Goal: Task Accomplishment & Management: Complete application form

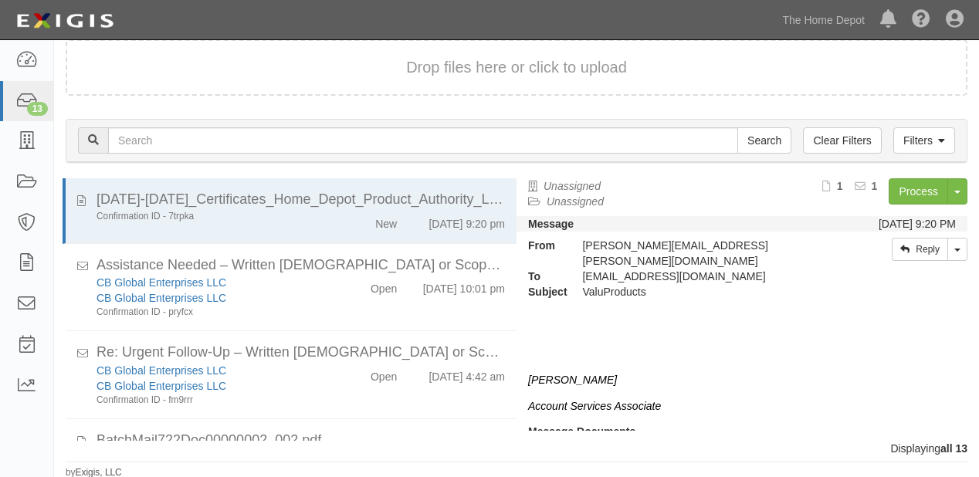
scroll to position [46, 0]
click at [24, 100] on icon at bounding box center [26, 102] width 22 height 18
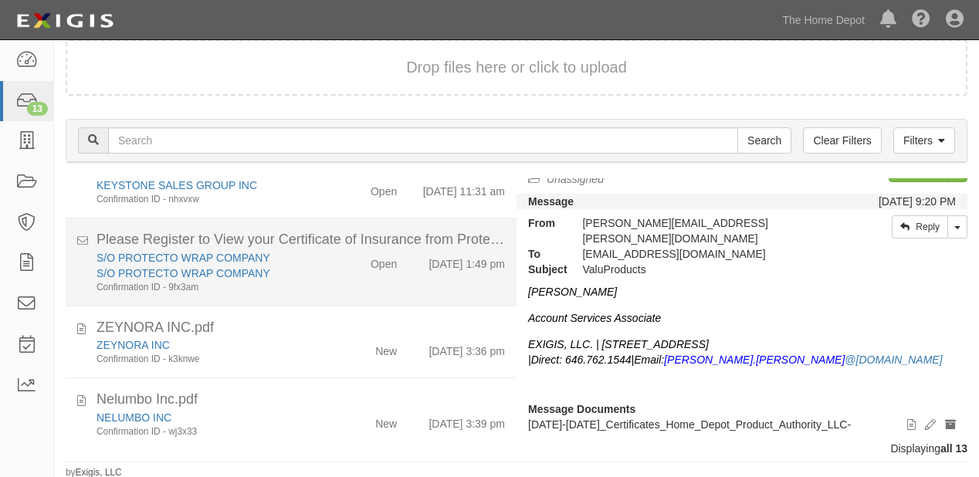
scroll to position [68, 0]
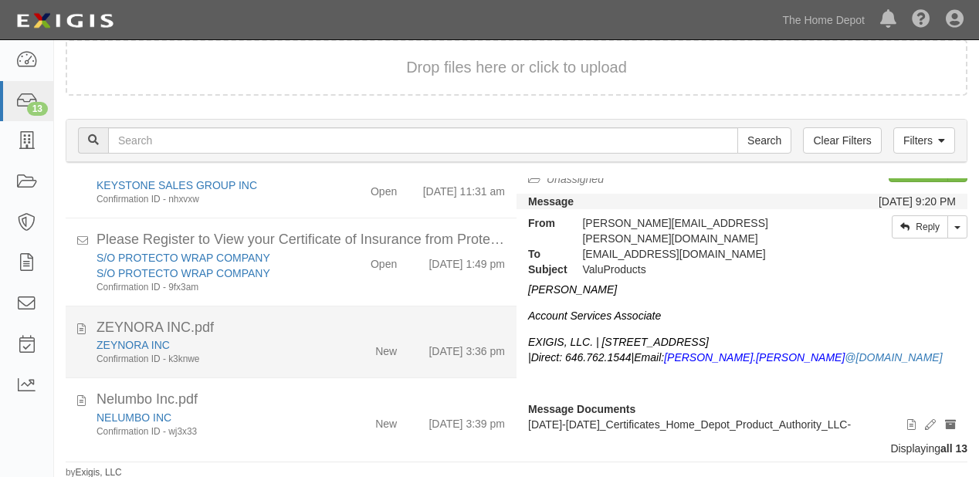
click at [332, 337] on div "ZEYNORA INC.pdf" at bounding box center [301, 328] width 409 height 20
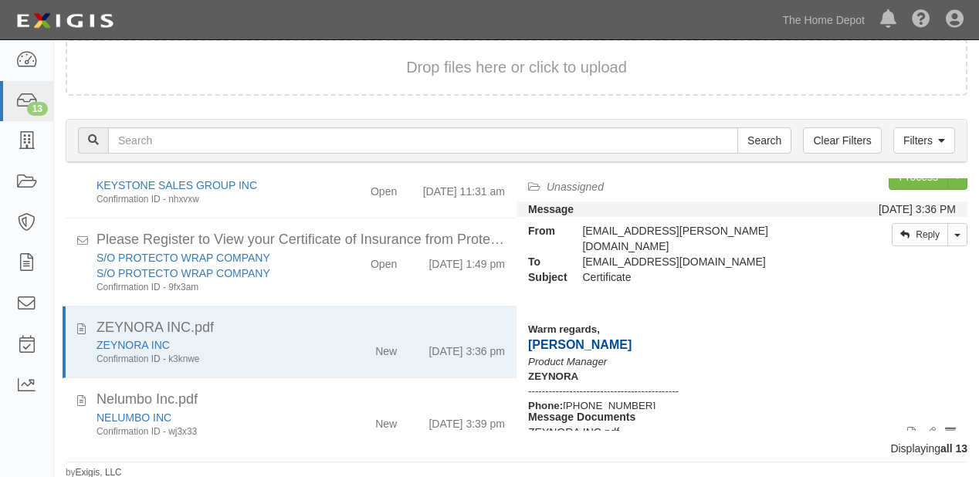
scroll to position [0, 0]
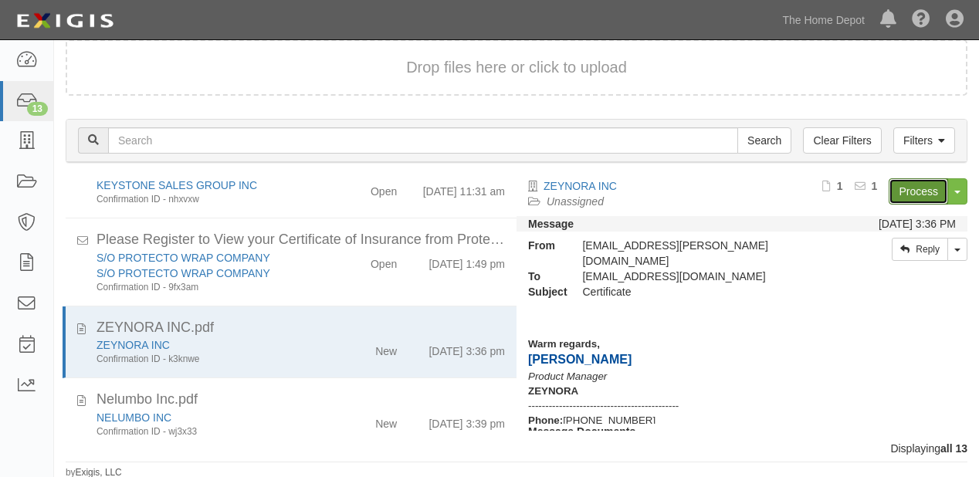
click at [894, 187] on link "Process" at bounding box center [918, 191] width 59 height 26
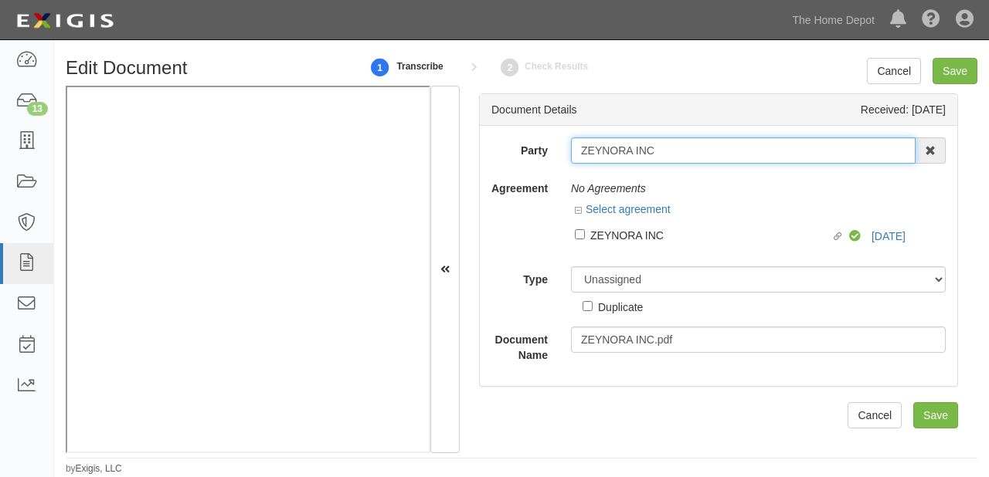
drag, startPoint x: 574, startPoint y: 151, endPoint x: 676, endPoint y: 154, distance: 102.0
click at [676, 154] on input "ZEYNORA INC" at bounding box center [743, 150] width 344 height 26
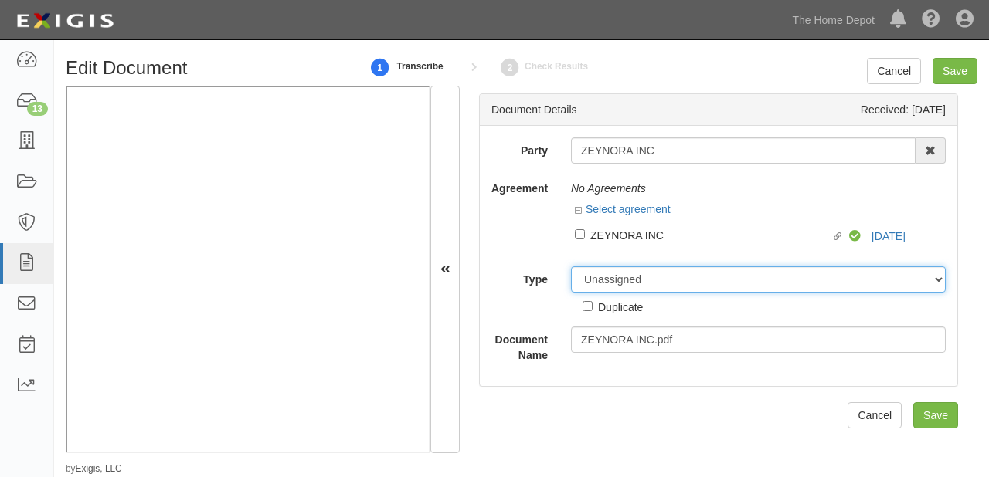
click at [639, 267] on select "Unassigned Binder Cancellation Notice Certificate Contract Endorsement Insuranc…" at bounding box center [758, 279] width 375 height 26
select select "OtherDetail"
click at [571, 266] on select "Unassigned Binder Cancellation Notice Certificate Contract Endorsement Insuranc…" at bounding box center [758, 279] width 375 height 26
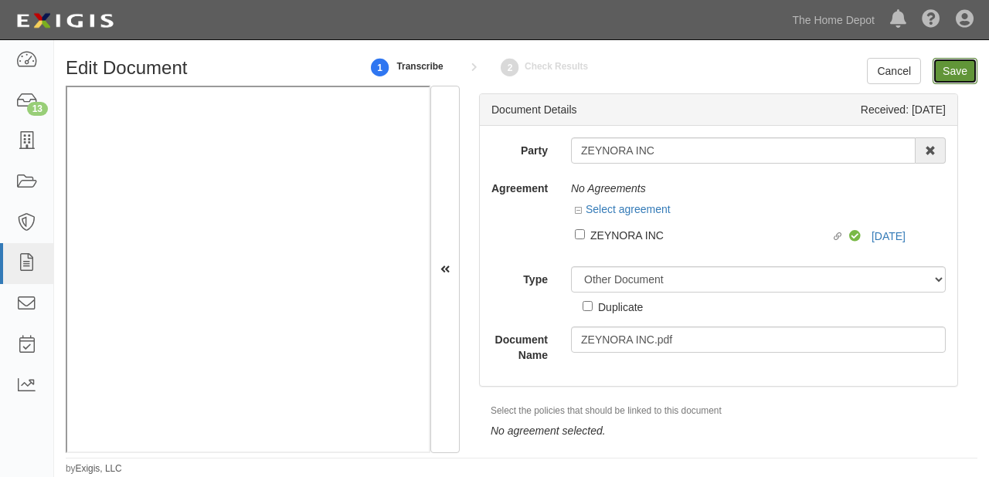
click at [940, 66] on input "Save" at bounding box center [954, 71] width 45 height 26
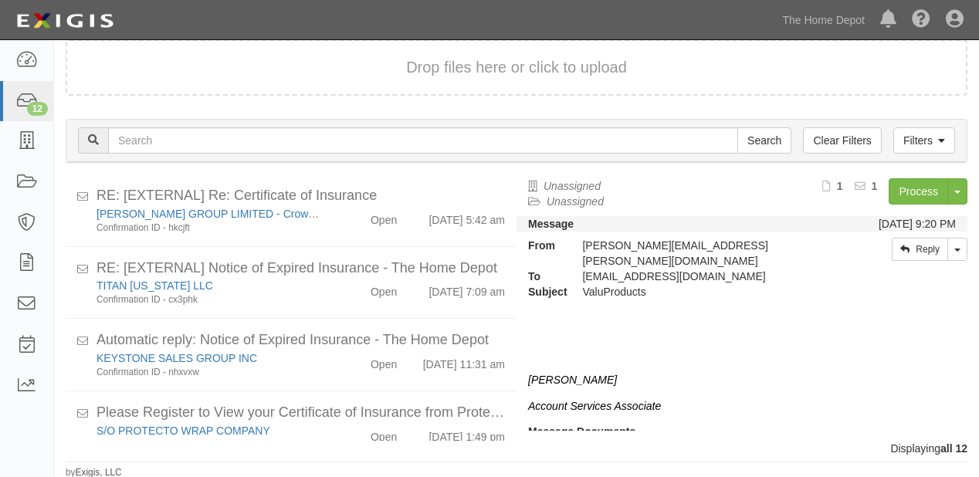
scroll to position [631, 0]
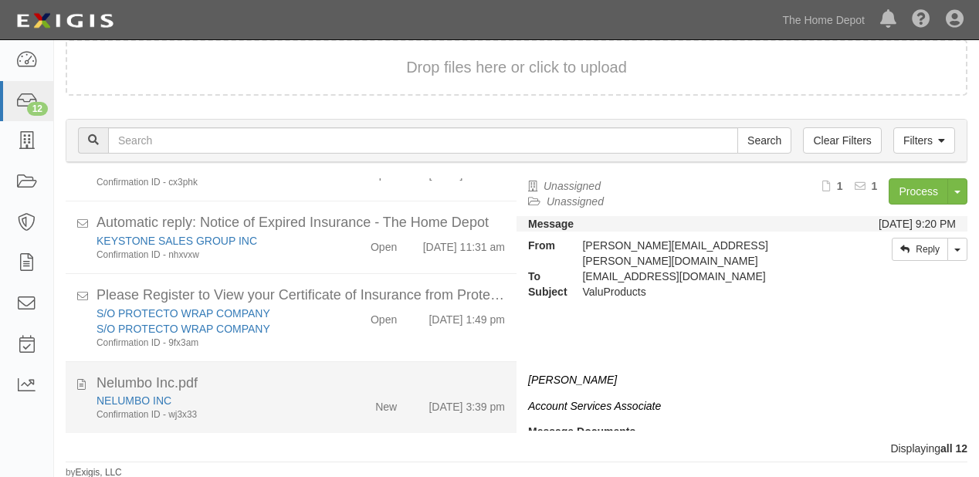
click at [338, 423] on li "Nelumbo Inc.pdf NELUMBO INC Confirmation ID - wj3x33 New 10/9/25 3:39 pm" at bounding box center [291, 398] width 451 height 72
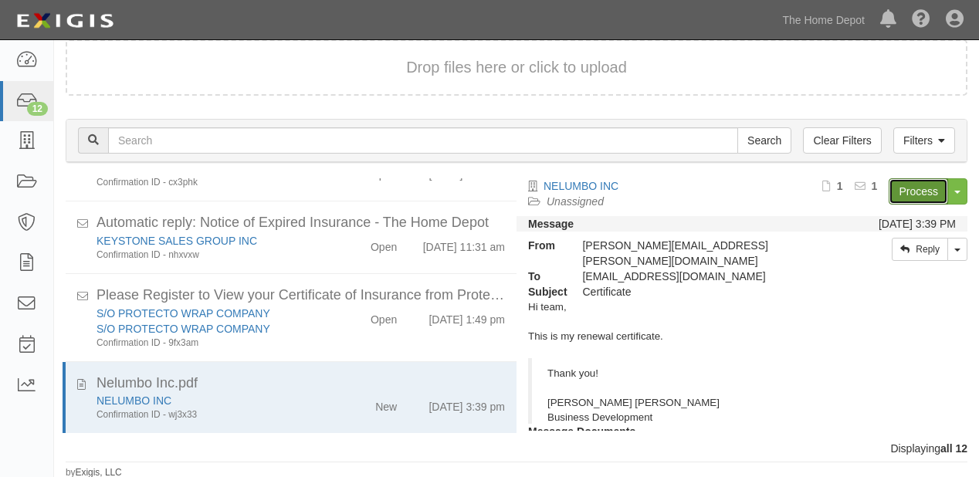
click at [893, 192] on link "Process" at bounding box center [918, 191] width 59 height 26
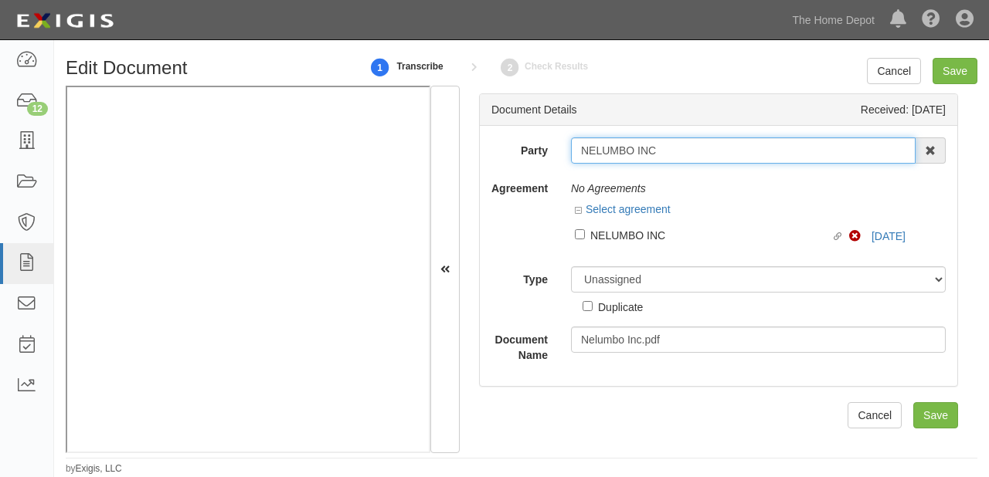
drag, startPoint x: 575, startPoint y: 151, endPoint x: 696, endPoint y: 152, distance: 120.5
click at [696, 152] on input "NELUMBO INC" at bounding box center [743, 150] width 344 height 26
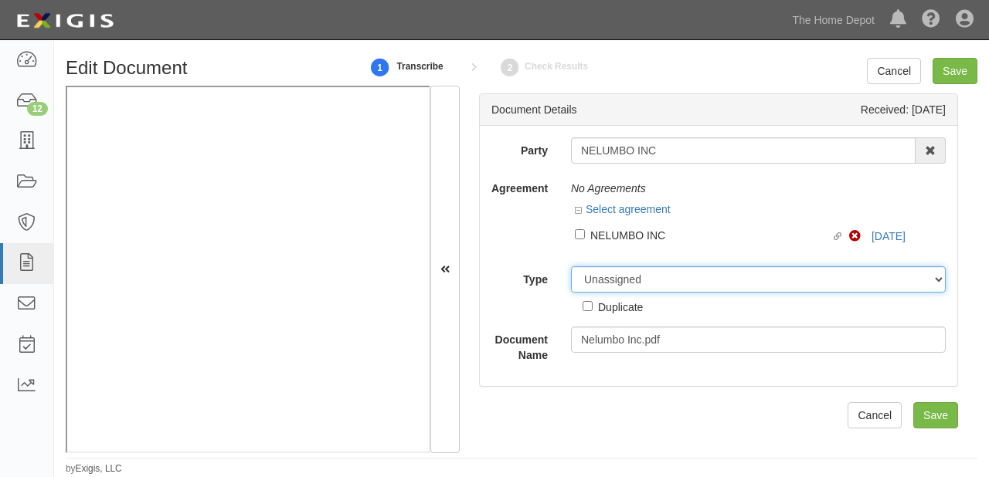
click at [654, 281] on select "Unassigned Binder Cancellation Notice Certificate Contract Endorsement Insuranc…" at bounding box center [758, 279] width 375 height 26
select select "OtherDetail"
click at [571, 266] on select "Unassigned Binder Cancellation Notice Certificate Contract Endorsement Insuranc…" at bounding box center [758, 279] width 375 height 26
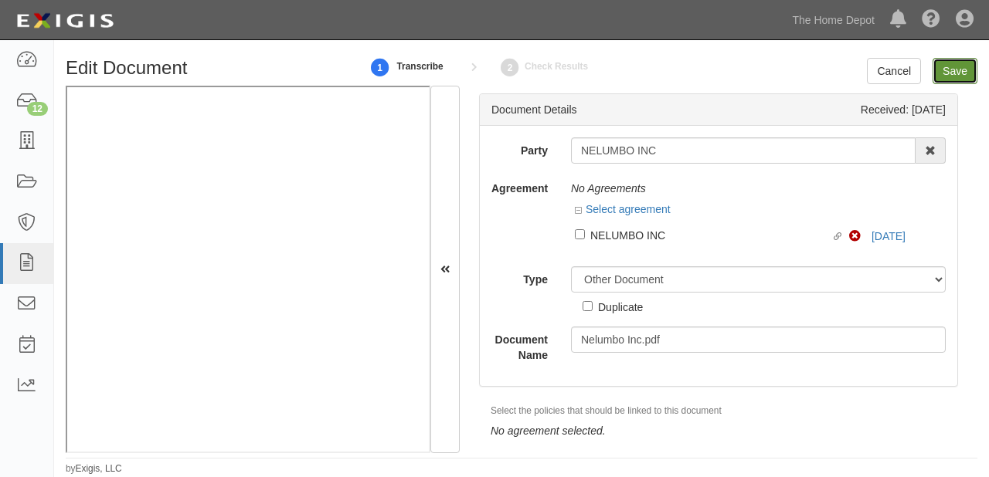
click at [966, 66] on input "Save" at bounding box center [954, 71] width 45 height 26
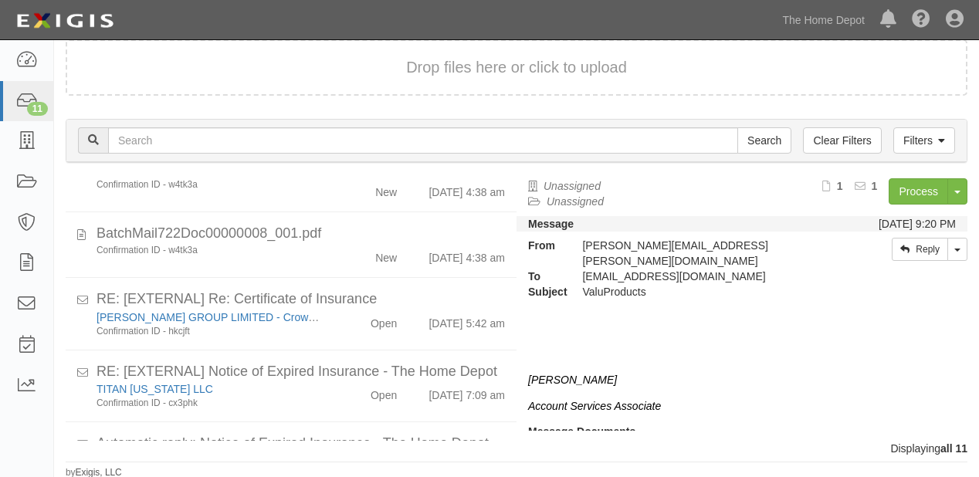
scroll to position [559, 0]
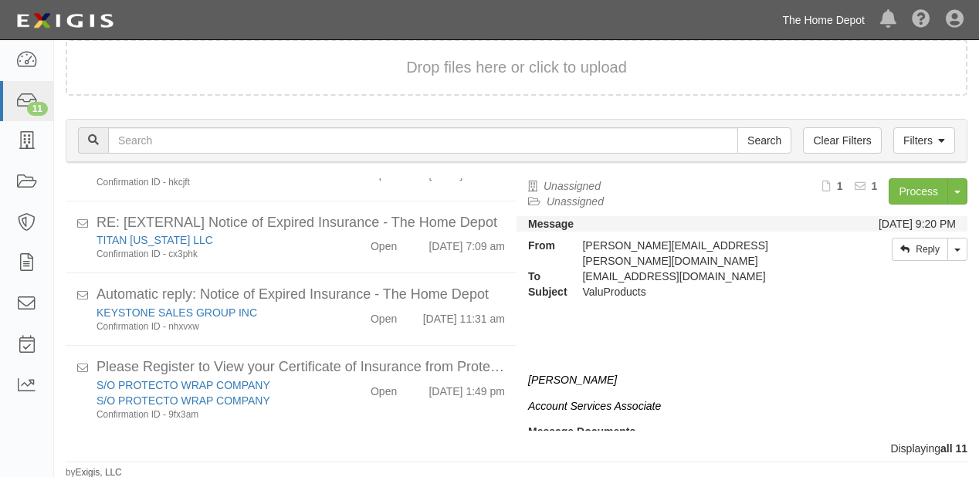
click at [827, 16] on link "The Home Depot" at bounding box center [824, 20] width 98 height 31
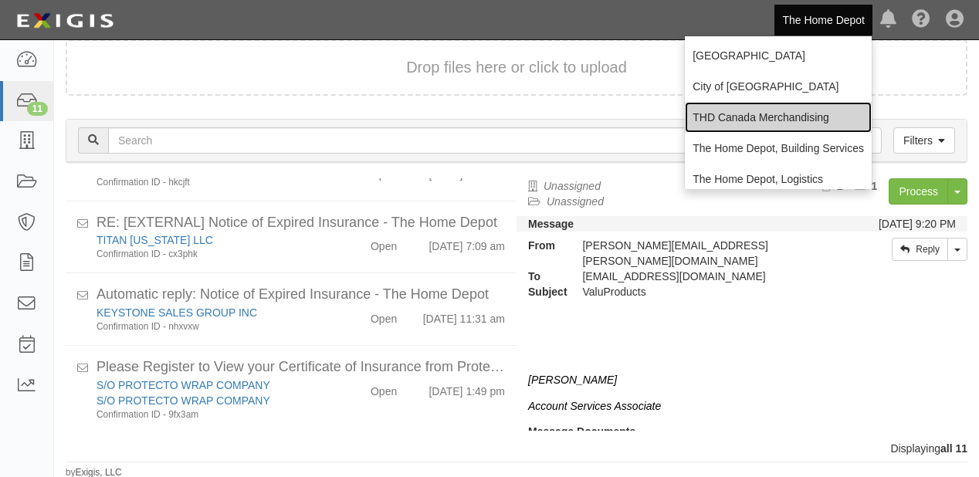
click at [738, 106] on link "THD Canada Merchandising" at bounding box center [778, 117] width 187 height 31
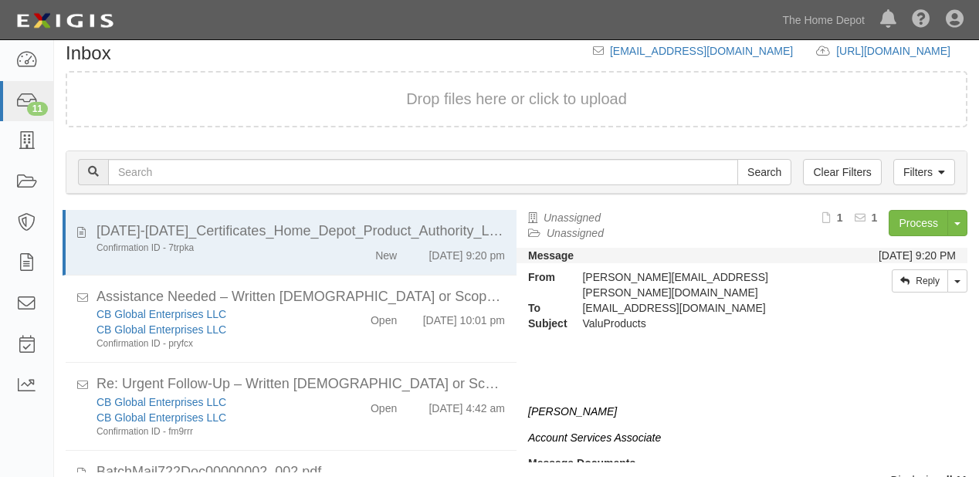
scroll to position [0, 0]
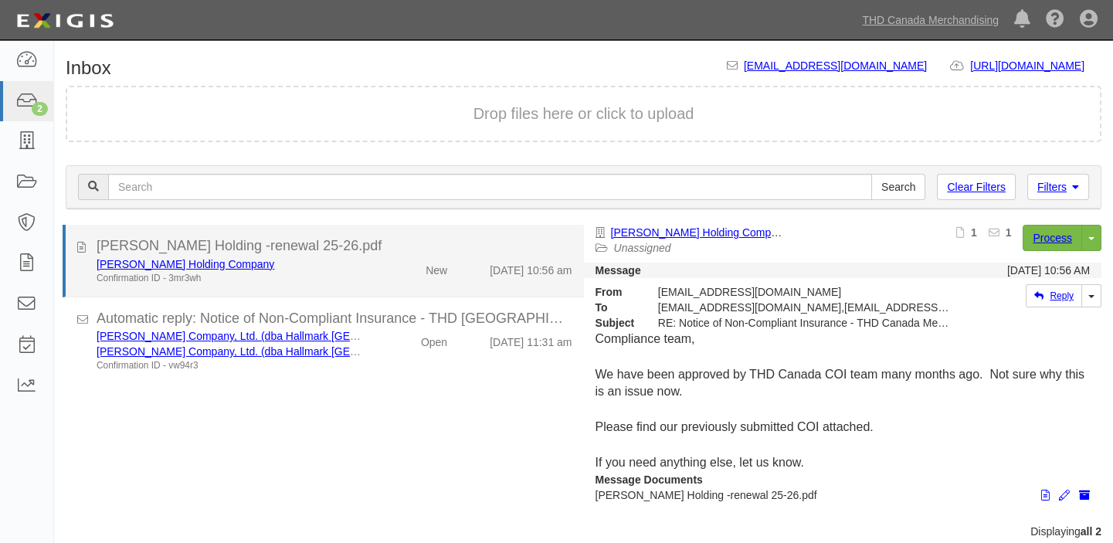
click at [359, 287] on li "[PERSON_NAME] Holding -renewal 25-26.pdf [PERSON_NAME] Holding Company Confirma…" at bounding box center [323, 261] width 521 height 73
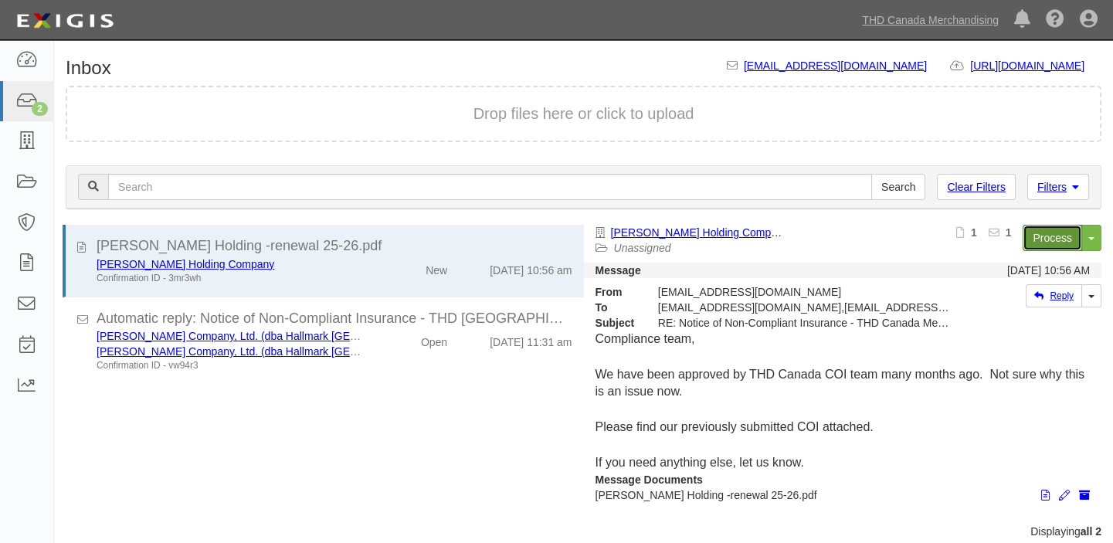
click at [1058, 244] on link "Process" at bounding box center [1052, 238] width 59 height 26
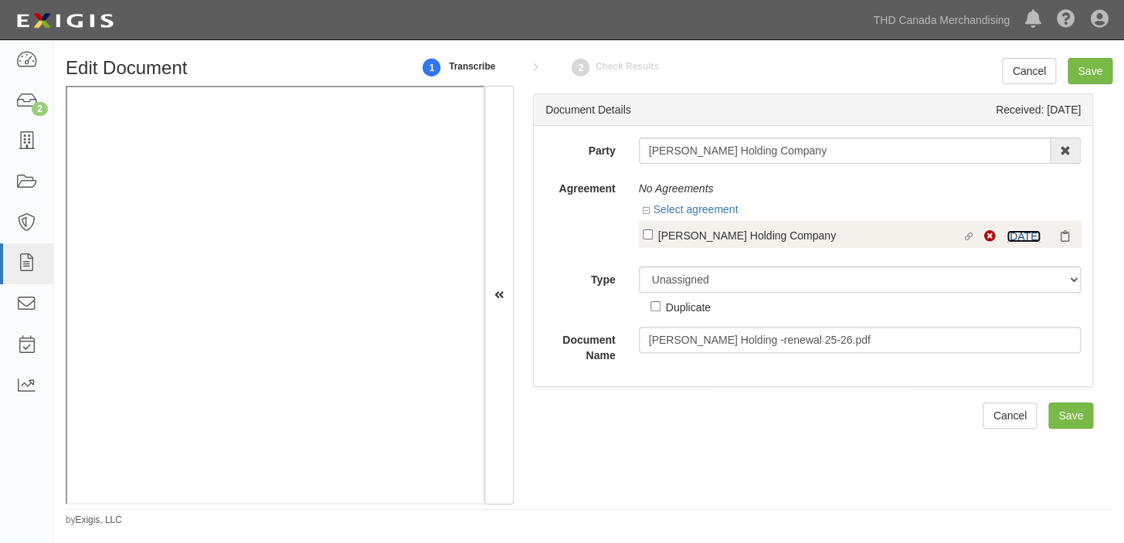
click at [1015, 235] on link "10/1/26" at bounding box center [1023, 236] width 34 height 12
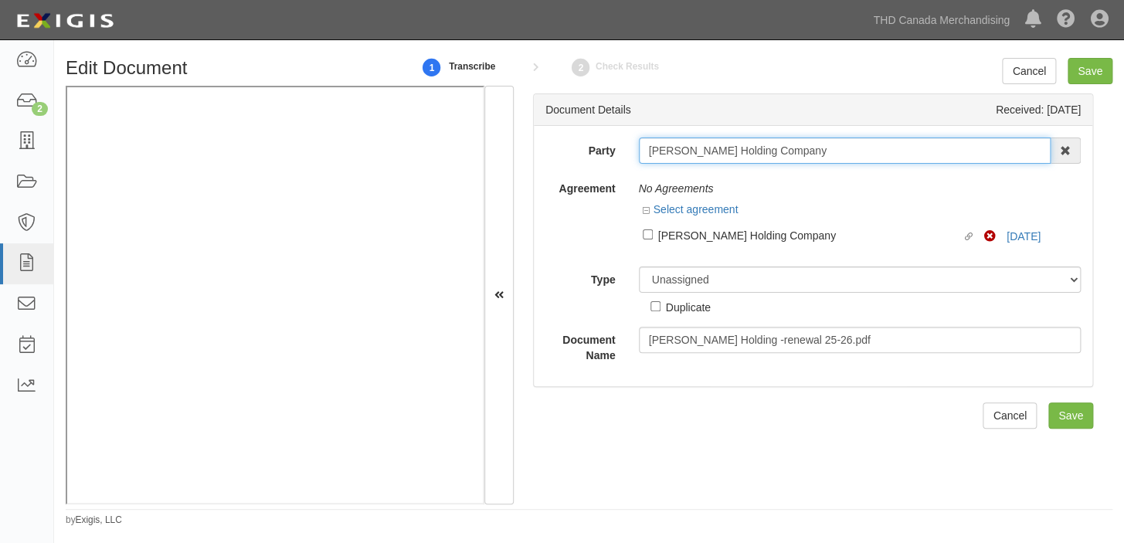
drag, startPoint x: 643, startPoint y: 153, endPoint x: 792, endPoint y: 156, distance: 149.9
click at [792, 156] on input "Roppe Holding Company" at bounding box center [845, 150] width 412 height 26
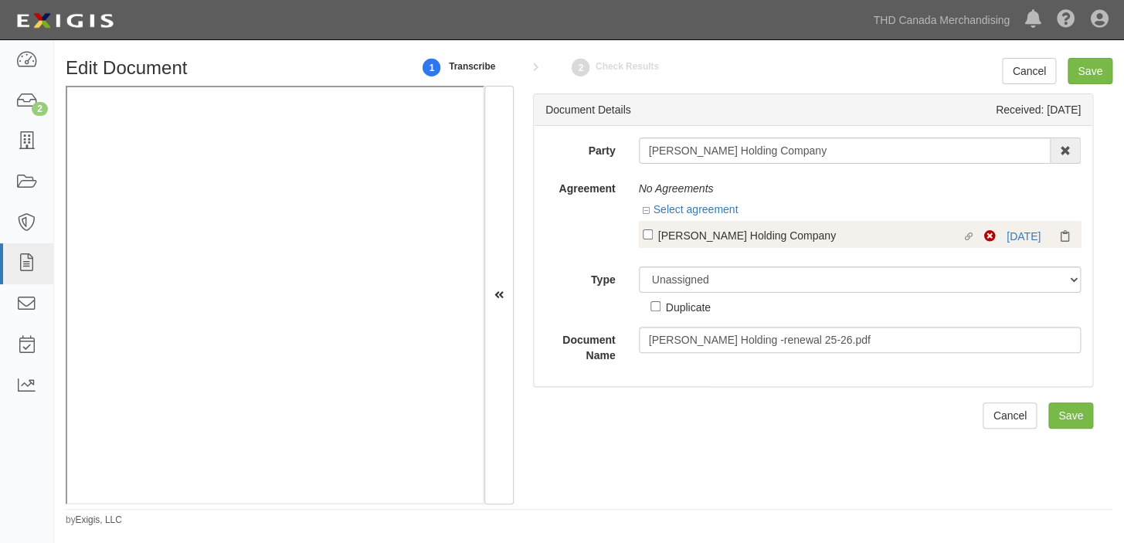
click at [698, 239] on div "Roppe Holding Company" at bounding box center [810, 234] width 304 height 17
click at [653, 239] on input "Linked agreement Roppe Holding Company Linked agreement" at bounding box center [648, 234] width 10 height 10
checkbox input "true"
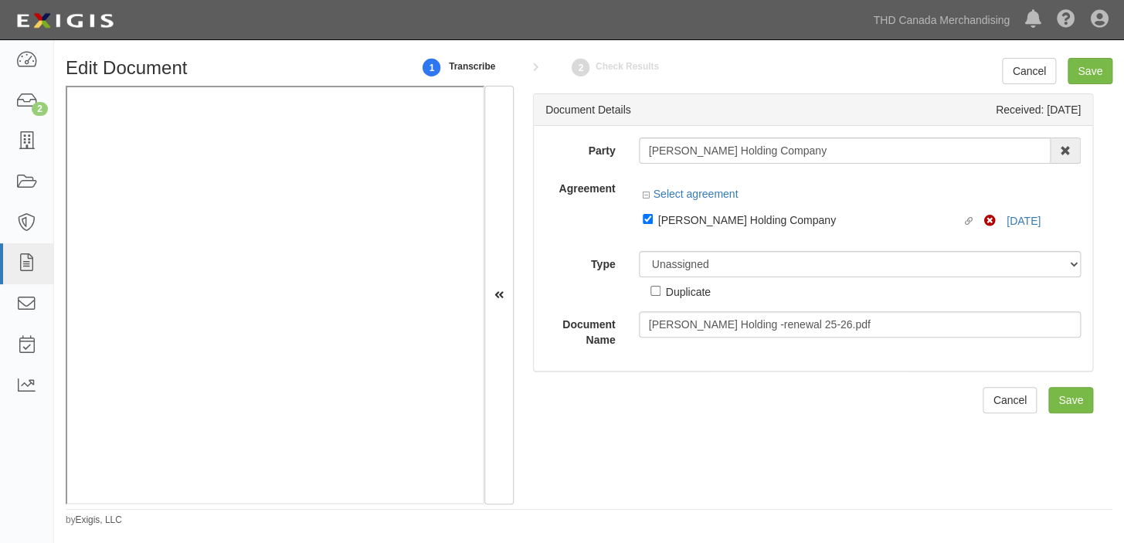
click at [701, 280] on div "Duplicate" at bounding box center [680, 288] width 60 height 22
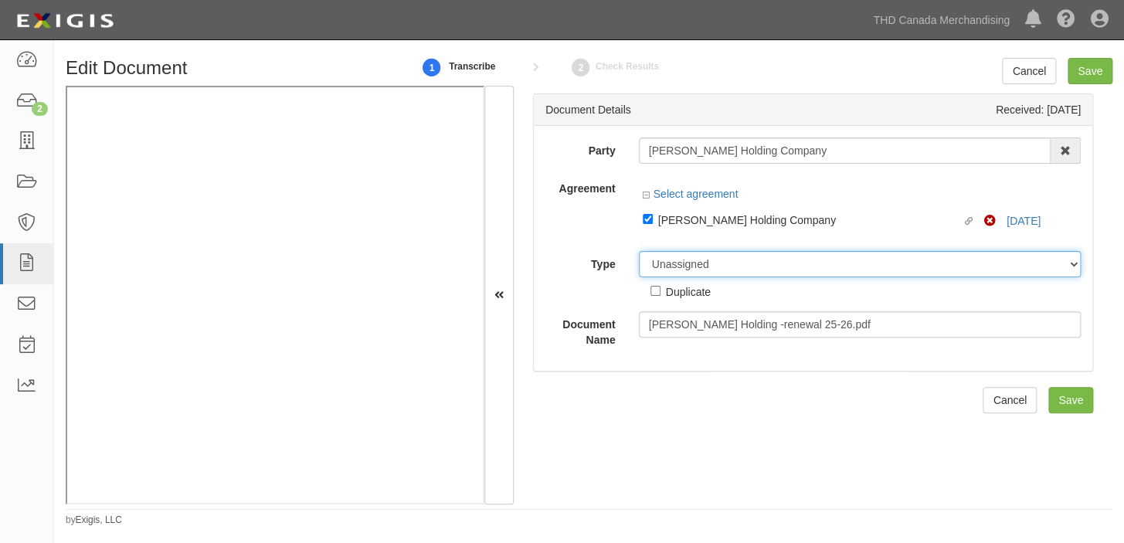
click at [700, 272] on select "Unassigned Binder Cancellation Notice Certificate Contract Endorsement Insuranc…" at bounding box center [860, 264] width 443 height 26
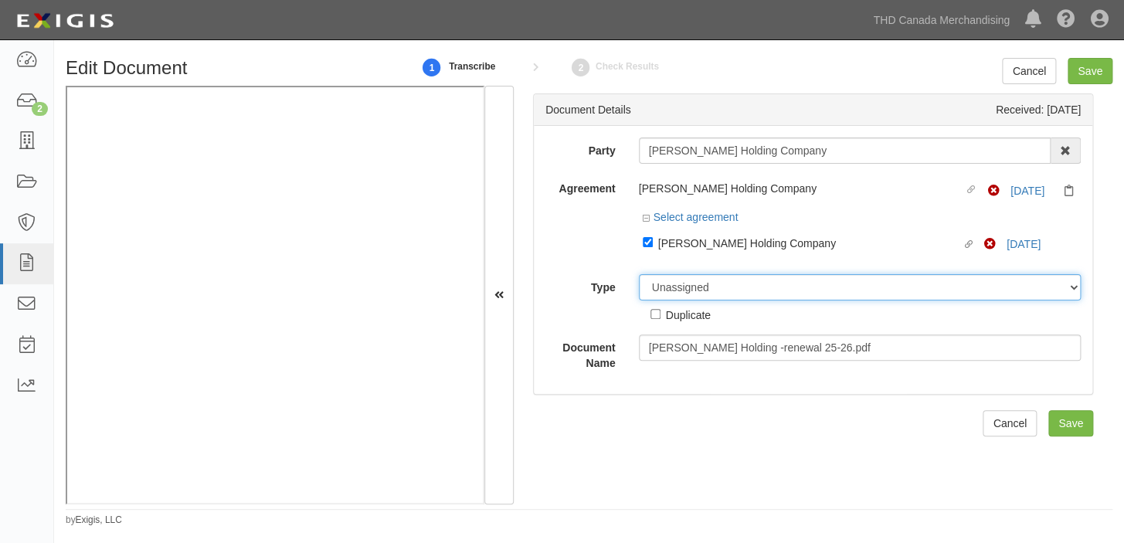
select select "CertificateDetail"
click at [639, 275] on select "Unassigned Binder Cancellation Notice Certificate Contract Endorsement Insuranc…" at bounding box center [860, 287] width 443 height 26
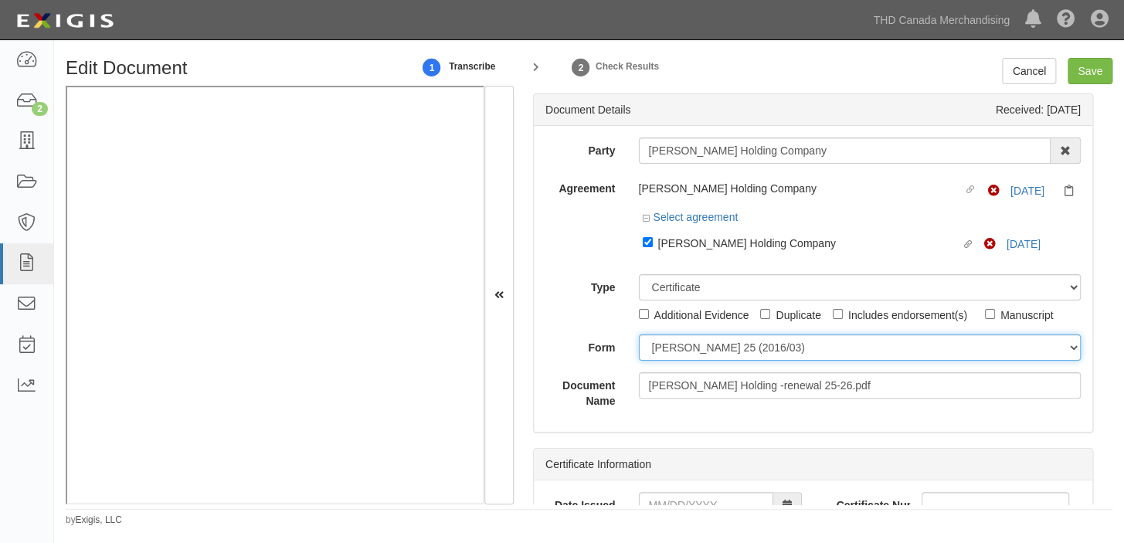
drag, startPoint x: 711, startPoint y: 349, endPoint x: 704, endPoint y: 360, distance: 12.9
click at [711, 349] on select "ACORD 25 (2016/03) ACORD 101 ACORD 855 NY (2014/05) General" at bounding box center [860, 347] width 443 height 26
select select "GeneralFormDetail"
click at [639, 335] on select "ACORD 25 (2016/03) ACORD 101 ACORD 855 NY (2014/05) General" at bounding box center [860, 347] width 443 height 26
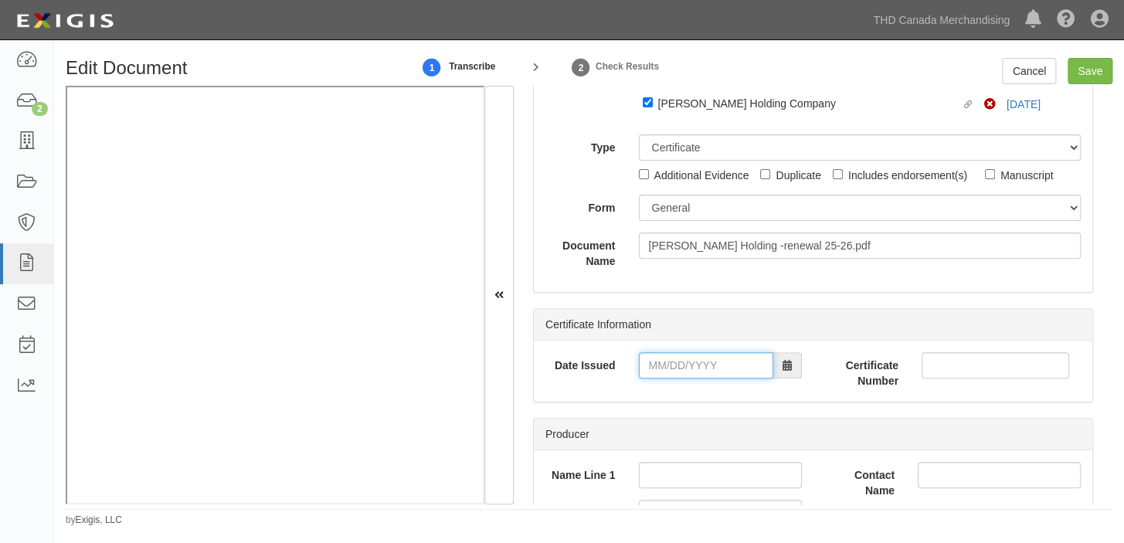
click at [672, 370] on input "Date Issued" at bounding box center [706, 365] width 134 height 26
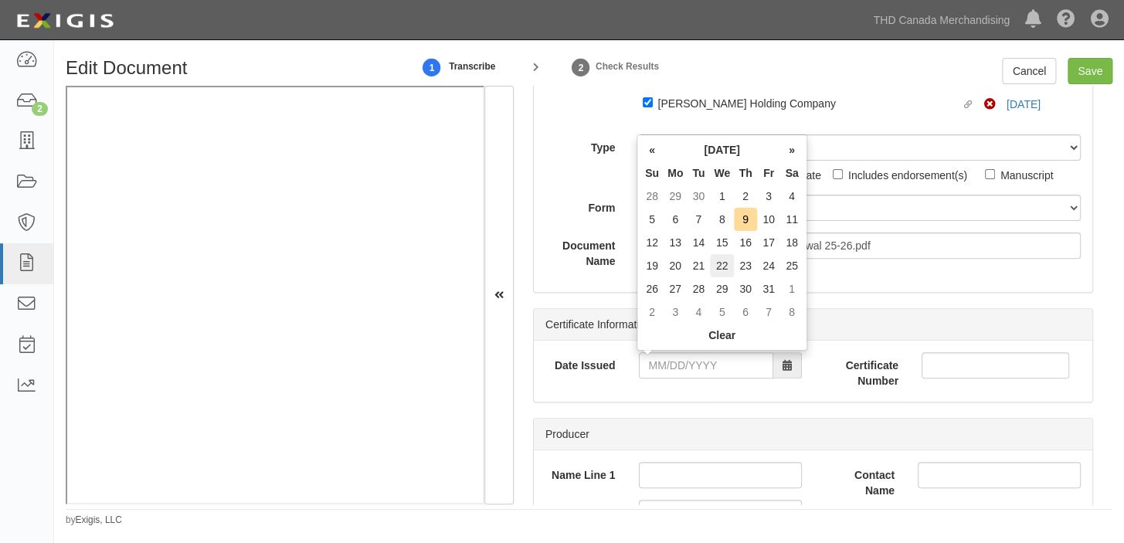
click at [724, 255] on td "22" at bounding box center [722, 265] width 24 height 23
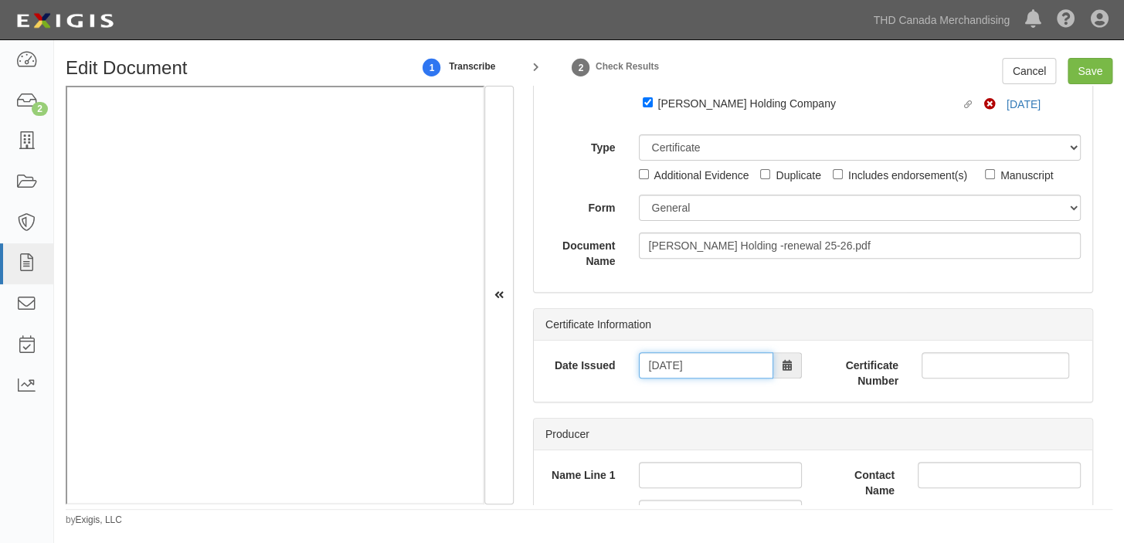
click at [679, 361] on input "10/22/2025" at bounding box center [706, 365] width 134 height 26
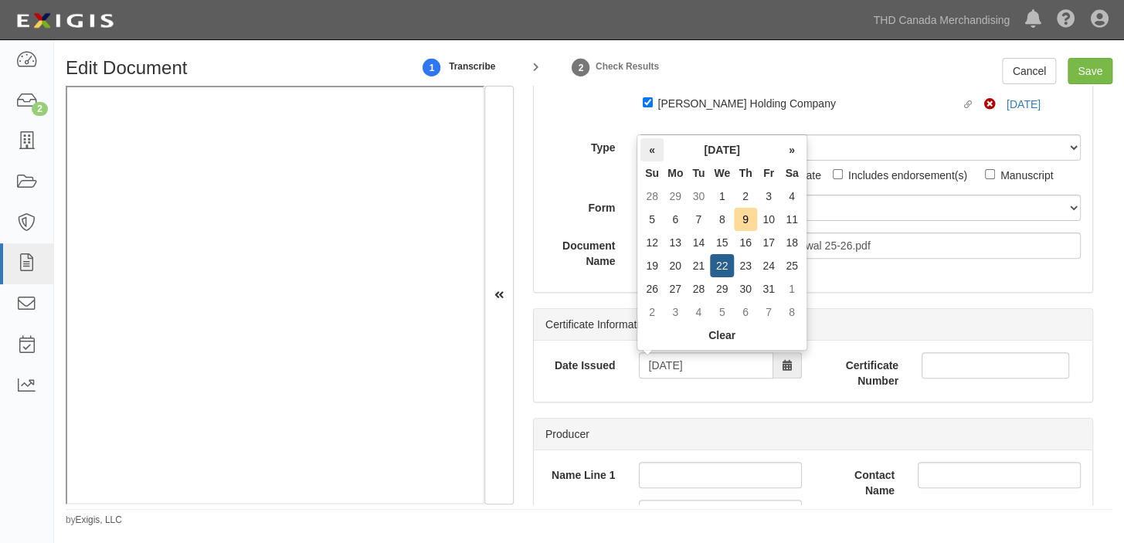
click at [659, 141] on th "«" at bounding box center [651, 149] width 23 height 23
click at [669, 263] on td "22" at bounding box center [674, 265] width 23 height 23
type input "09/22/2025"
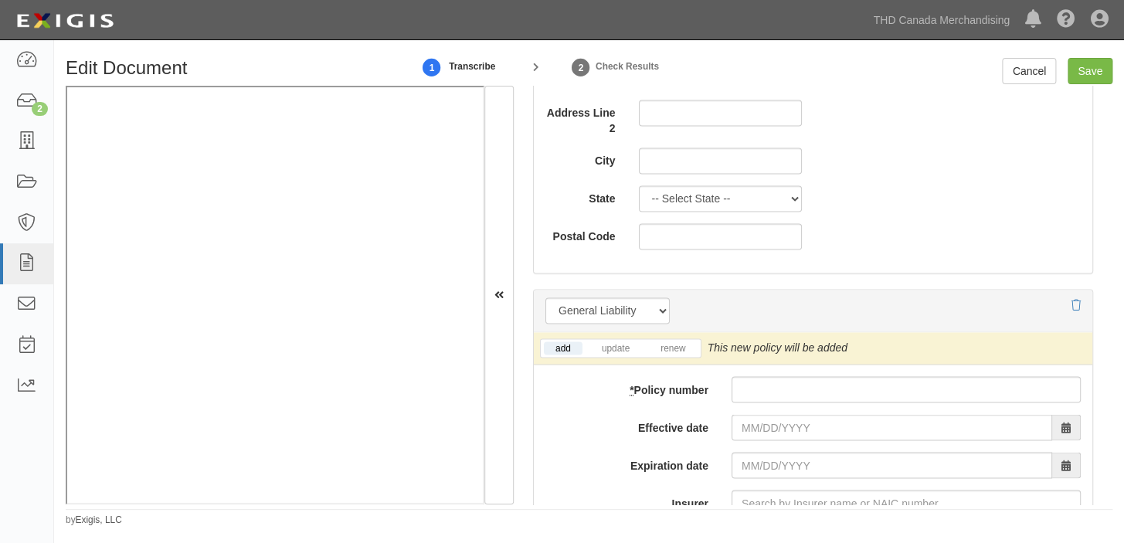
scroll to position [1123, 0]
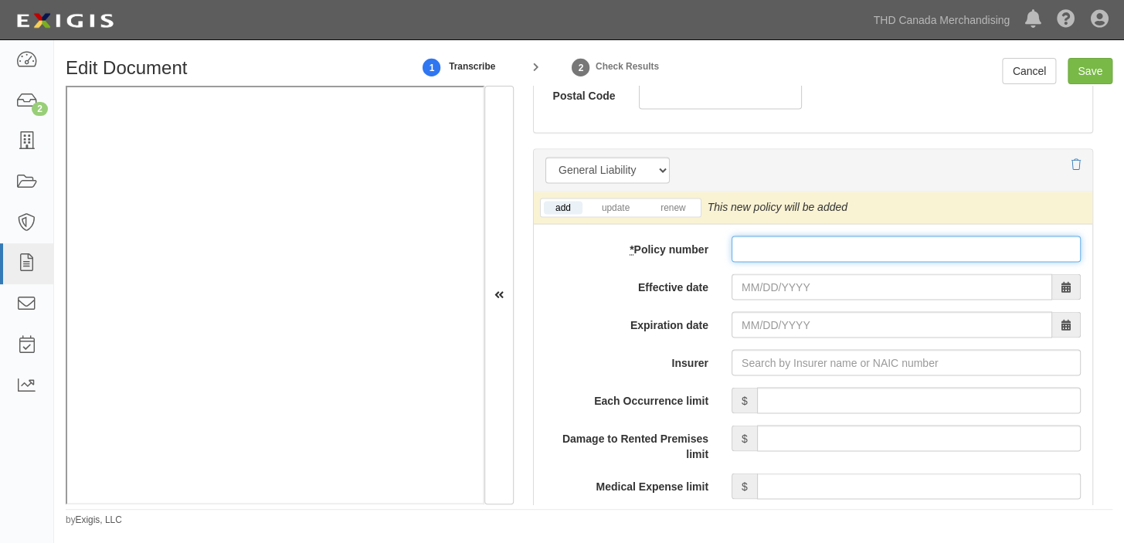
paste input "UXTRV31862"
drag, startPoint x: 833, startPoint y: 237, endPoint x: 782, endPoint y: 282, distance: 68.4
click at [833, 237] on input "* Policy number" at bounding box center [905, 249] width 349 height 26
type input "UXTRV31862"
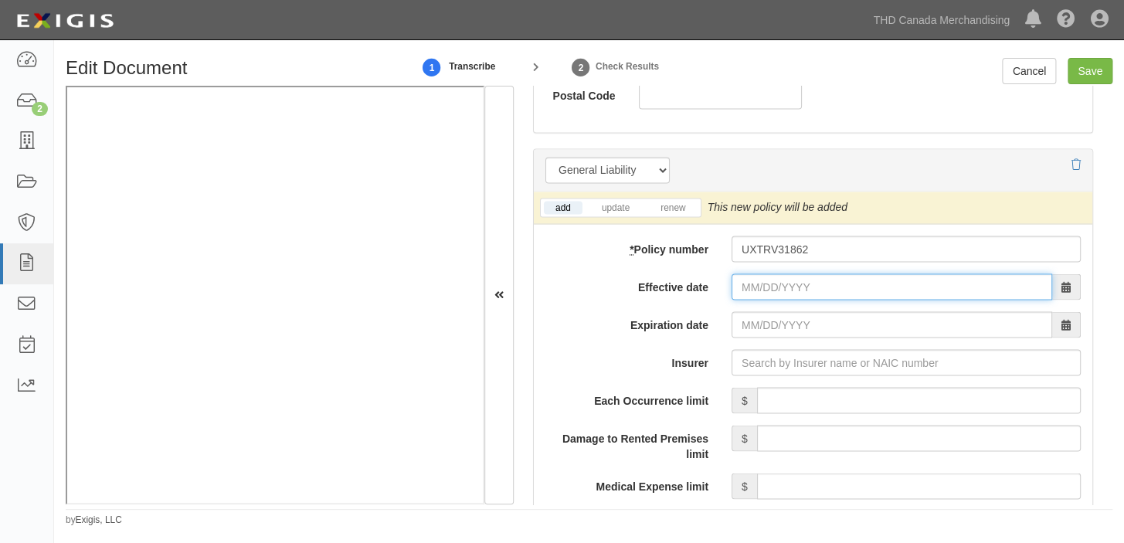
click at [778, 283] on input "Effective date" at bounding box center [891, 286] width 321 height 26
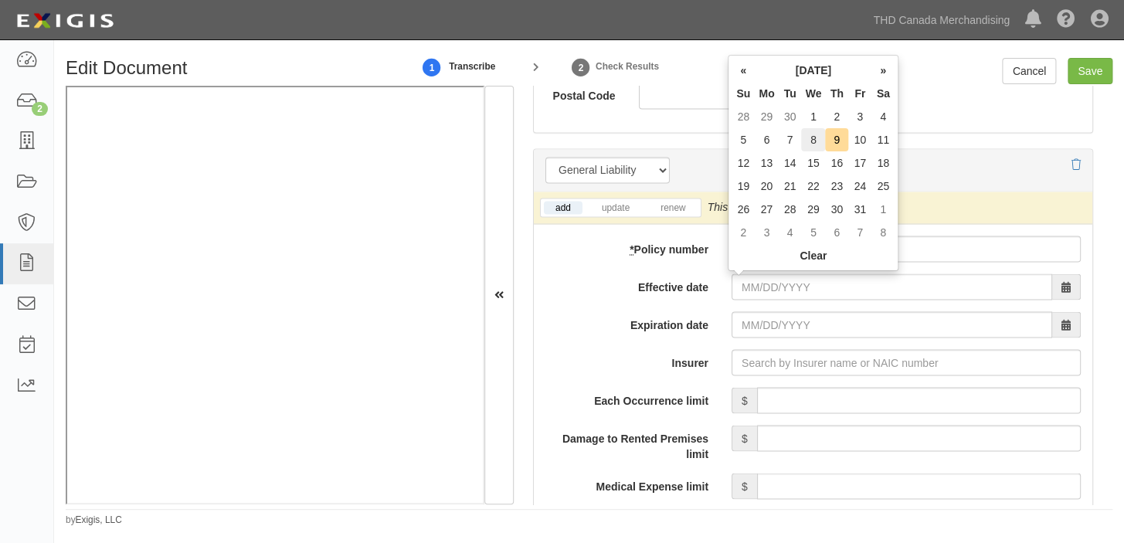
click at [809, 136] on td "8" at bounding box center [813, 139] width 24 height 23
type input "10/08/2025"
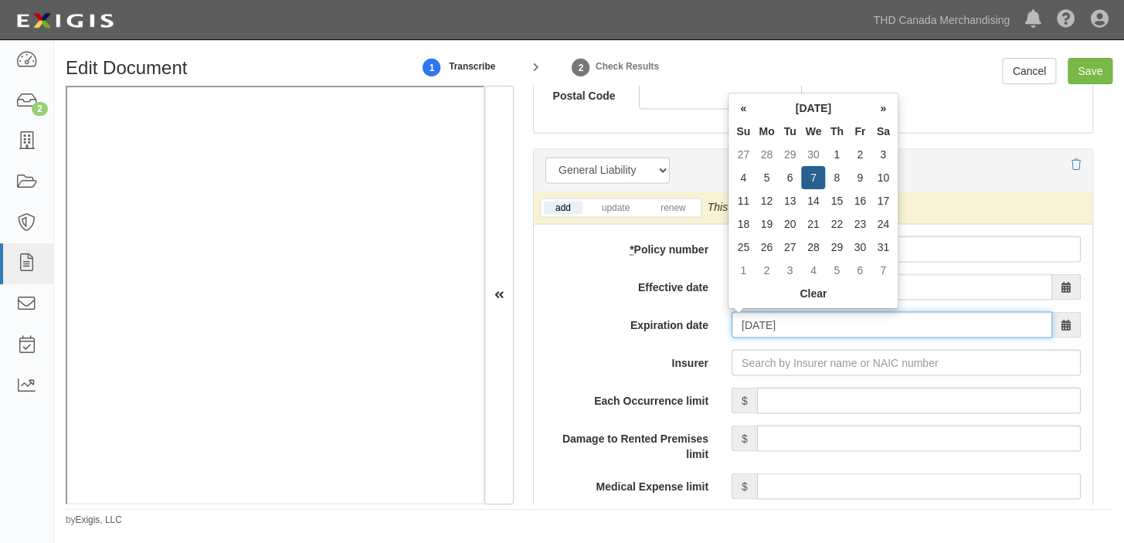
click at [806, 328] on input "10/08/2026" at bounding box center [891, 324] width 321 height 26
click at [835, 152] on td "1" at bounding box center [836, 154] width 23 height 23
type input "10/01/2026"
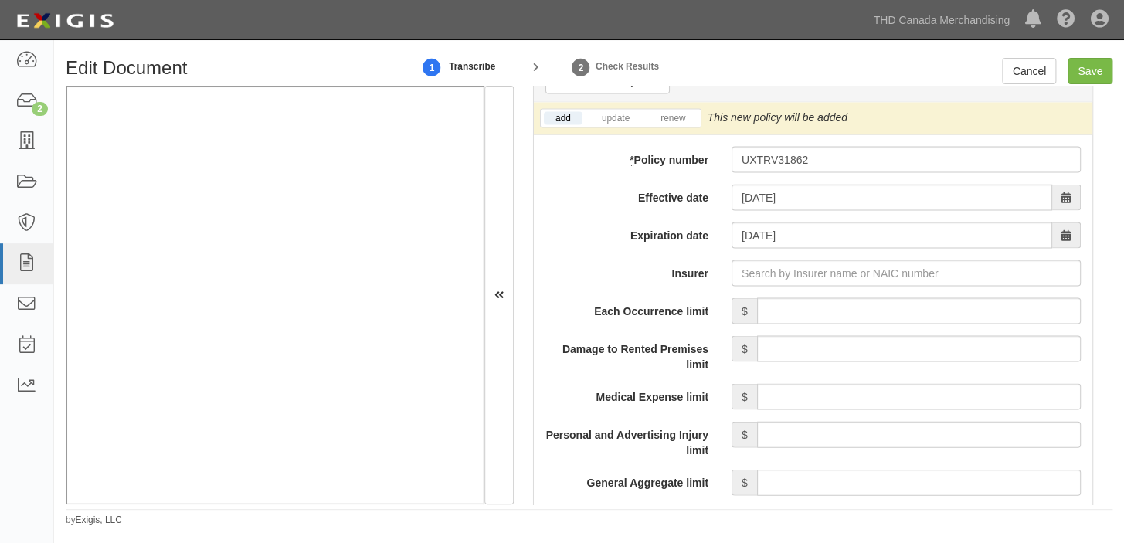
scroll to position [1264, 0]
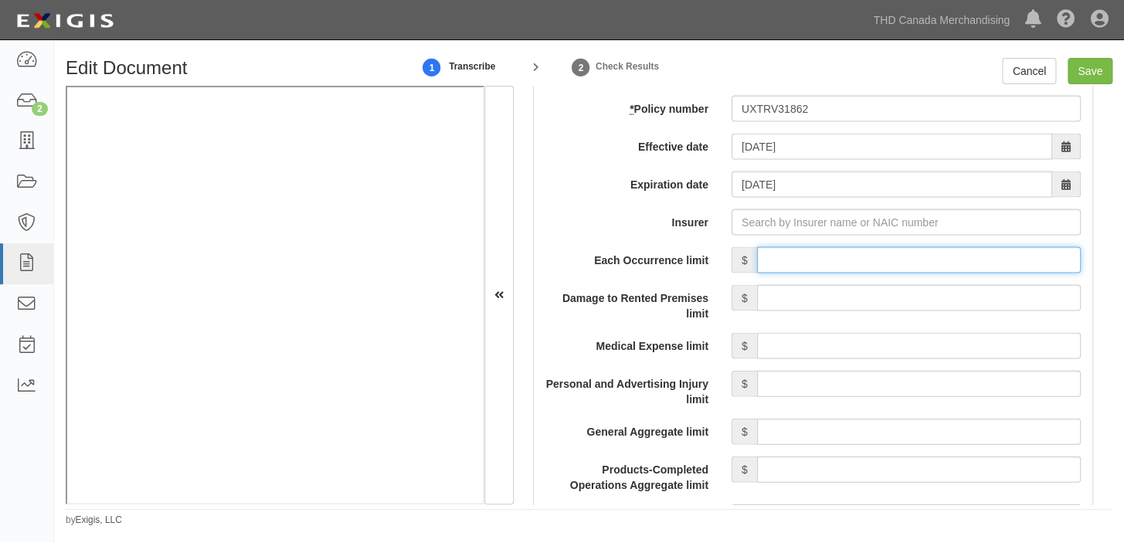
click at [867, 253] on input "Each Occurrence limit" at bounding box center [919, 259] width 324 height 26
type input "1,000,000"
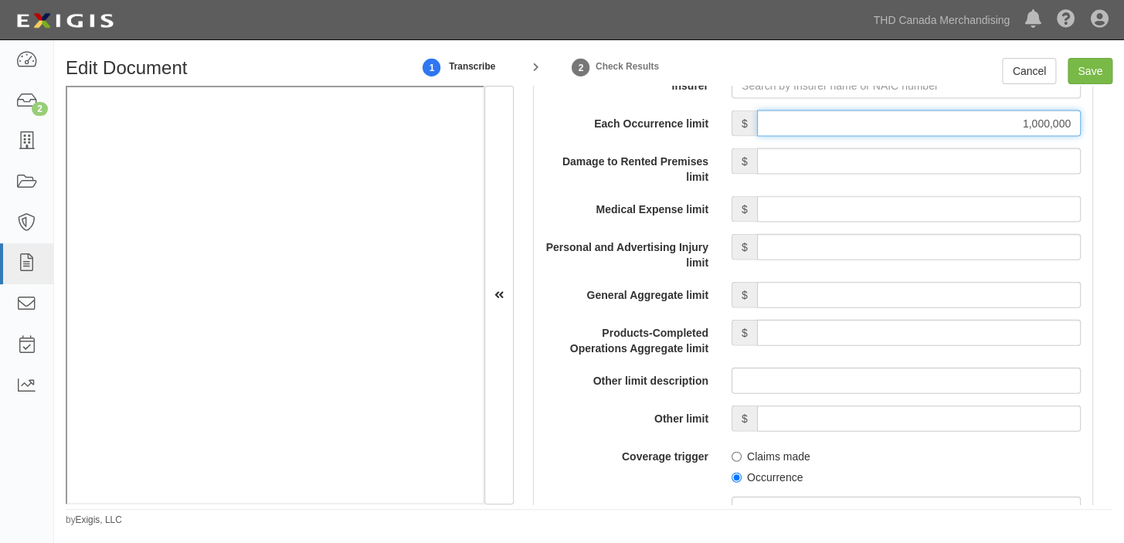
scroll to position [1404, 0]
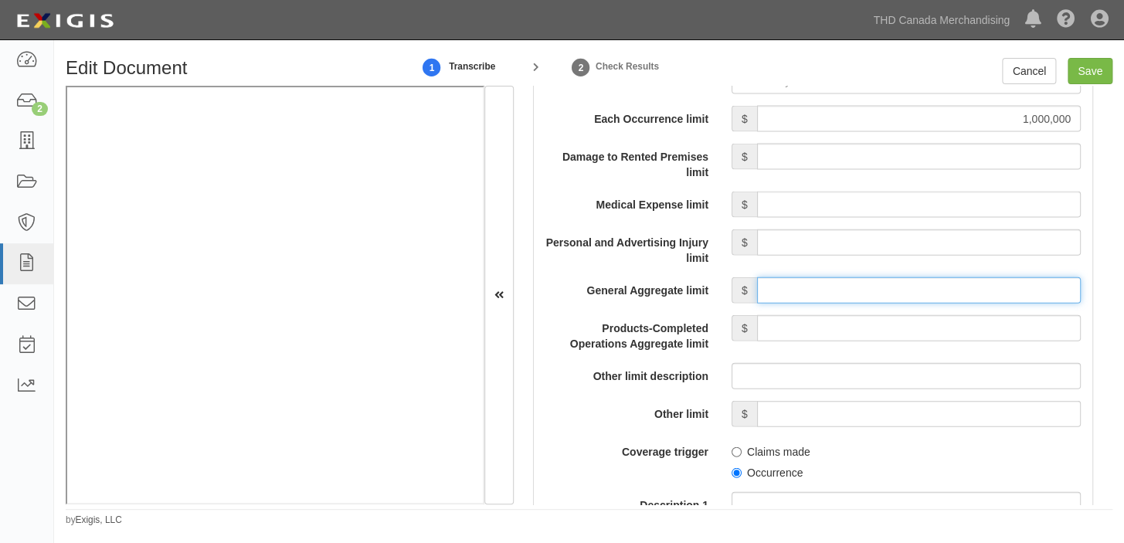
click at [837, 287] on input "General Aggregate limit" at bounding box center [919, 290] width 324 height 26
type input "2,000,000"
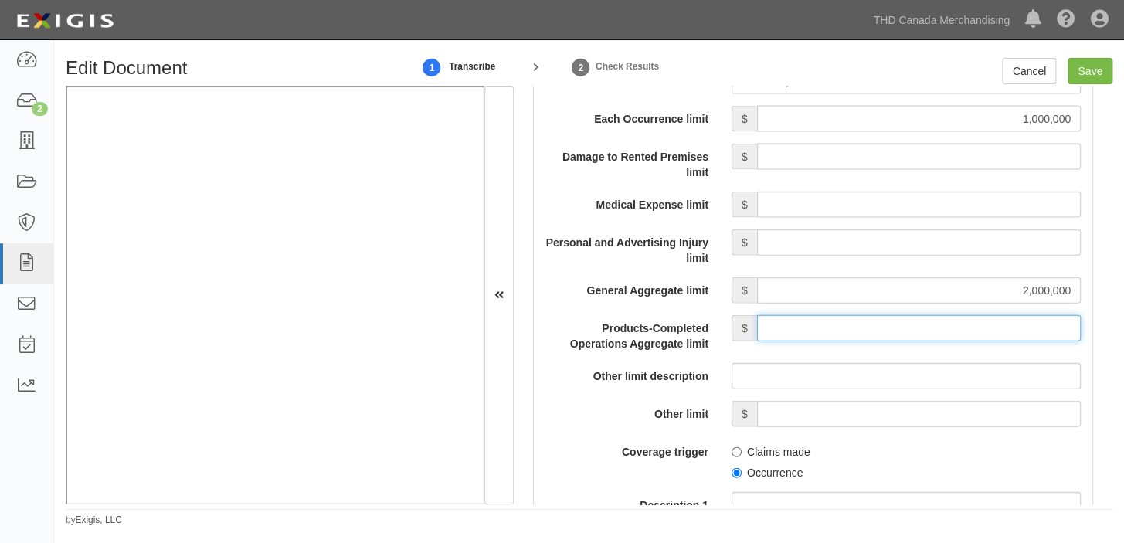
click at [919, 318] on input "Products-Completed Operations Aggregate limit" at bounding box center [919, 328] width 324 height 26
type input "2,000,000"
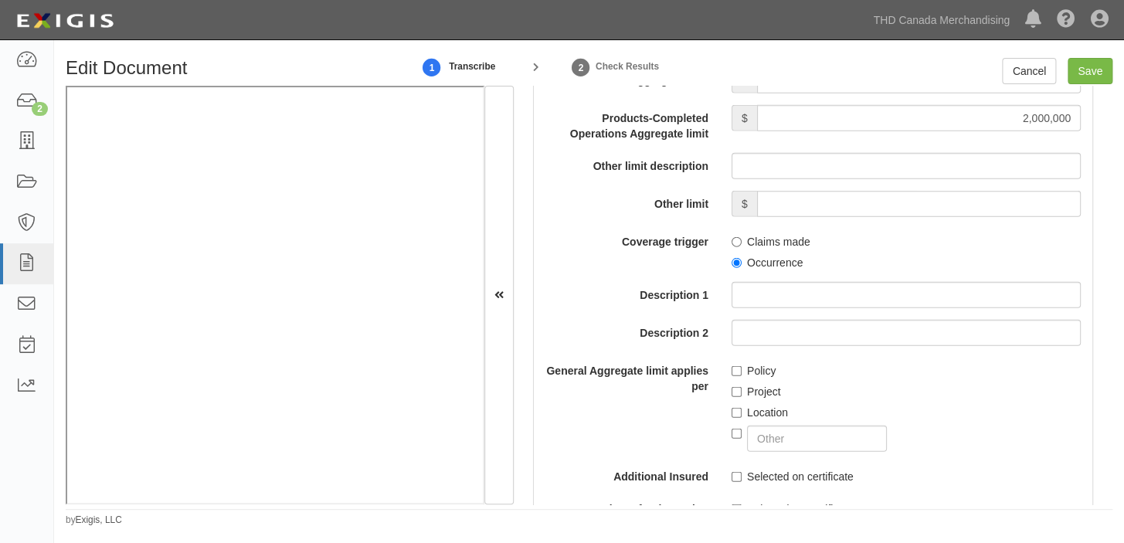
scroll to position [1685, 0]
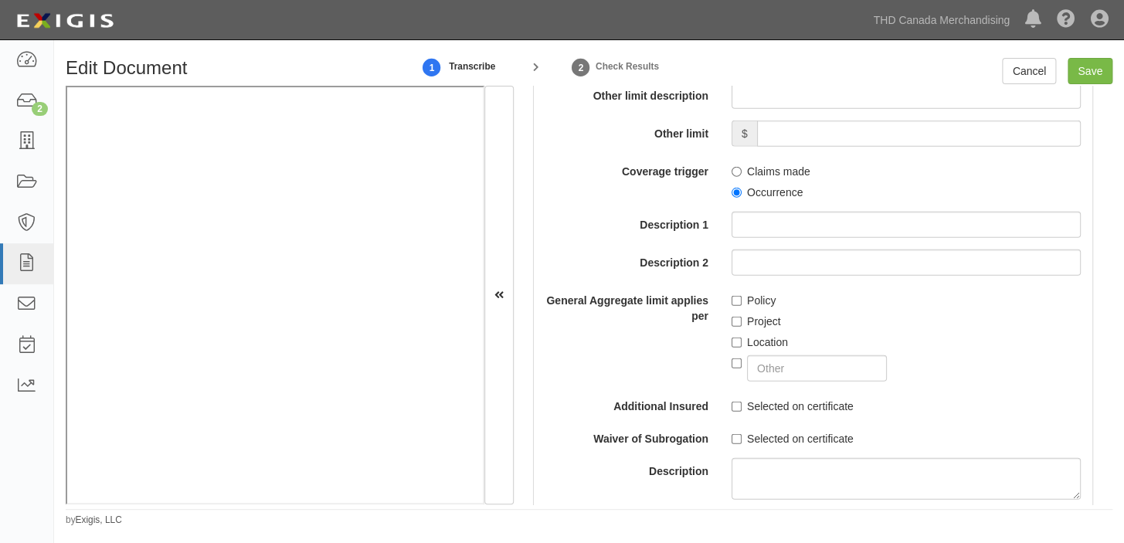
click at [746, 300] on label "Policy" at bounding box center [753, 300] width 44 height 15
click at [742, 300] on input "Policy" at bounding box center [736, 301] width 10 height 10
checkbox input "true"
click at [745, 188] on label "Occurrence" at bounding box center [766, 192] width 71 height 15
click at [742, 188] on input "Occurrence" at bounding box center [736, 193] width 10 height 10
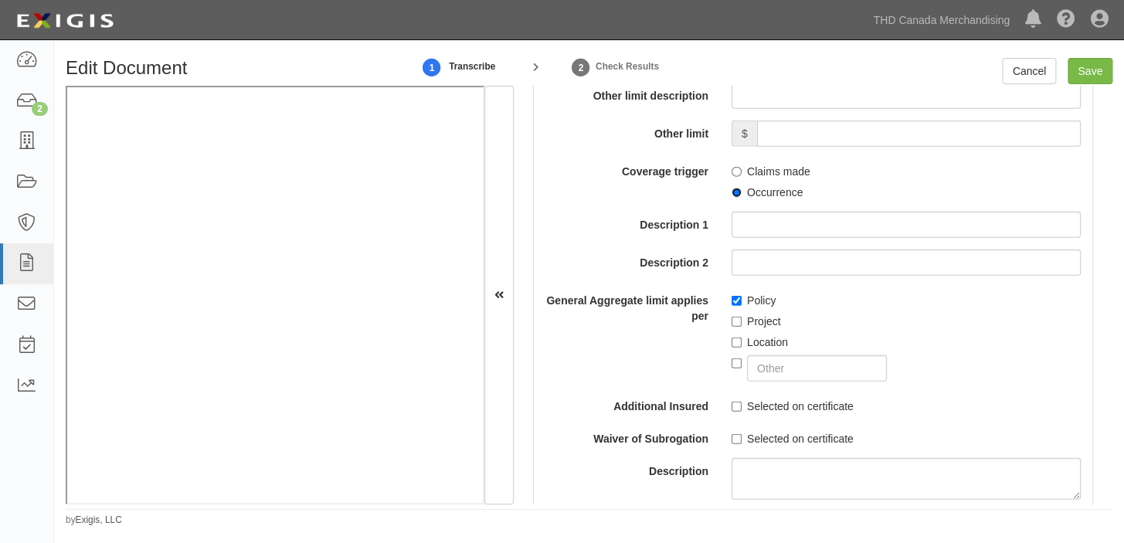
radio input "true"
click at [748, 370] on input "text" at bounding box center [817, 368] width 140 height 26
type input "PRODUCTS AND/OR COMPLETED OPERATIONS"
checkbox input "true"
click at [759, 301] on label "Policy" at bounding box center [753, 300] width 44 height 15
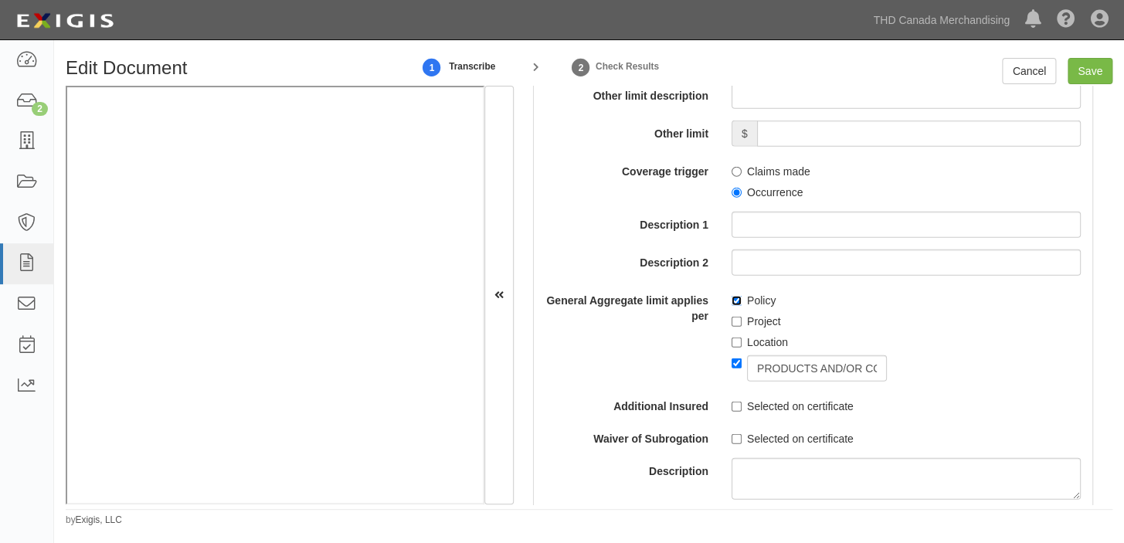
click at [742, 301] on input "Policy" at bounding box center [736, 301] width 10 height 10
checkbox input "false"
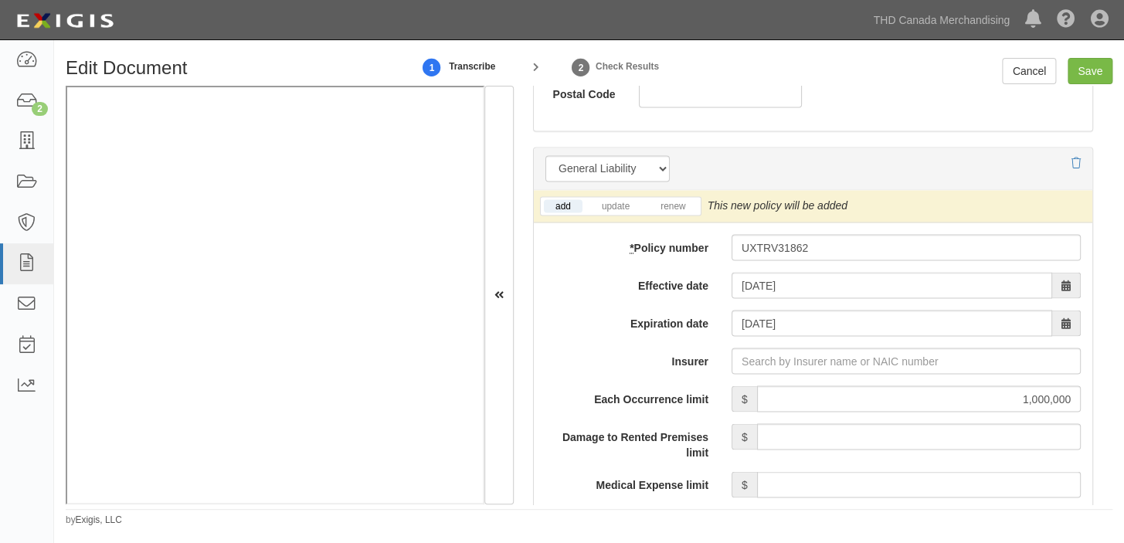
scroll to position [1123, 0]
click at [782, 374] on input "Insurer" at bounding box center [905, 362] width 349 height 26
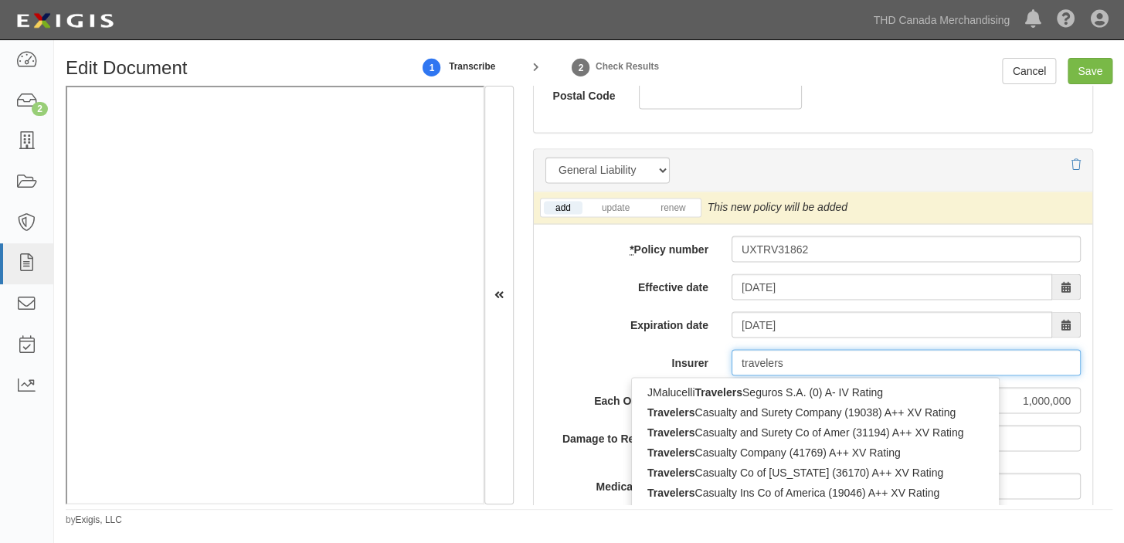
type input "travelers"
type input "travelers indemnity Co of Connecticut (25682) A++ XV Rating"
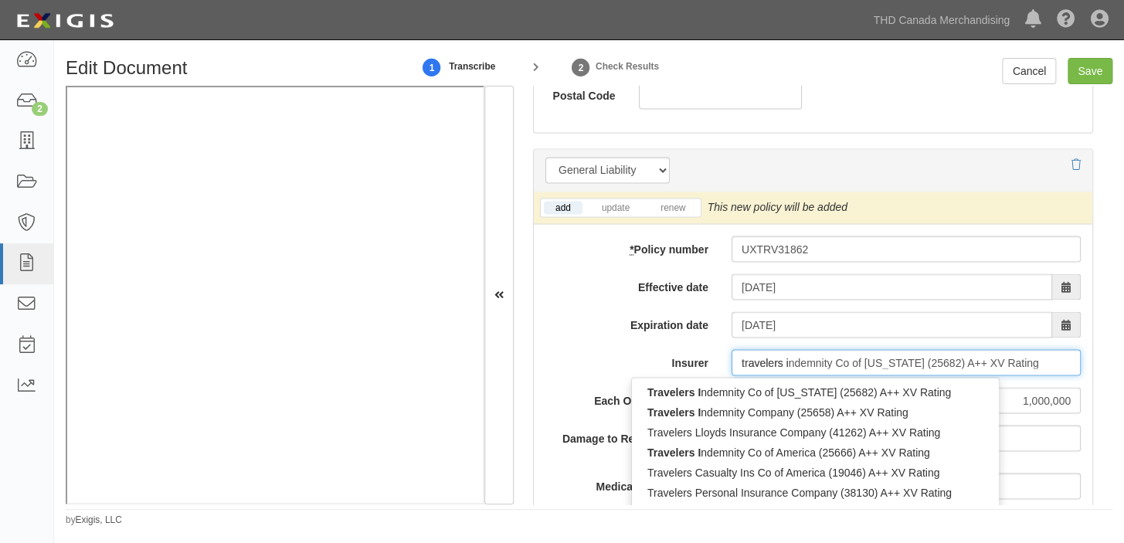
type input "travelers in"
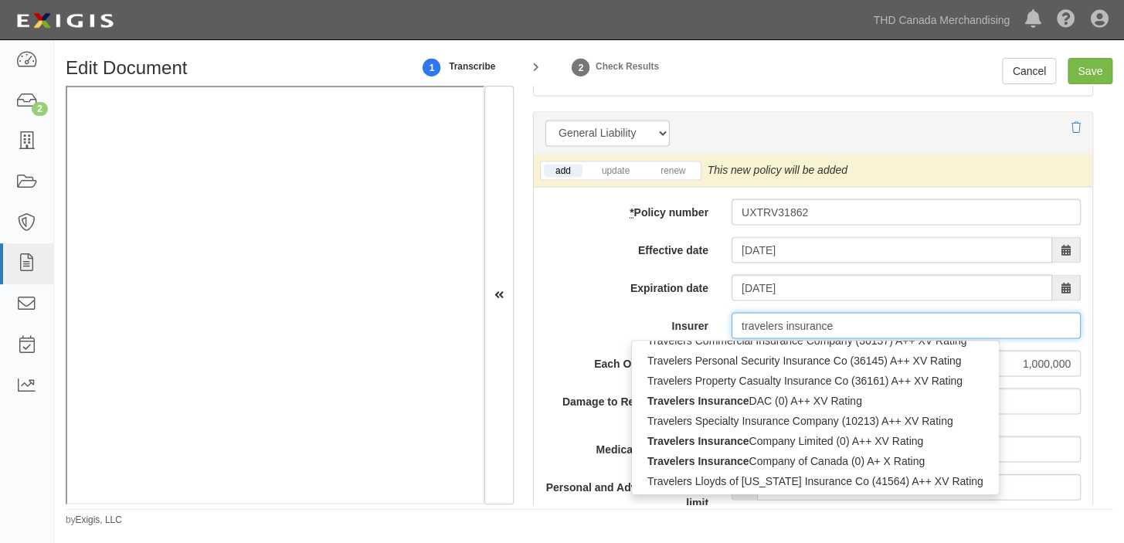
scroll to position [1193, 0]
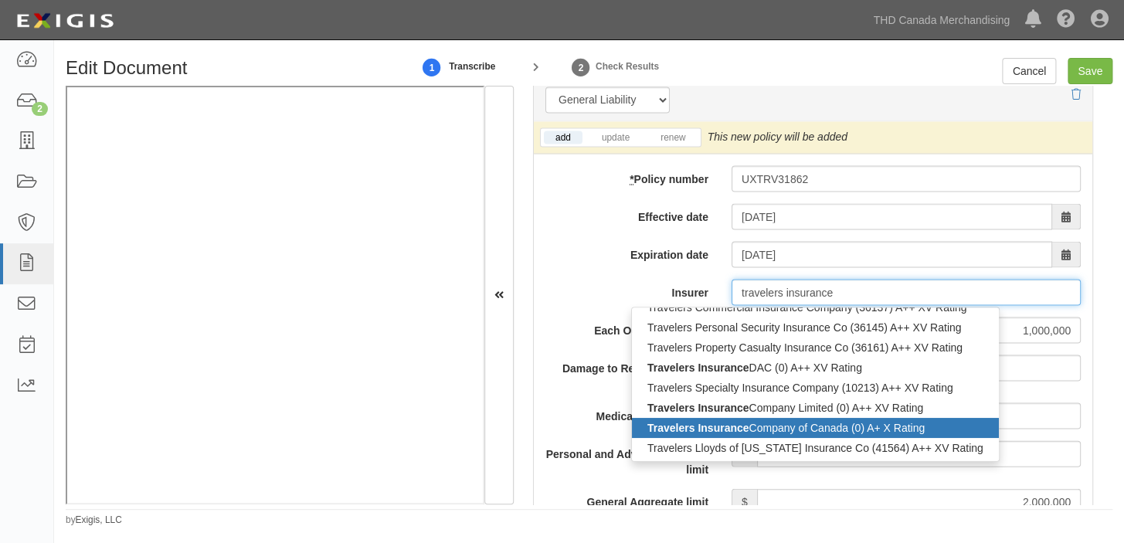
click at [762, 426] on div "Travelers Insurance Company of Canada (0) A+ X Rating" at bounding box center [815, 427] width 367 height 20
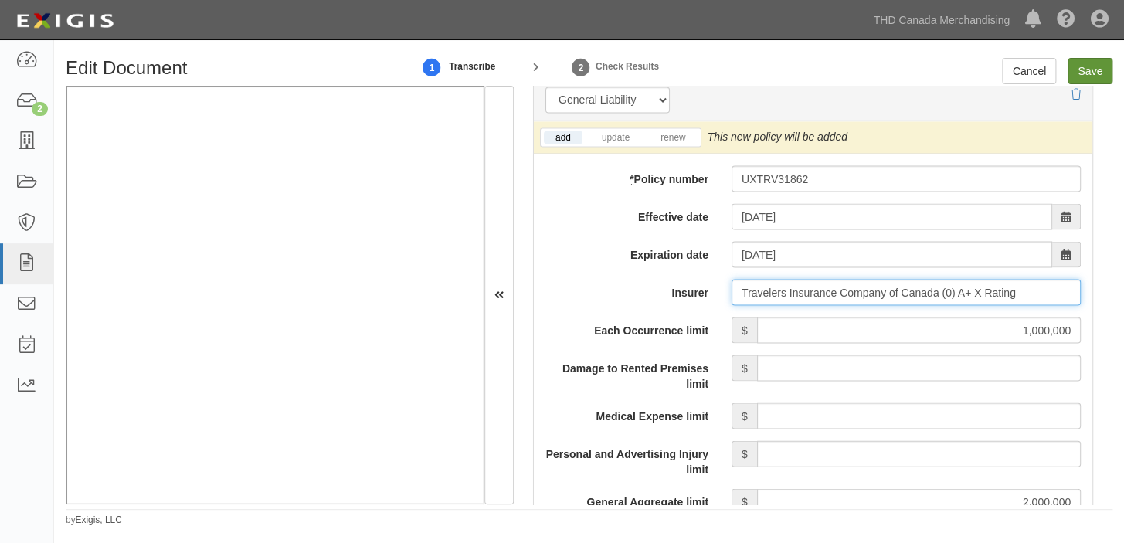
type input "Travelers Insurance Company of Canada (0) A+ X Rating"
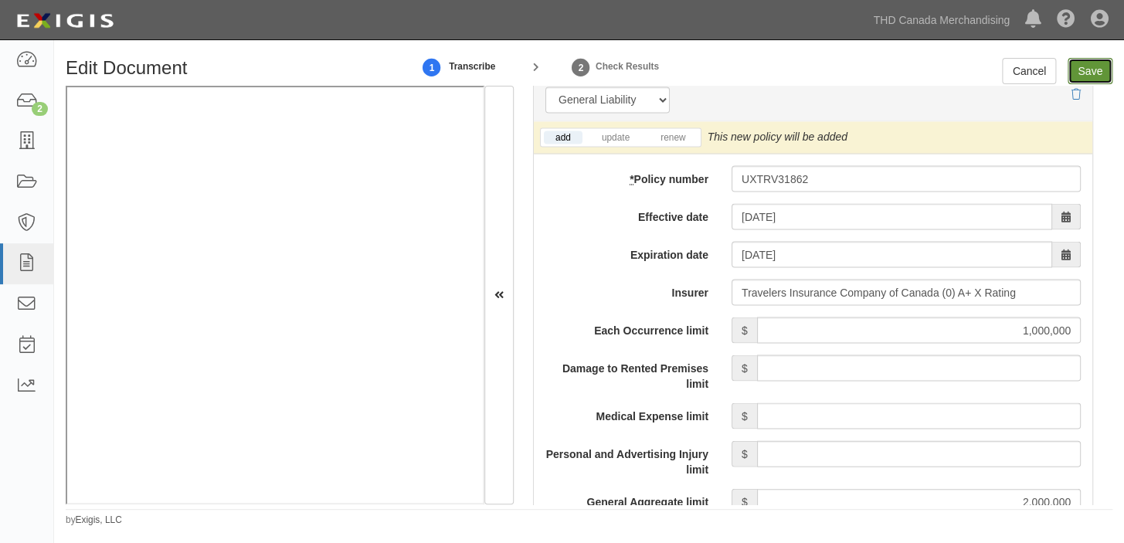
click at [1098, 63] on input "Save" at bounding box center [1089, 71] width 45 height 26
type input "1000000"
type input "2000000"
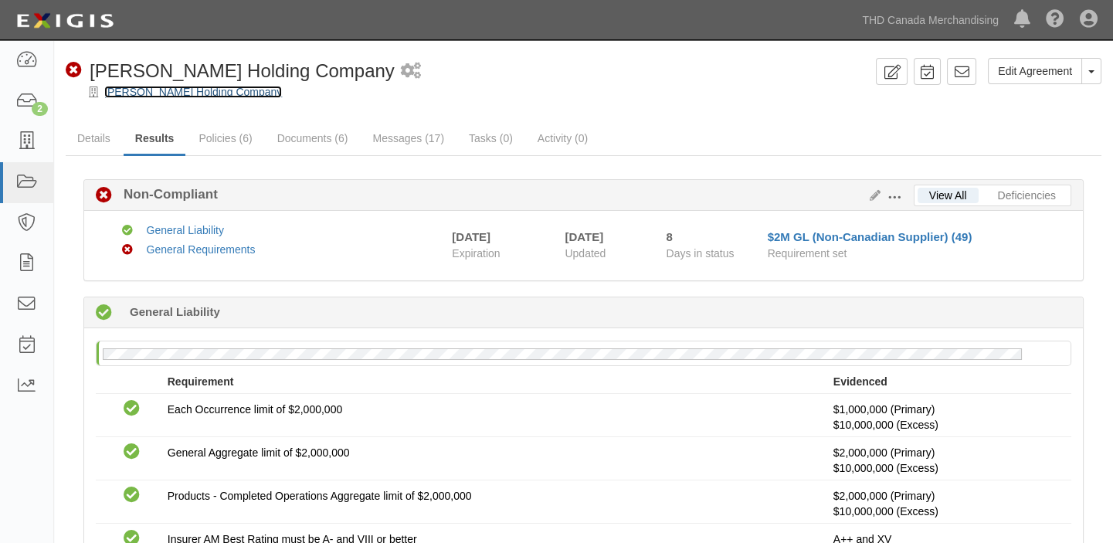
click at [205, 92] on link "[PERSON_NAME] Holding Company" at bounding box center [193, 92] width 178 height 12
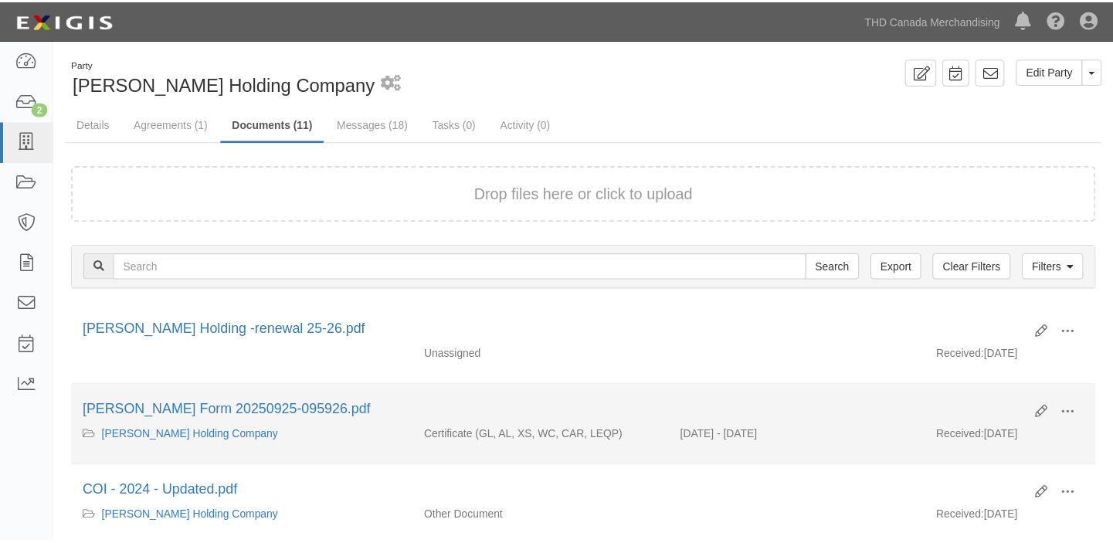
scroll to position [70, 0]
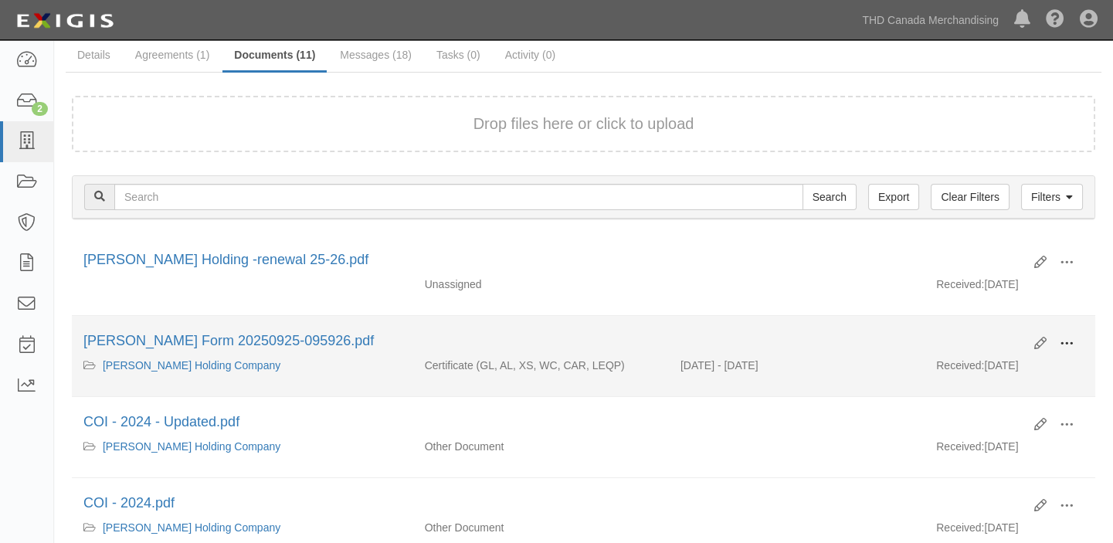
click at [1062, 341] on span at bounding box center [1067, 344] width 14 height 14
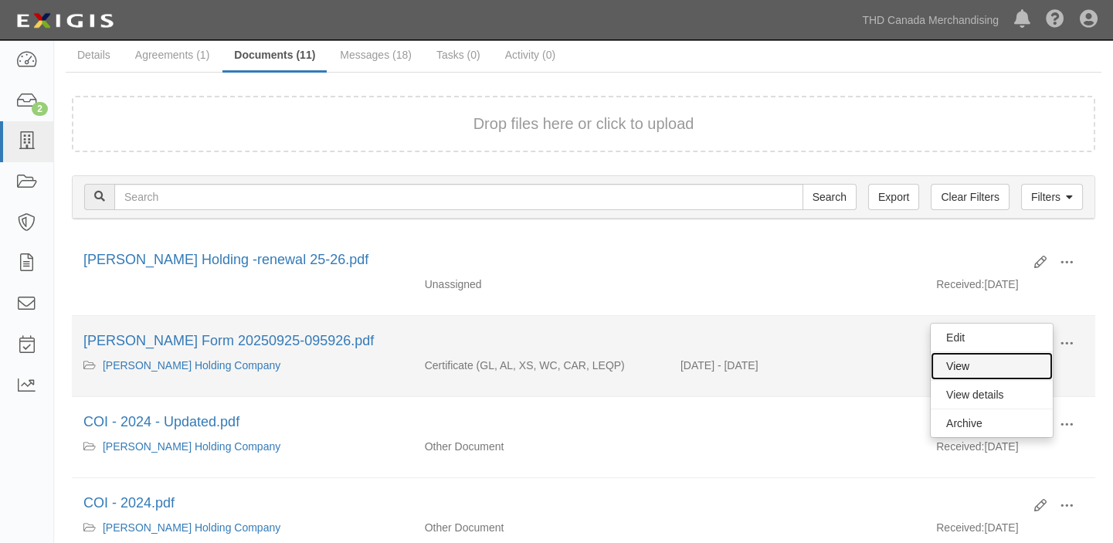
click at [1027, 367] on link "View" at bounding box center [992, 366] width 122 height 28
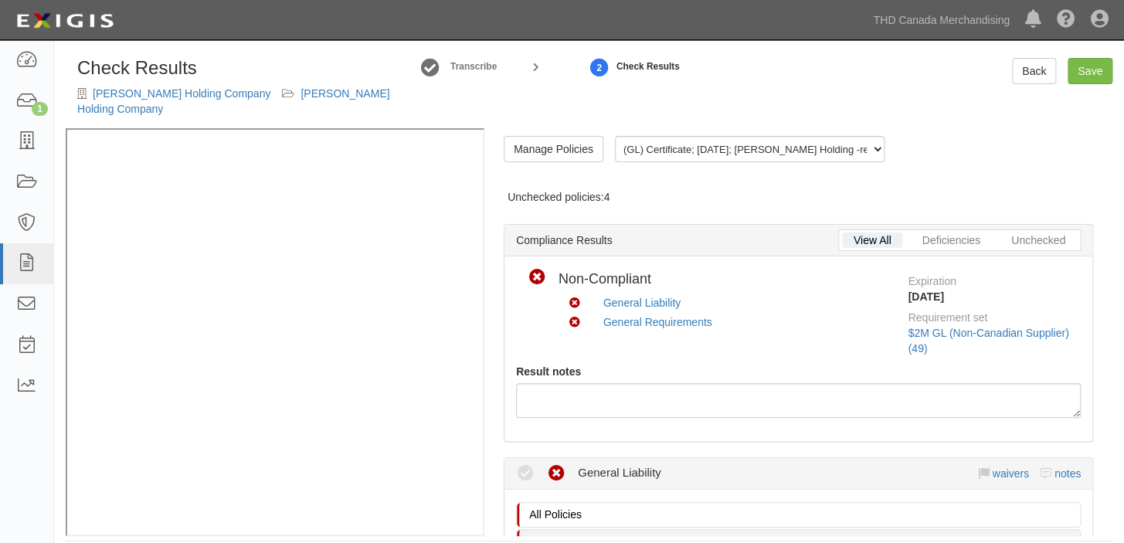
radio input "true"
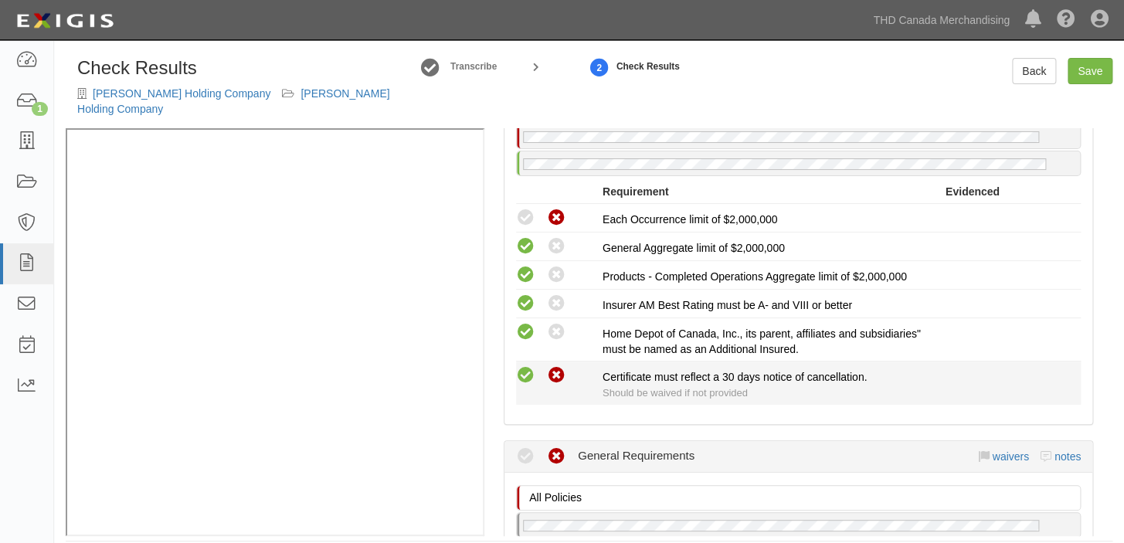
click at [526, 366] on icon at bounding box center [525, 375] width 19 height 19
radio input "true"
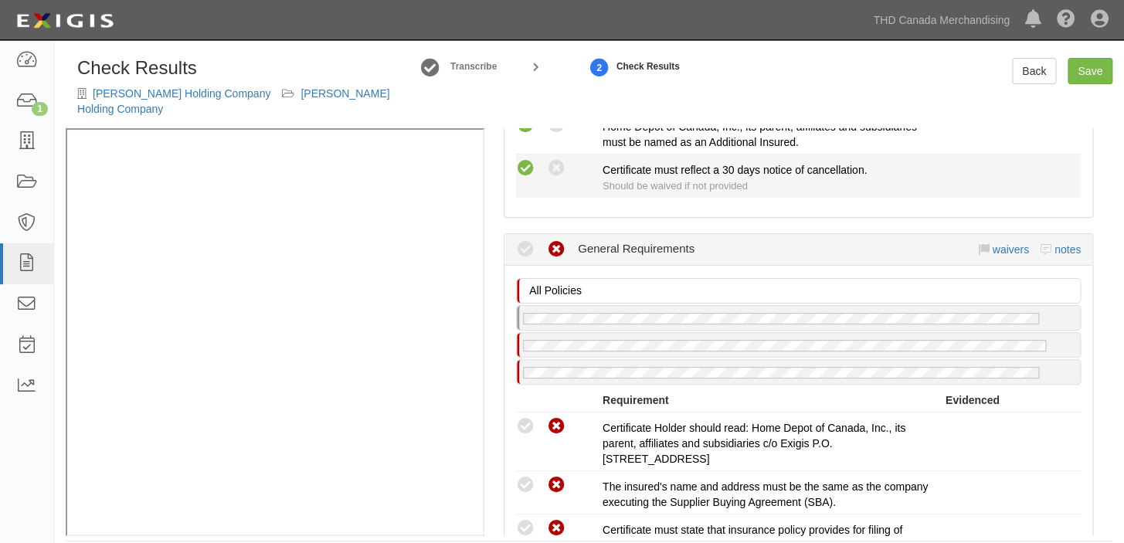
scroll to position [616, 0]
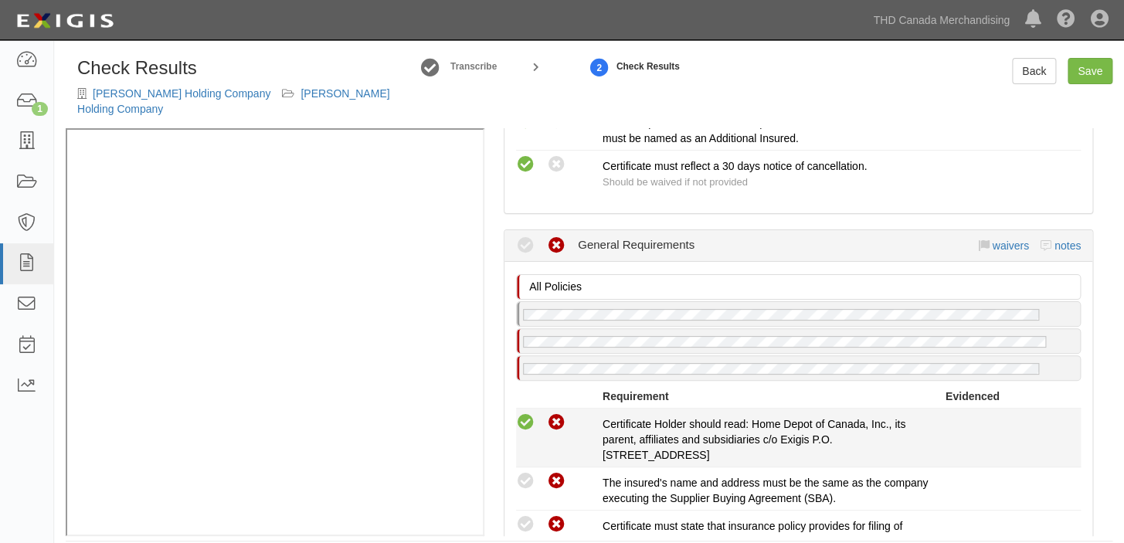
click at [520, 413] on icon at bounding box center [525, 422] width 19 height 19
radio input "true"
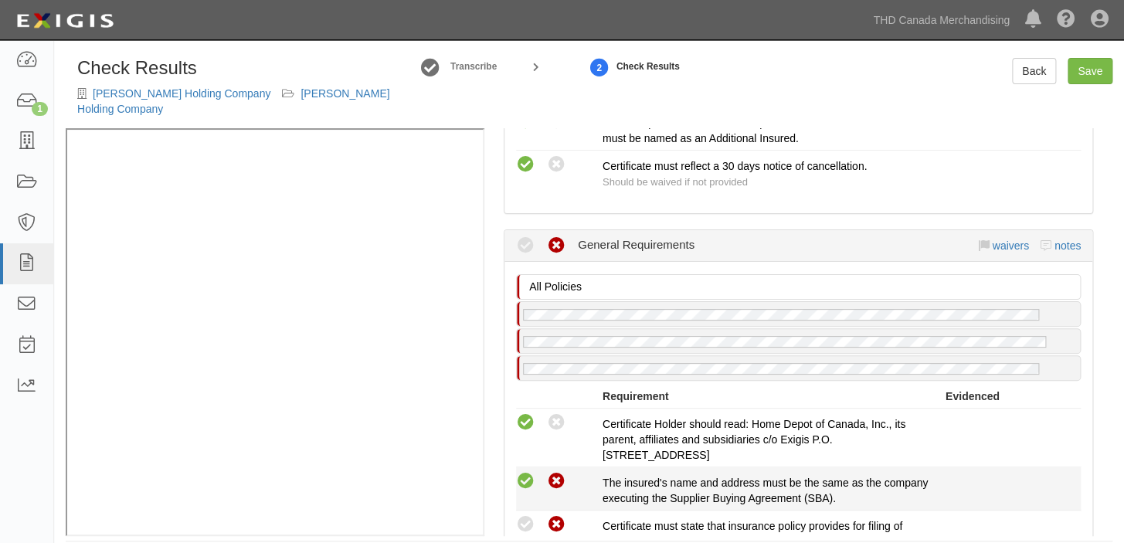
click at [520, 472] on icon at bounding box center [525, 481] width 19 height 19
radio input "true"
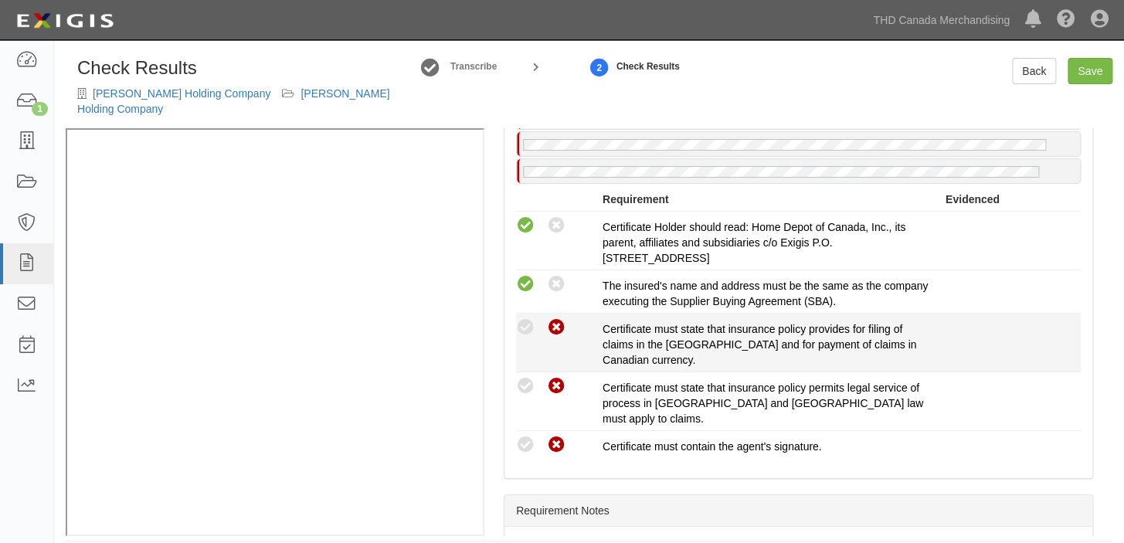
scroll to position [826, 0]
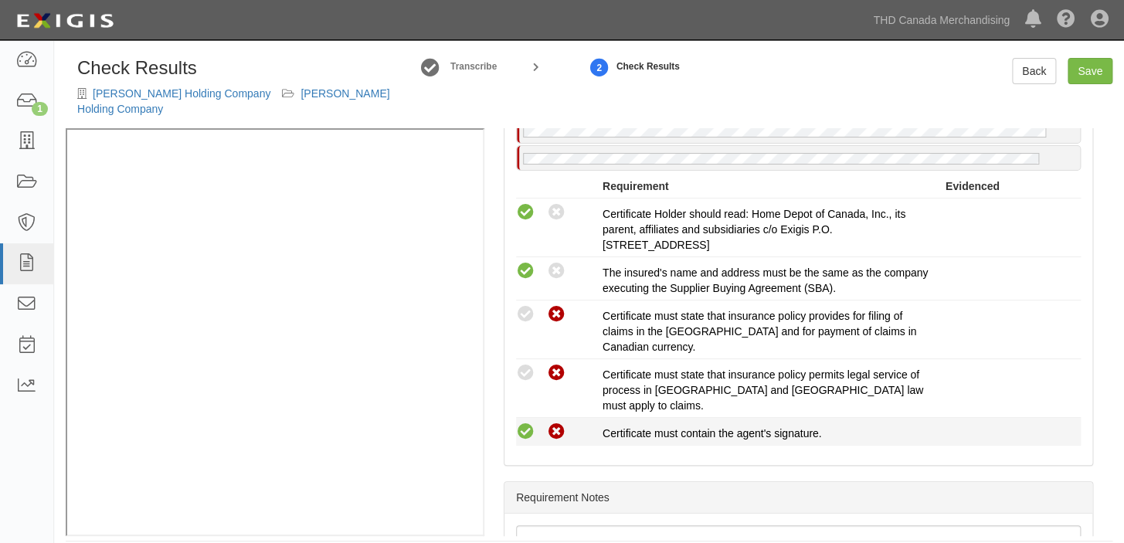
click at [524, 423] on icon at bounding box center [525, 432] width 19 height 19
radio input "true"
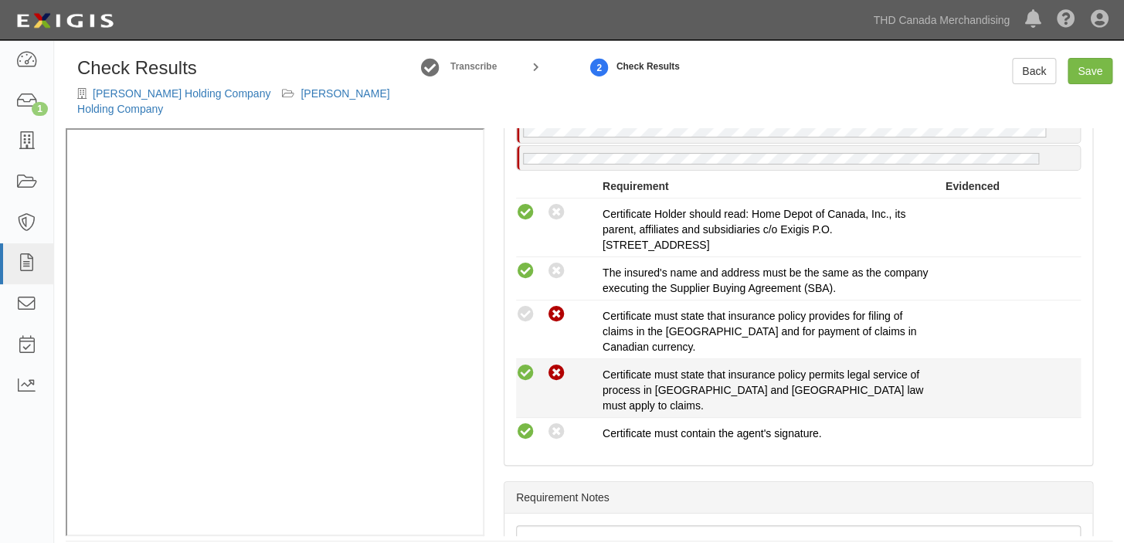
click at [521, 364] on icon at bounding box center [525, 373] width 19 height 19
radio input "true"
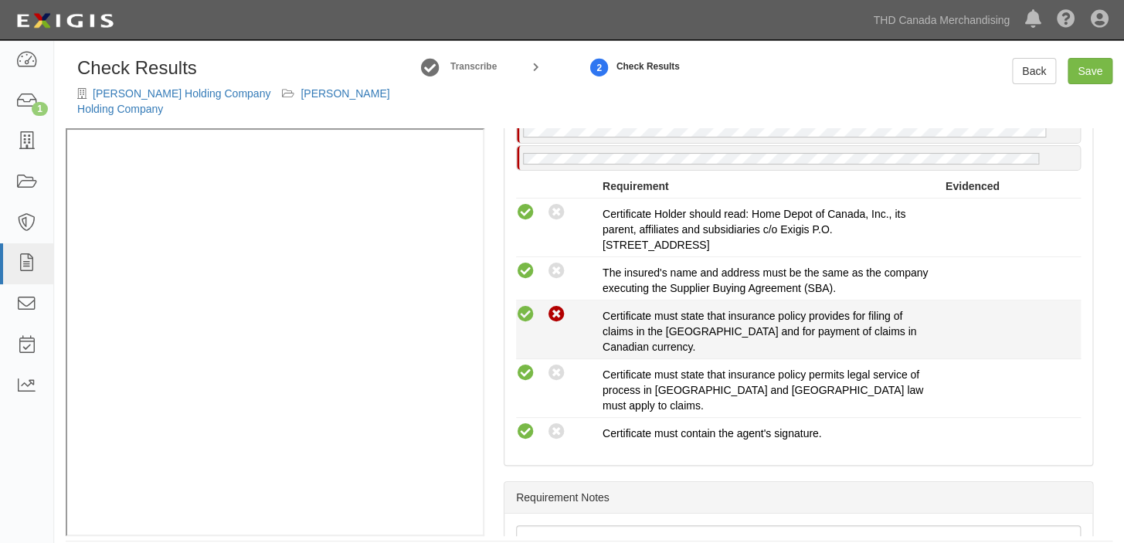
click at [530, 305] on icon at bounding box center [525, 314] width 19 height 19
radio input "true"
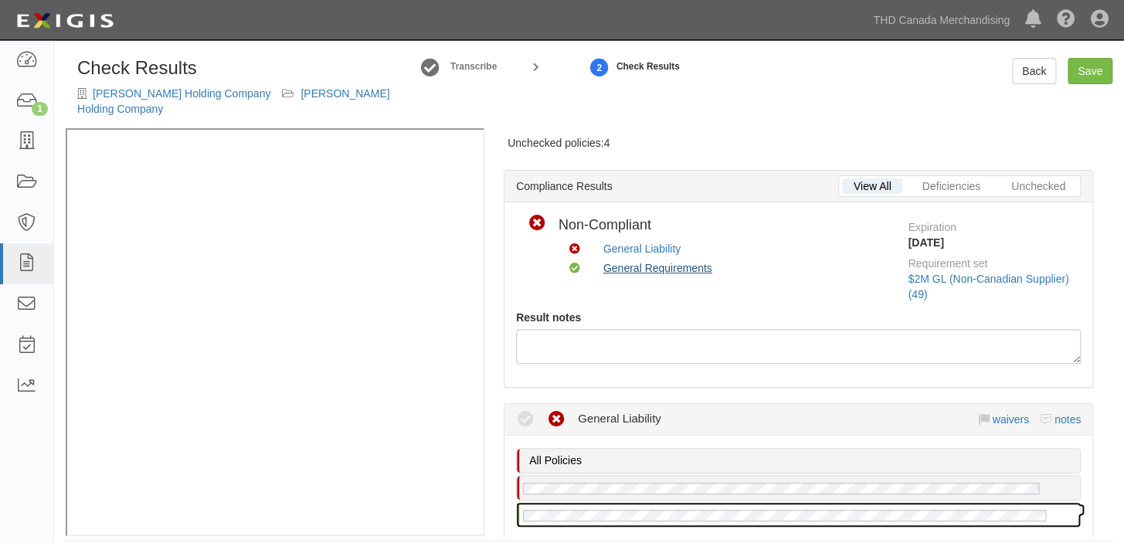
scroll to position [0, 0]
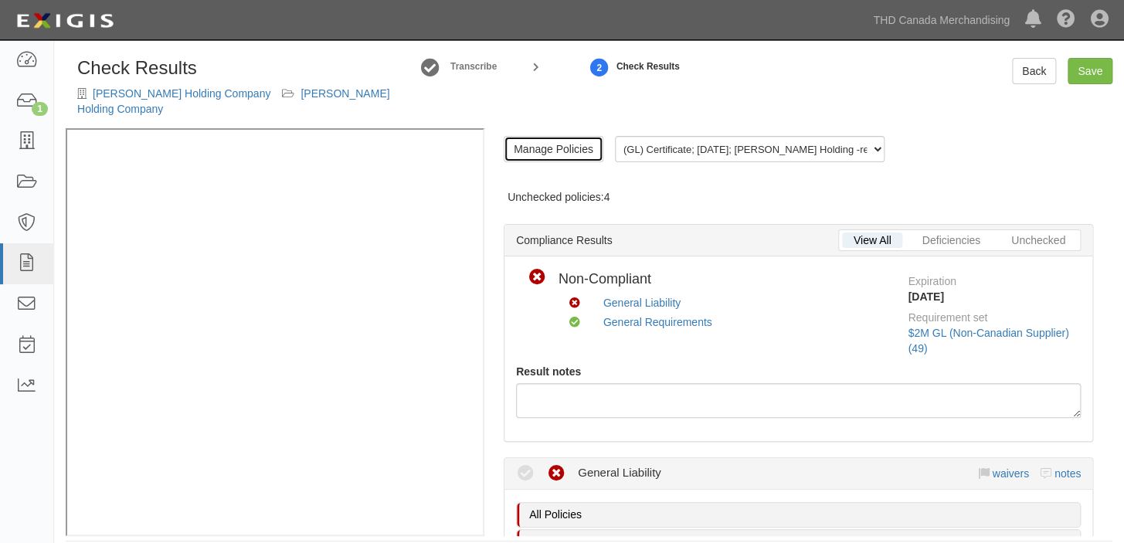
click at [575, 139] on link "Manage Policies" at bounding box center [554, 149] width 100 height 26
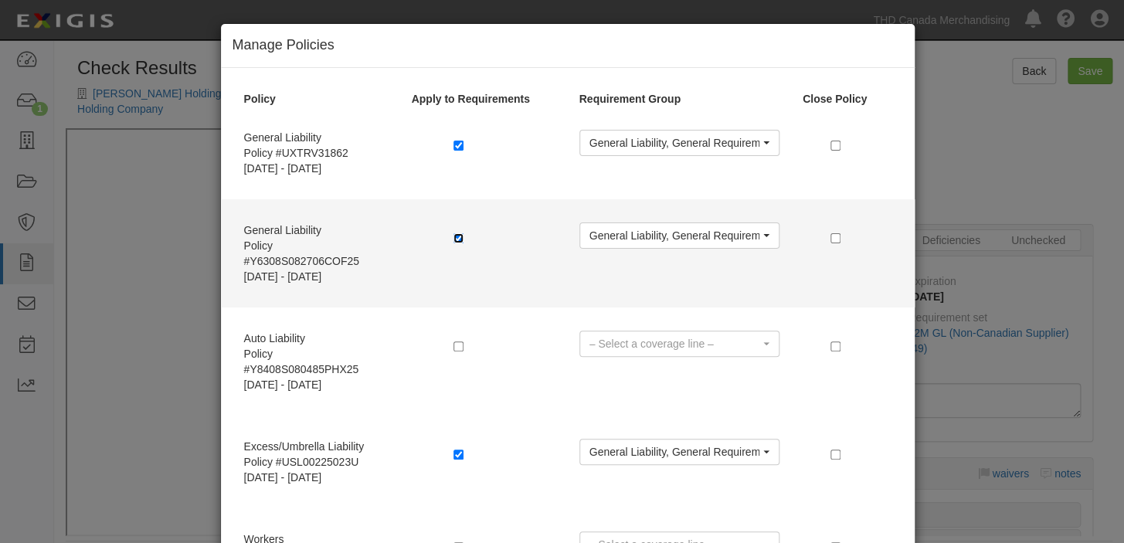
click at [453, 236] on input "checkbox" at bounding box center [458, 238] width 10 height 10
checkbox input "false"
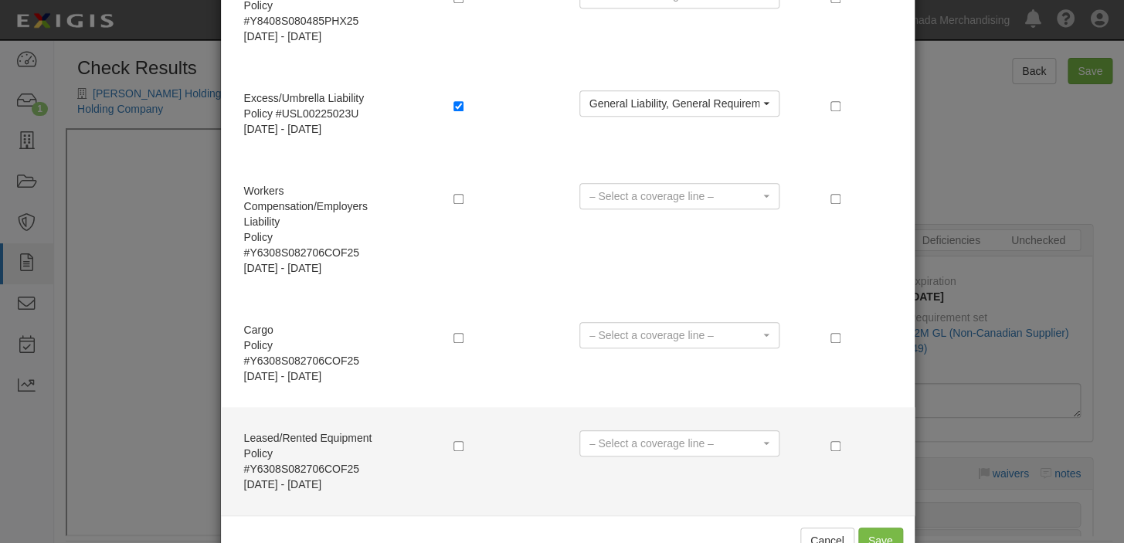
scroll to position [394, 0]
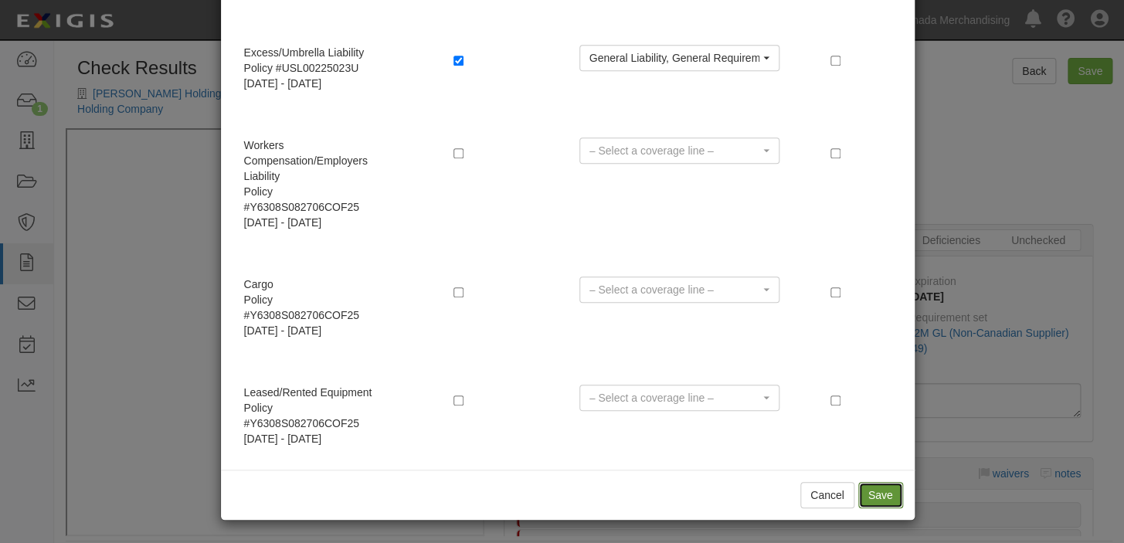
click at [864, 493] on button "Save" at bounding box center [880, 495] width 45 height 26
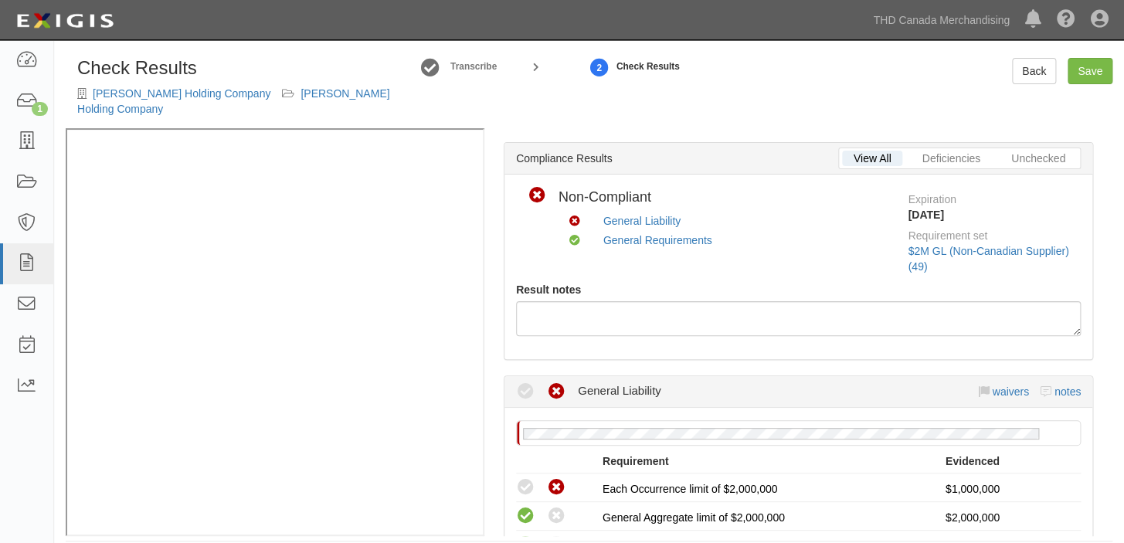
scroll to position [0, 0]
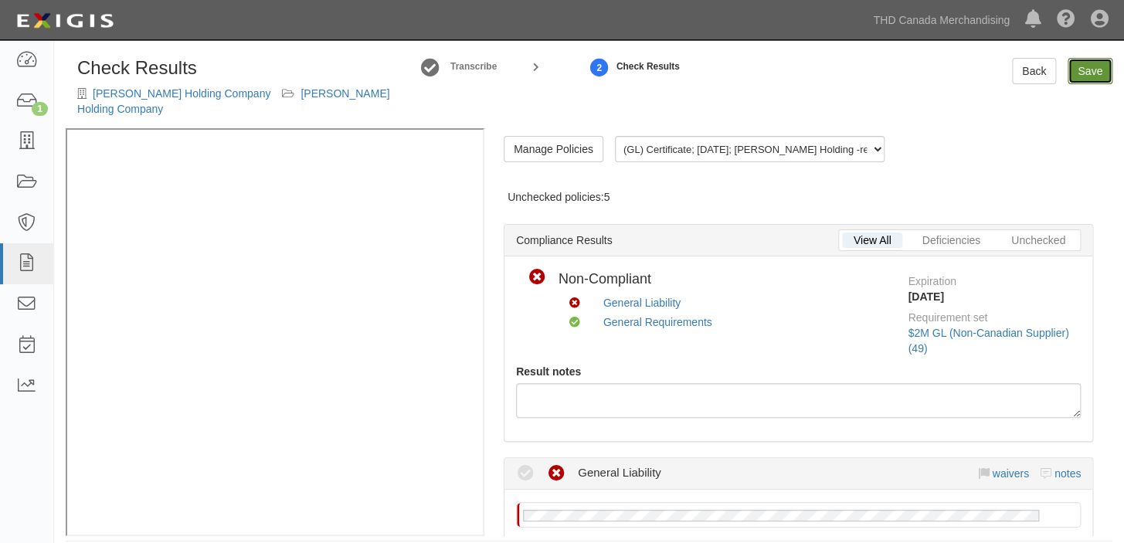
click at [1093, 74] on link "Save" at bounding box center [1089, 71] width 45 height 26
radio input "true"
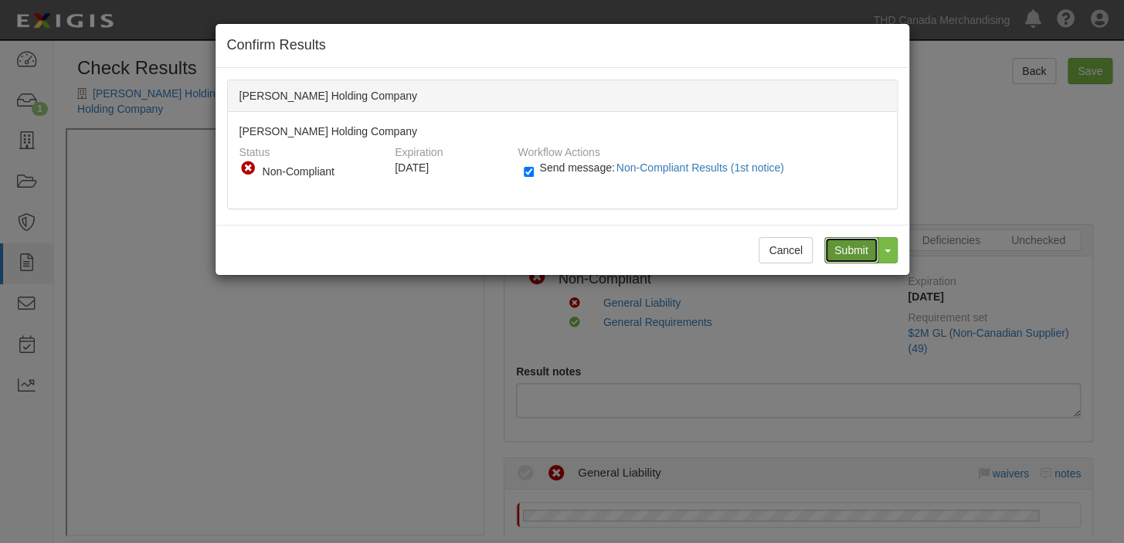
click at [857, 243] on input "Submit" at bounding box center [851, 250] width 54 height 26
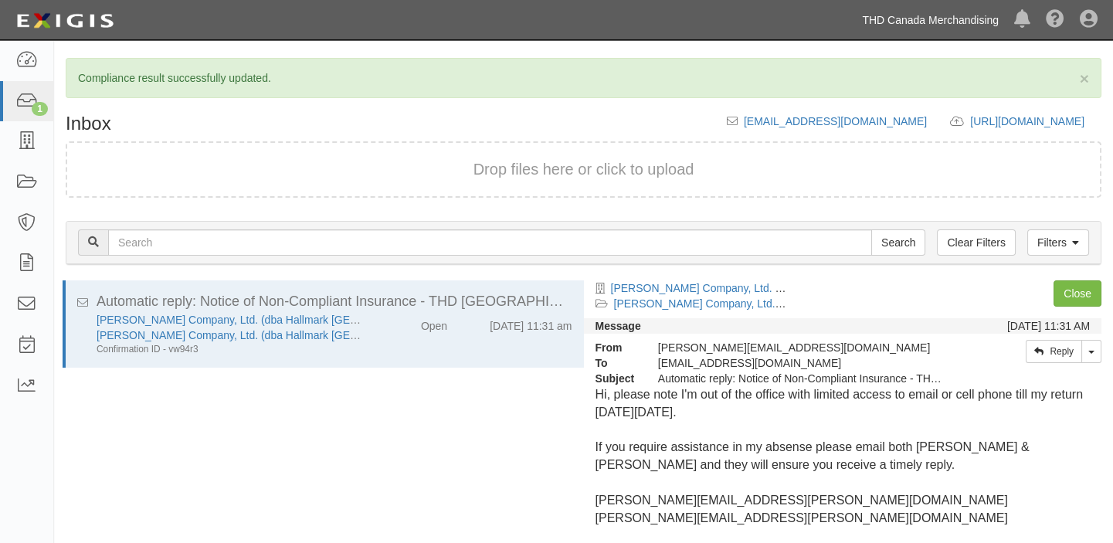
click at [912, 18] on link "THD Canada Merchandising" at bounding box center [930, 20] width 152 height 31
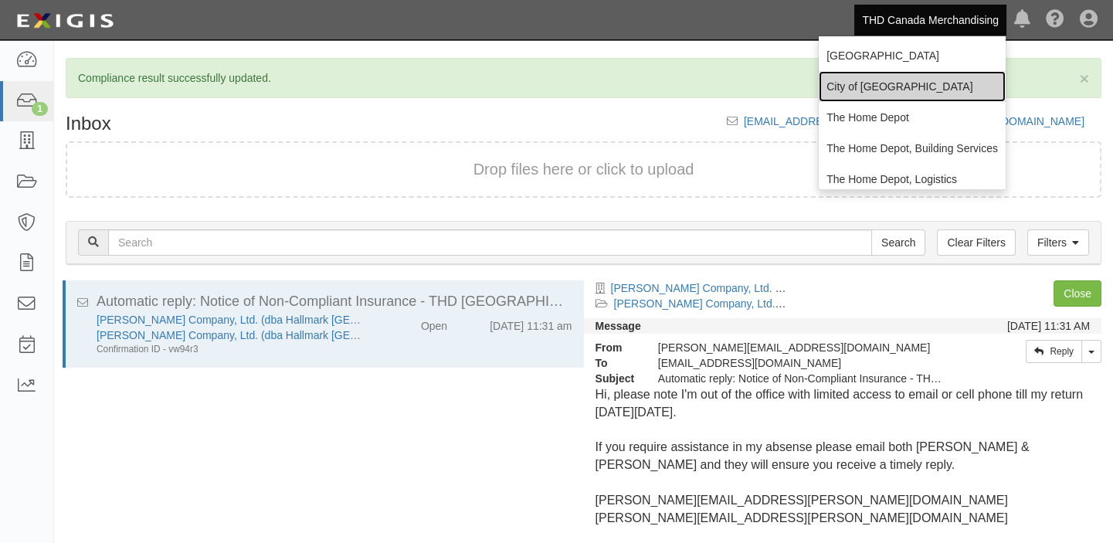
click at [896, 77] on link "City of [GEOGRAPHIC_DATA]" at bounding box center [912, 86] width 187 height 31
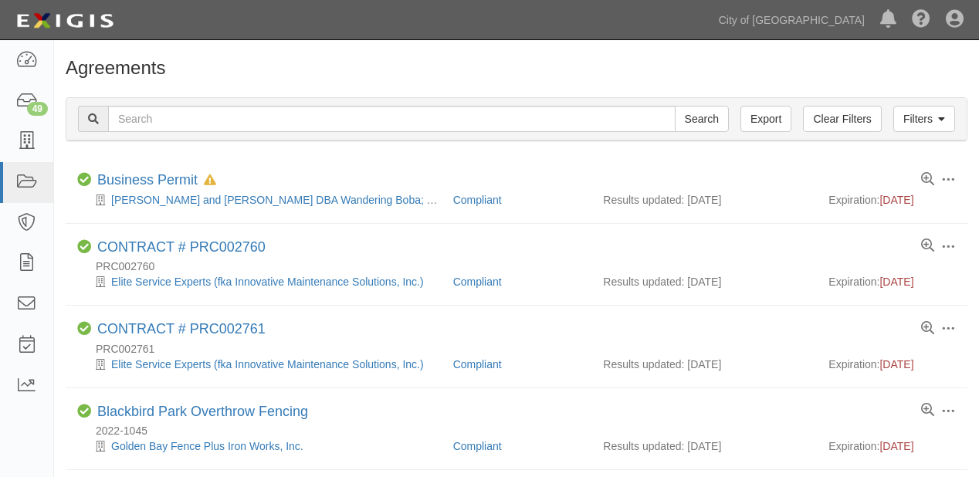
scroll to position [247, 0]
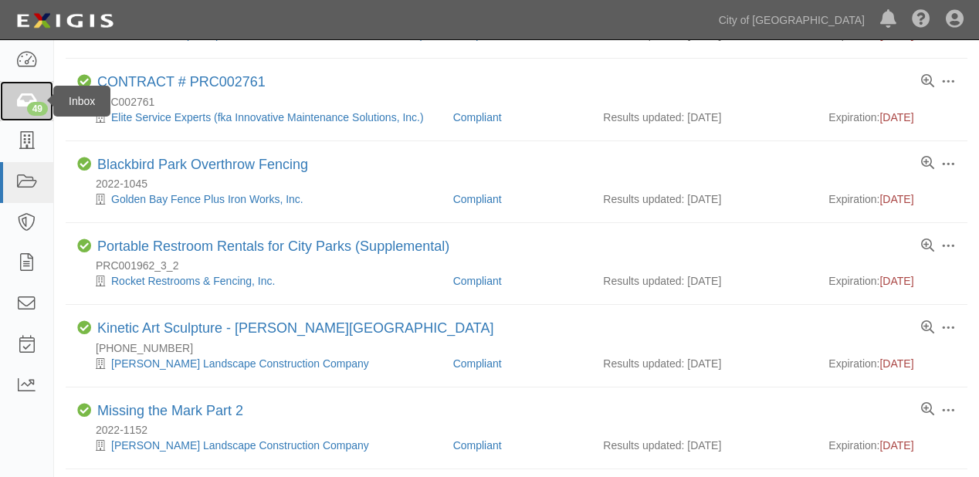
click at [22, 108] on icon at bounding box center [26, 102] width 22 height 18
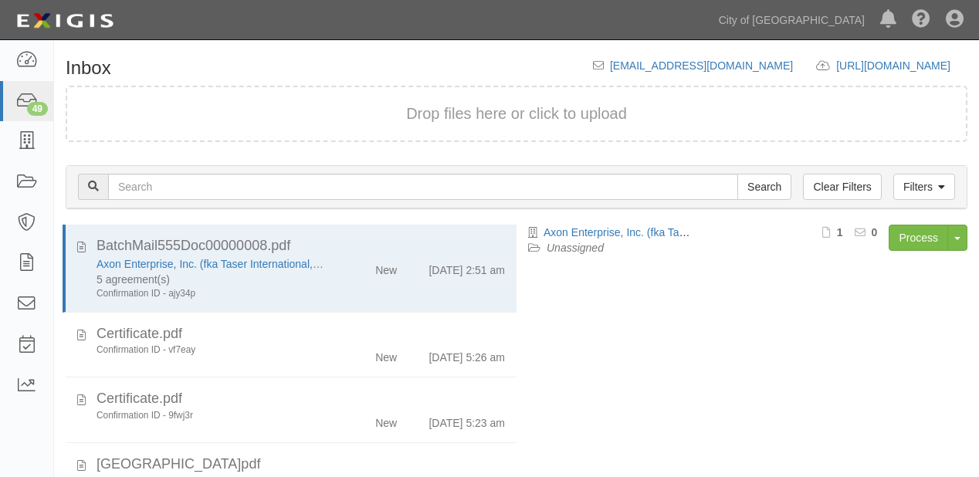
scroll to position [107, 0]
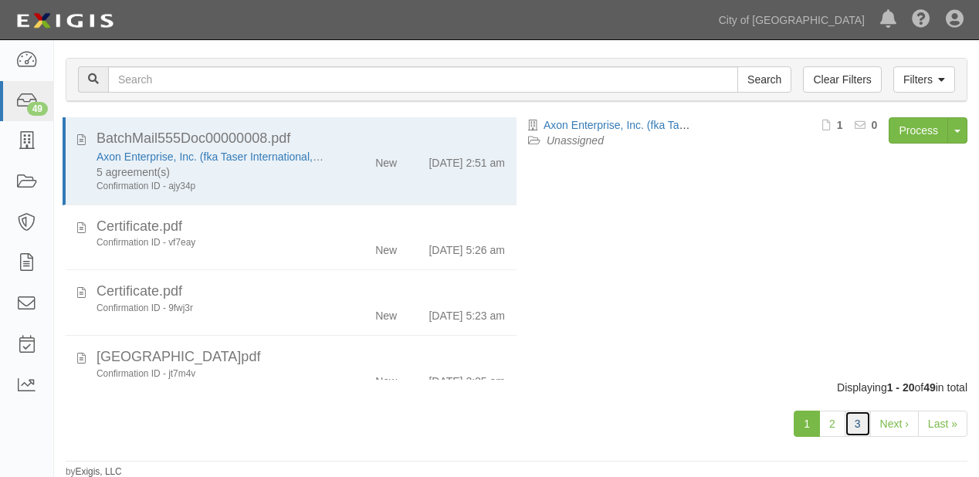
click at [867, 424] on link "3" at bounding box center [858, 424] width 26 height 26
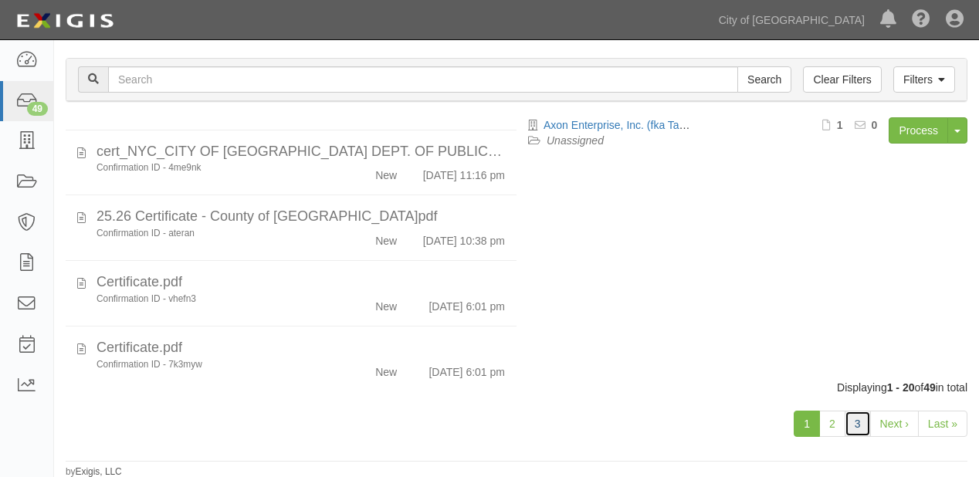
scroll to position [742, 0]
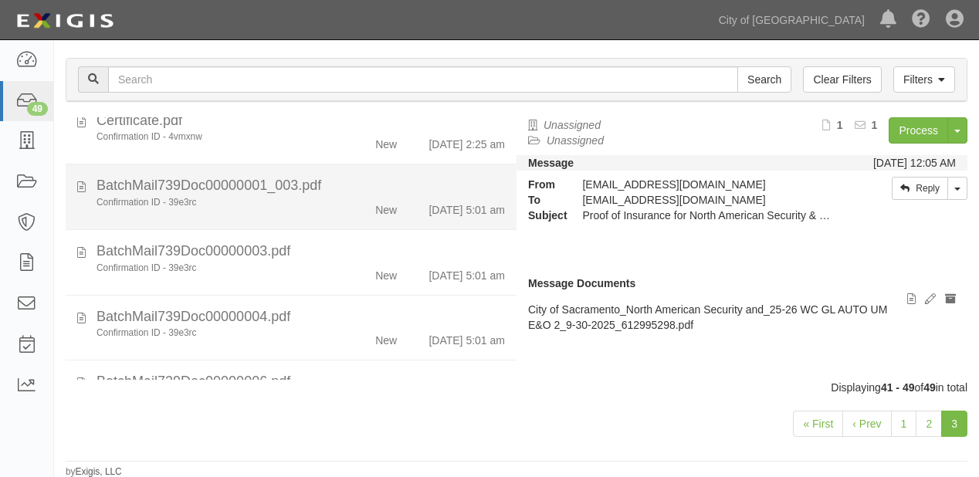
scroll to position [362, 0]
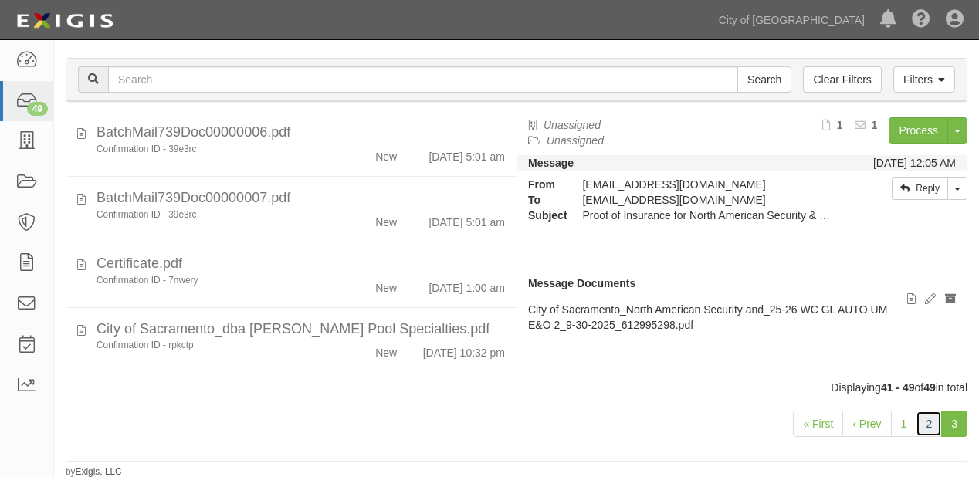
click at [930, 419] on link "2" at bounding box center [929, 424] width 26 height 26
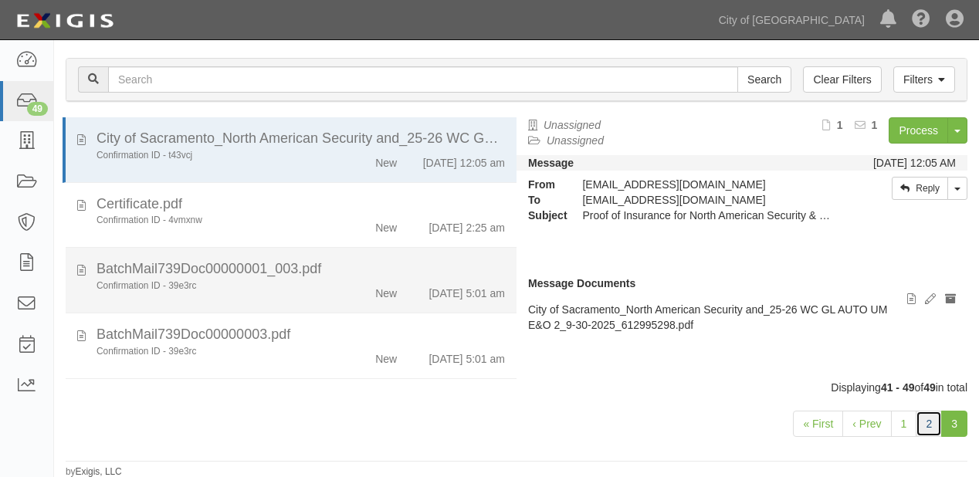
scroll to position [0, 0]
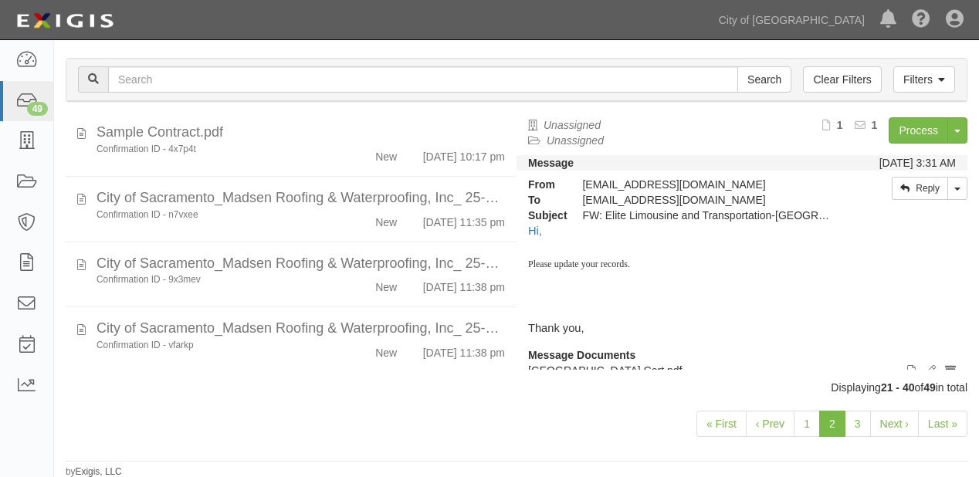
scroll to position [1229, 0]
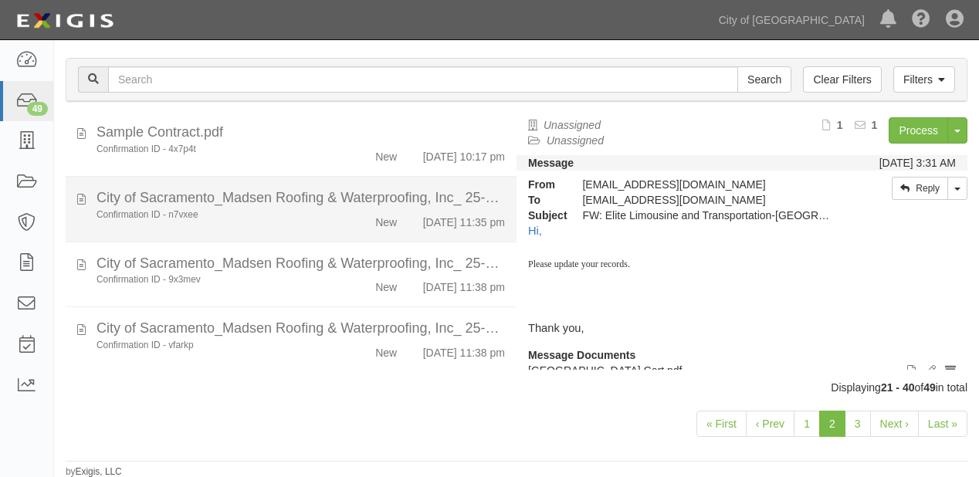
click at [270, 209] on div "Confirmation ID - n7vxee New [DATE] 11:35 pm" at bounding box center [301, 220] width 432 height 22
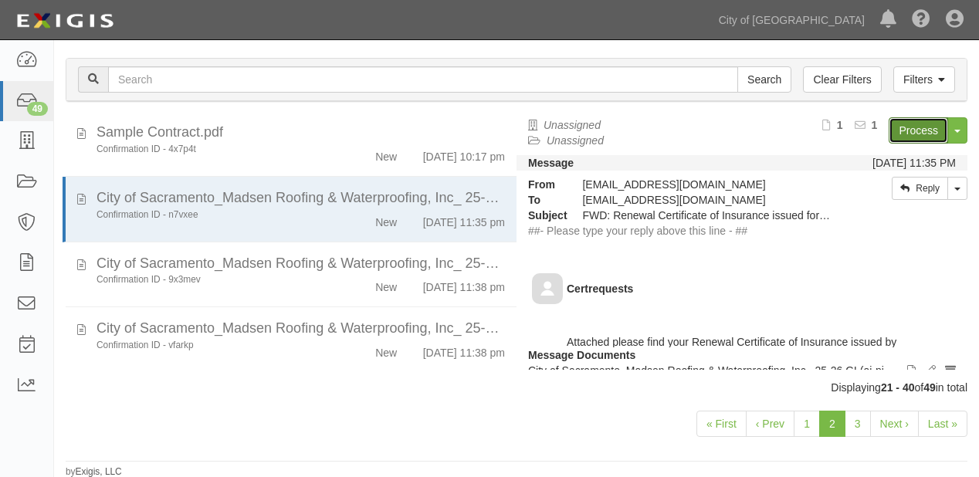
click at [902, 133] on link "Process" at bounding box center [918, 130] width 59 height 26
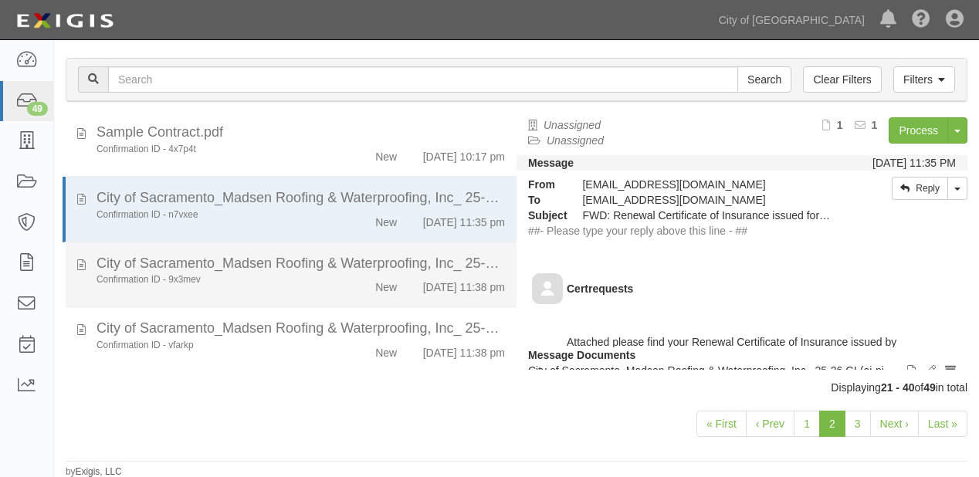
click at [345, 273] on div "New" at bounding box center [373, 284] width 72 height 22
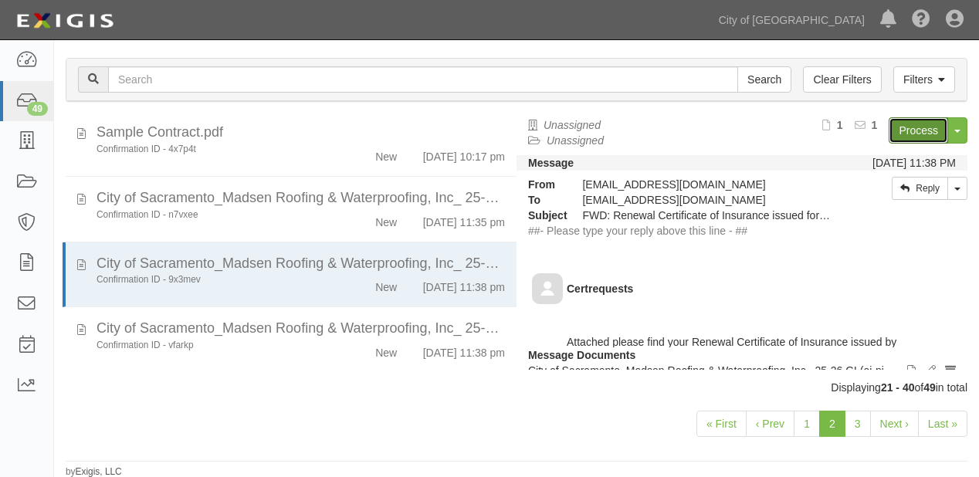
click at [909, 124] on link "Process" at bounding box center [918, 130] width 59 height 26
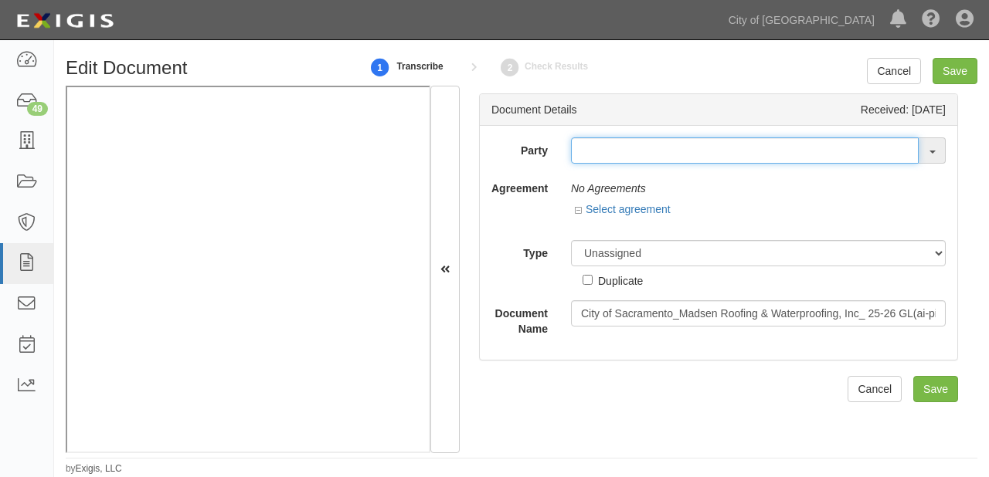
click at [643, 154] on input "text" at bounding box center [745, 150] width 348 height 26
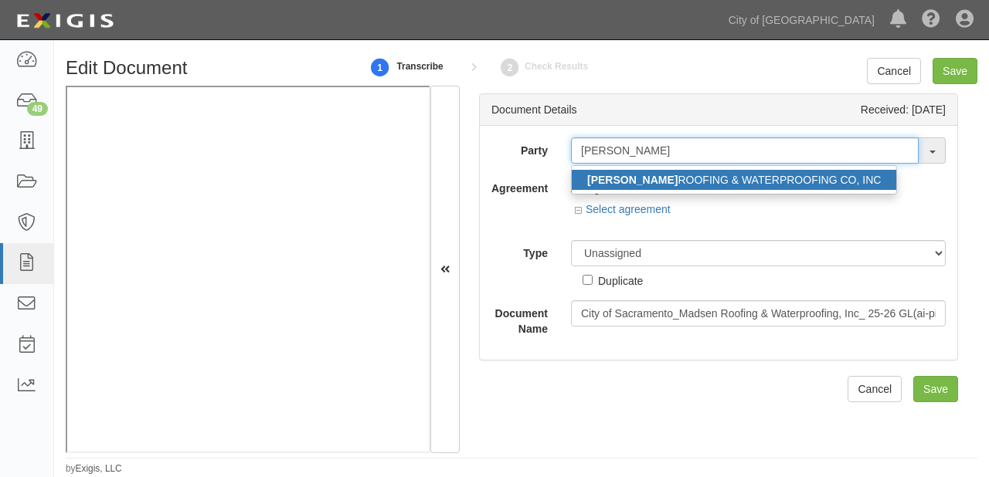
type input "[PERSON_NAME]"
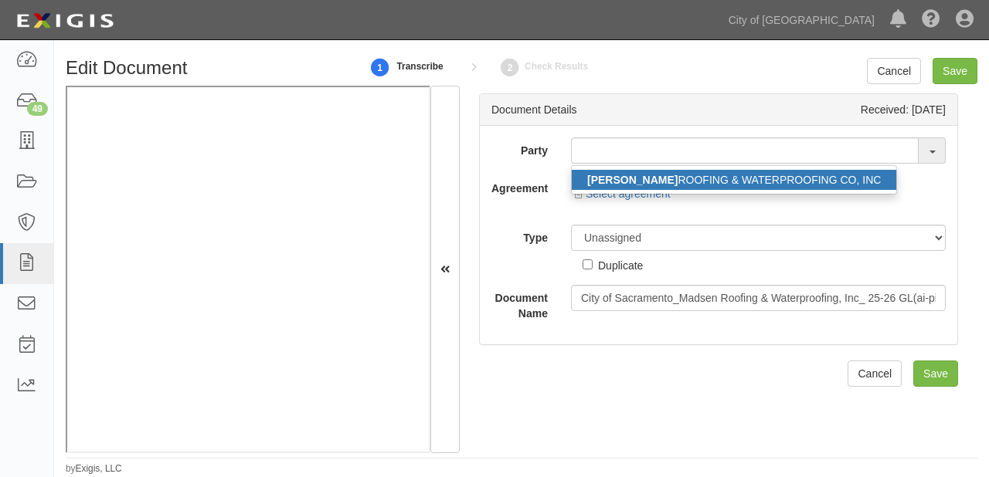
click at [653, 184] on link "[PERSON_NAME] ROOFING & WATERPROOFING CO, INC" at bounding box center [734, 180] width 324 height 20
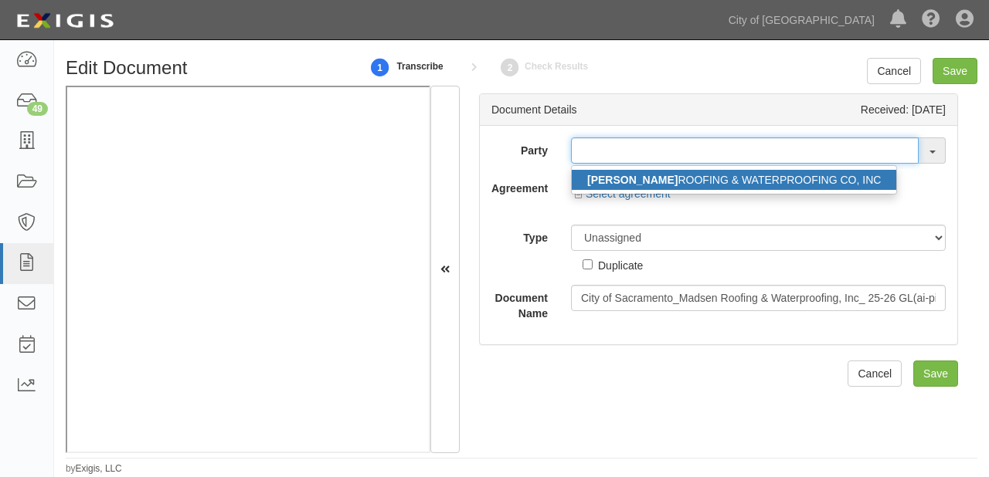
type input "[PERSON_NAME] ROOFING & WATERPROOFING CO, INC"
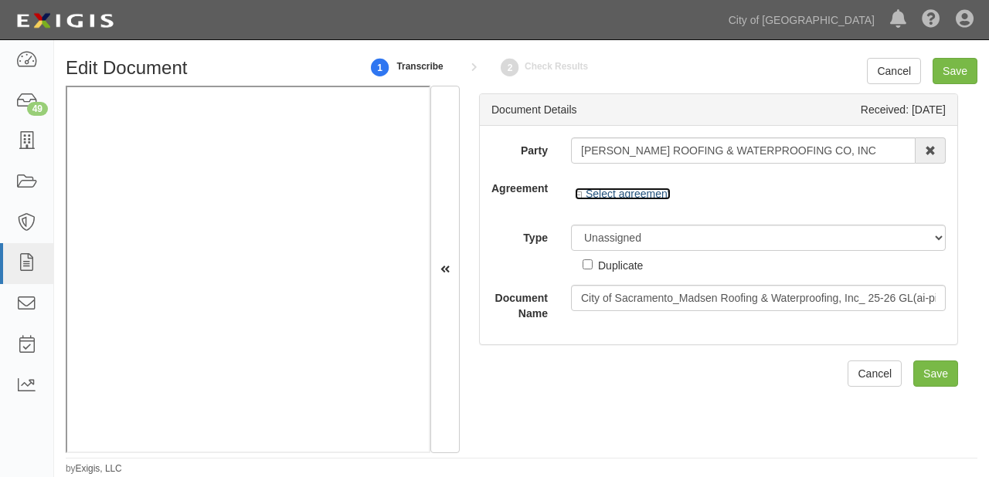
click at [633, 195] on div "Select agreement Show archived Hide archived" at bounding box center [758, 194] width 398 height 38
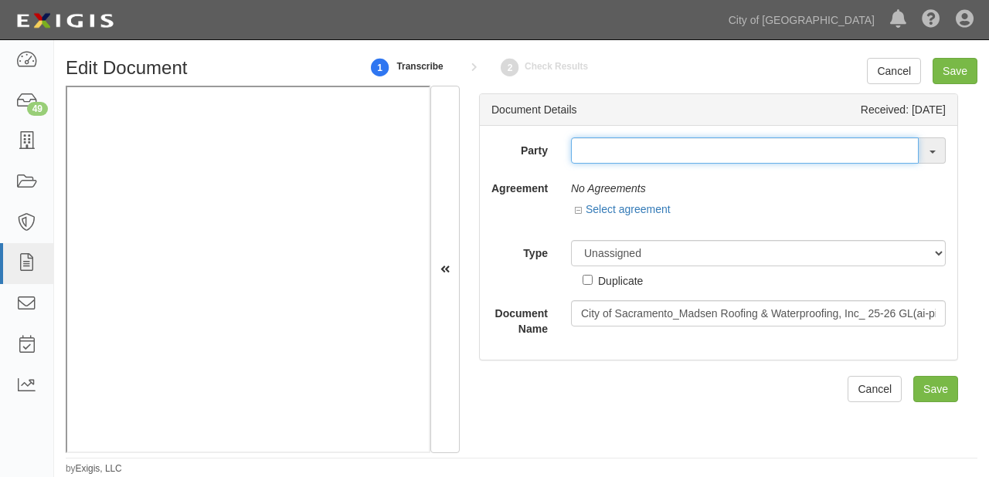
click at [598, 154] on input "text" at bounding box center [745, 150] width 348 height 26
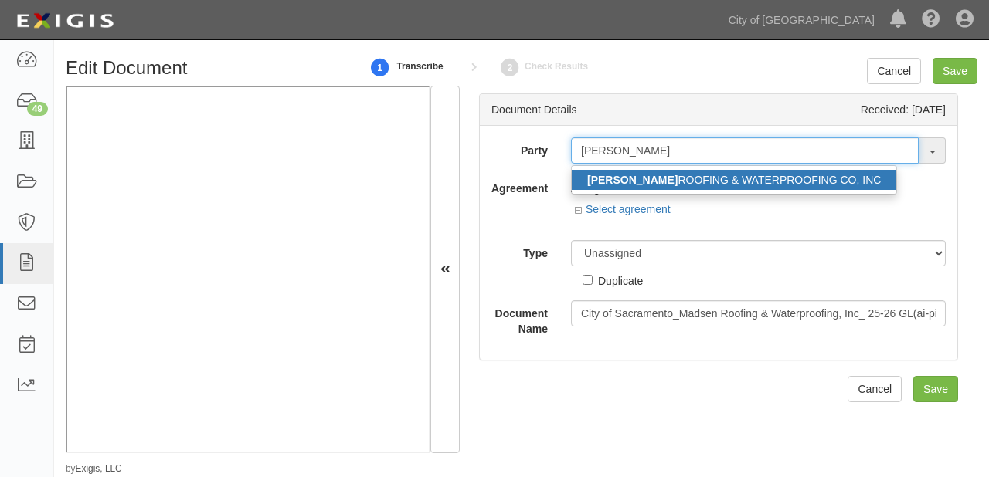
type input "madsen"
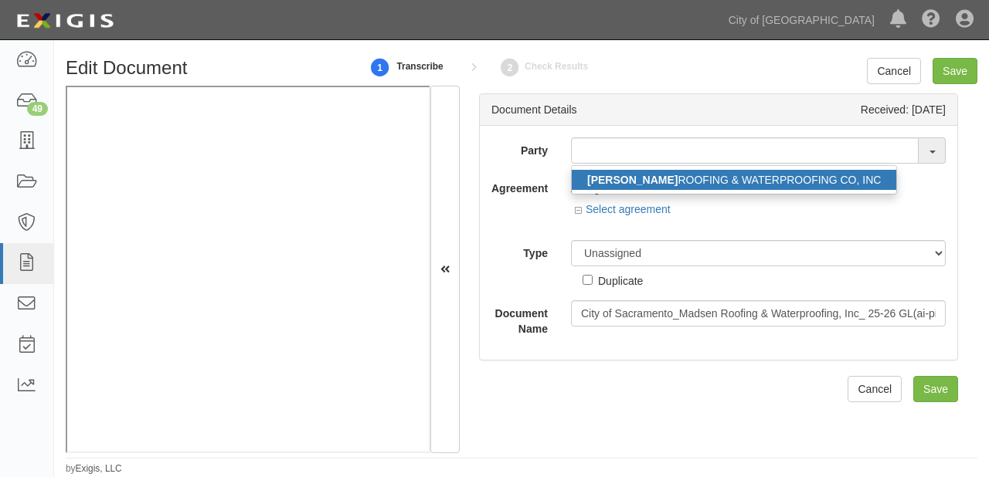
click at [600, 177] on strong "MADSEN" at bounding box center [632, 180] width 90 height 12
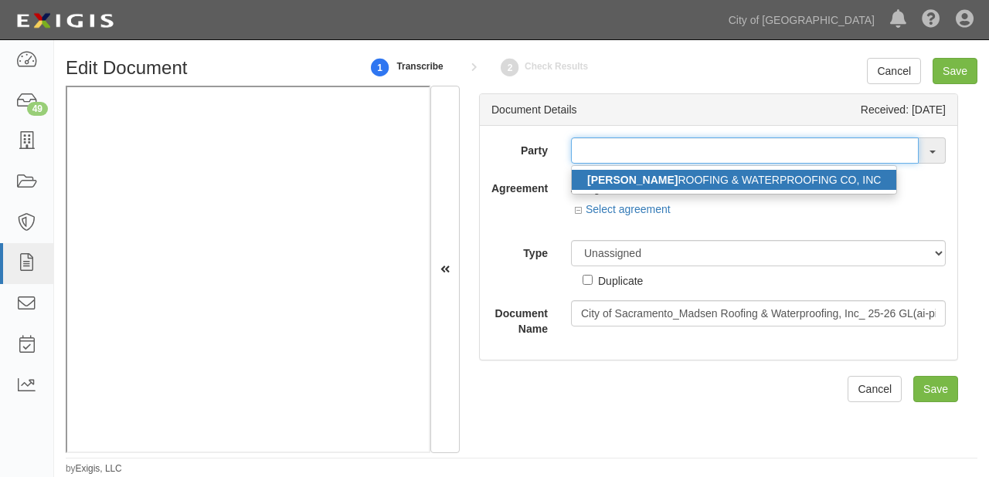
type input "MADSEN ROOFING & WATERPROOFING CO, INC"
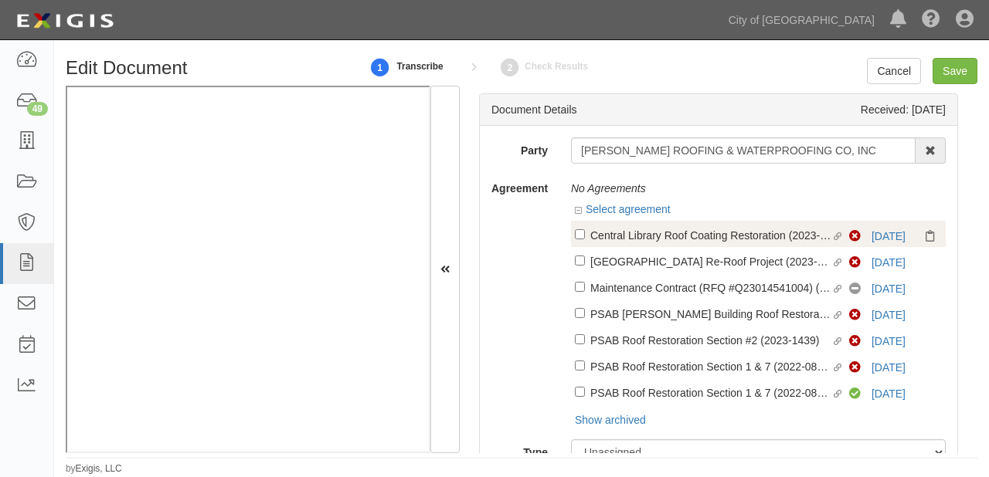
click at [655, 239] on div "Central Library Roof Coating Restoration (2023-1095)" at bounding box center [710, 234] width 241 height 17
click at [585, 239] on input "Linked agreement Central Library Roof Coating Restoration (2023-1095) Linked ag…" at bounding box center [580, 234] width 10 height 10
checkbox input "true"
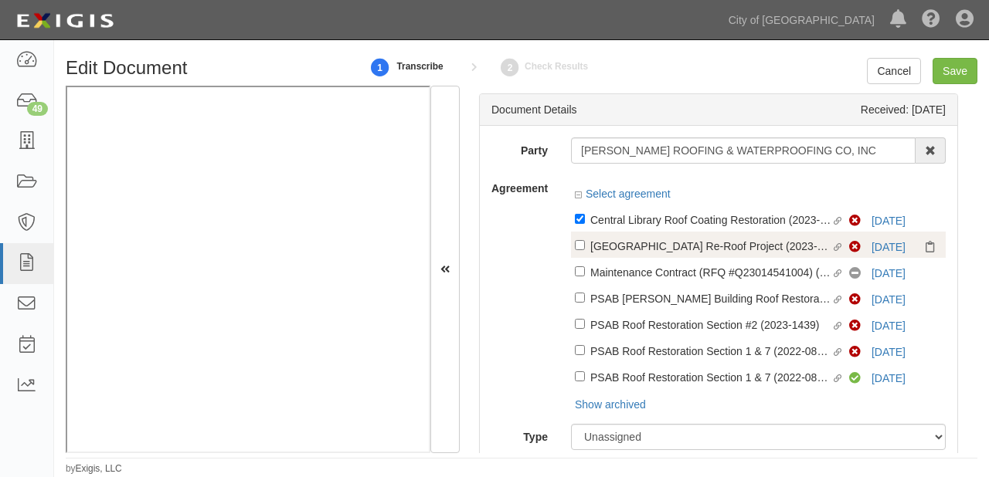
click at [650, 256] on label "Linked agreement Del Paso Heights Library Re-Roof Project (2023-1063) Linked ag…" at bounding box center [712, 247] width 274 height 21
click at [585, 250] on input "Linked agreement Del Paso Heights Library Re-Roof Project (2023-1063) Linked ag…" at bounding box center [580, 245] width 10 height 10
checkbox input "true"
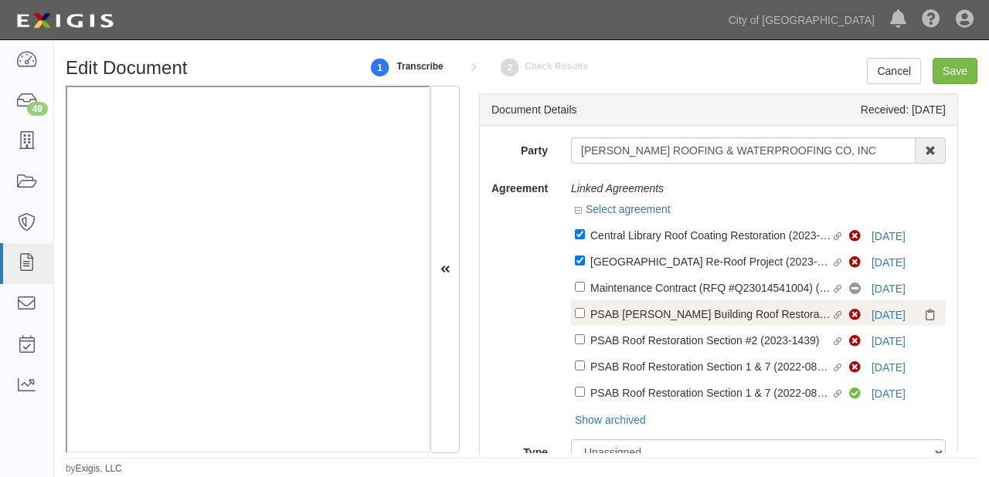
drag, startPoint x: 642, startPoint y: 283, endPoint x: 630, endPoint y: 310, distance: 29.7
click at [642, 284] on div "Maintenance Contract (RFQ #Q23014541004) (PRC002723)" at bounding box center [710, 287] width 241 height 17
click at [585, 284] on input "Linked agreement Maintenance Contract (RFQ #Q23014541004) (PRC002723) Linked ag…" at bounding box center [580, 287] width 10 height 10
checkbox input "true"
click at [620, 326] on label "Linked agreement PSAB Cole Building Roof Restoration (2022-0767) Linked agreeme…" at bounding box center [712, 315] width 274 height 21
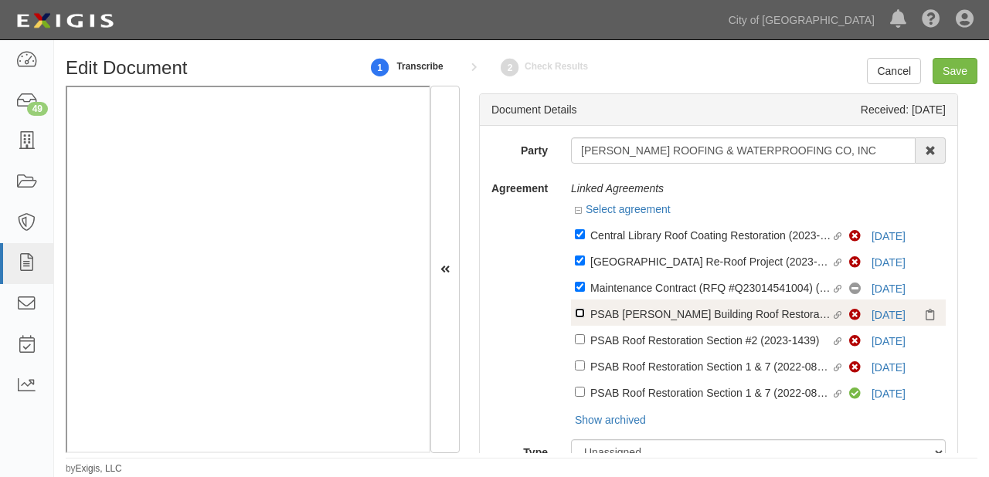
click at [585, 318] on input "Linked agreement PSAB Cole Building Roof Restoration (2022-0767) Linked agreeme…" at bounding box center [580, 313] width 10 height 10
checkbox input "true"
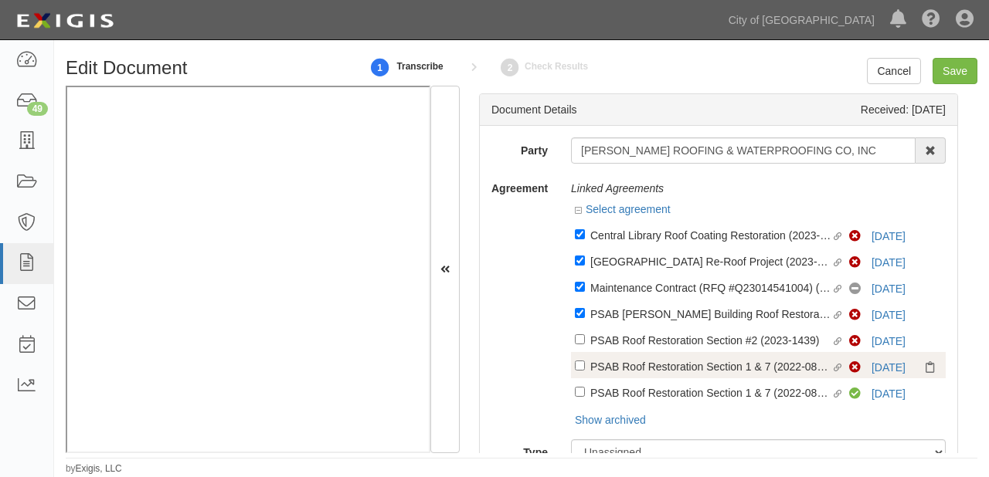
click at [616, 355] on div "Linked agreement PSAB Roof Restoration Section 1 & 7 (2022-0804) Linked agreeme…" at bounding box center [758, 365] width 375 height 26
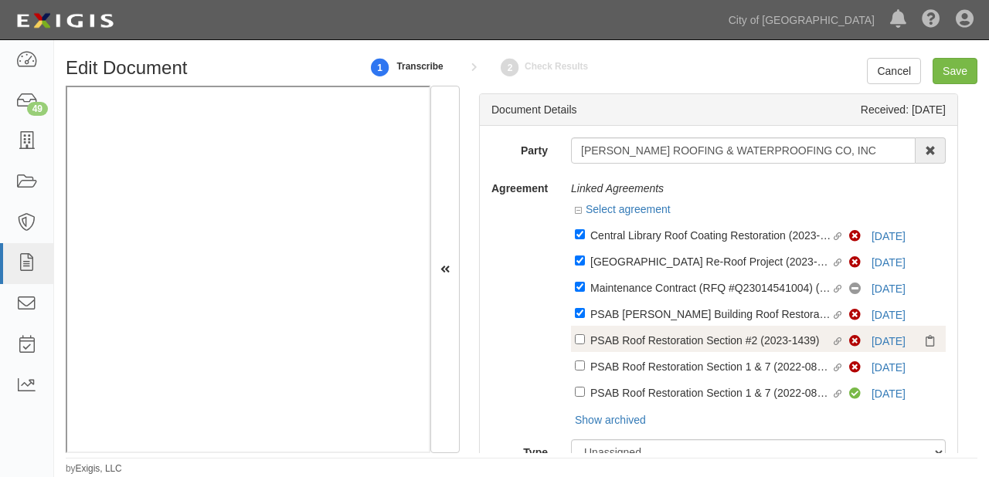
click at [615, 347] on div "PSAB Roof Restoration Section #2 (2023-1439)" at bounding box center [710, 339] width 241 height 17
click at [585, 344] on input "Linked agreement PSAB Roof Restoration Section #2 (2023-1439) Linked agreement" at bounding box center [580, 339] width 10 height 10
checkbox input "true"
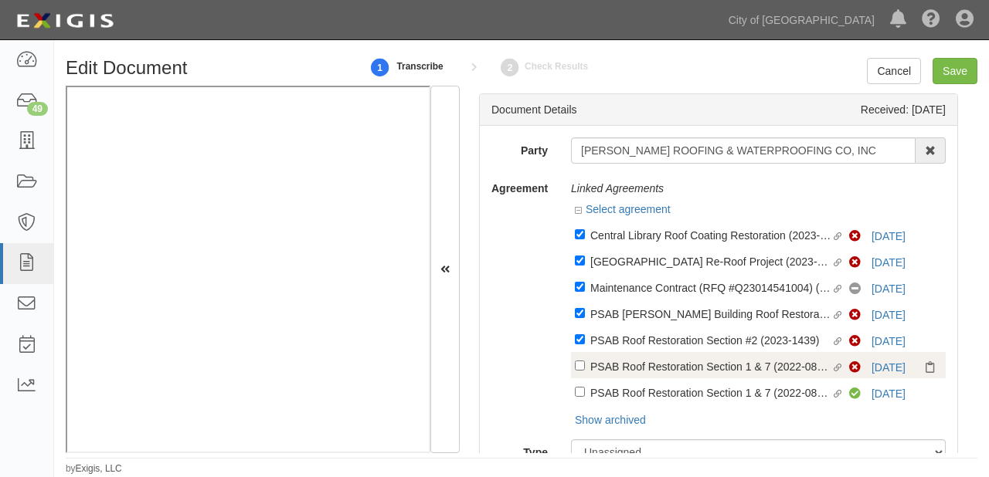
click at [604, 378] on label "Linked agreement PSAB Roof Restoration Section 1 & 7 (2022-0804) Linked agreeme…" at bounding box center [712, 368] width 274 height 21
click at [585, 371] on input "Linked agreement PSAB Roof Restoration Section 1 & 7 (2022-0804) Linked agreeme…" at bounding box center [580, 366] width 10 height 10
checkbox input "true"
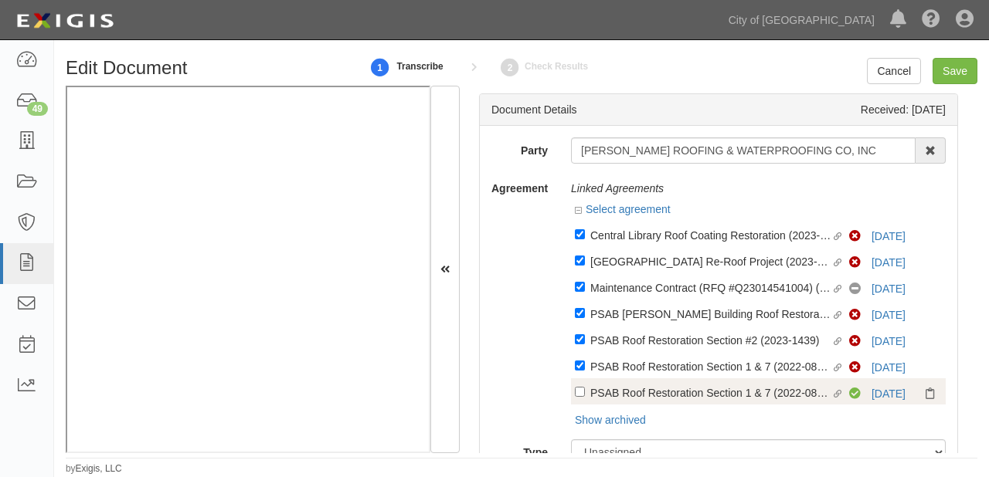
click at [602, 389] on div "PSAB Roof Restoration Section 1 & 7 (2022-0804)" at bounding box center [710, 392] width 241 height 17
click at [585, 389] on input "Linked agreement PSAB Roof Restoration Section 1 & 7 (2022-0804) Linked agreeme…" at bounding box center [580, 392] width 10 height 10
checkbox input "true"
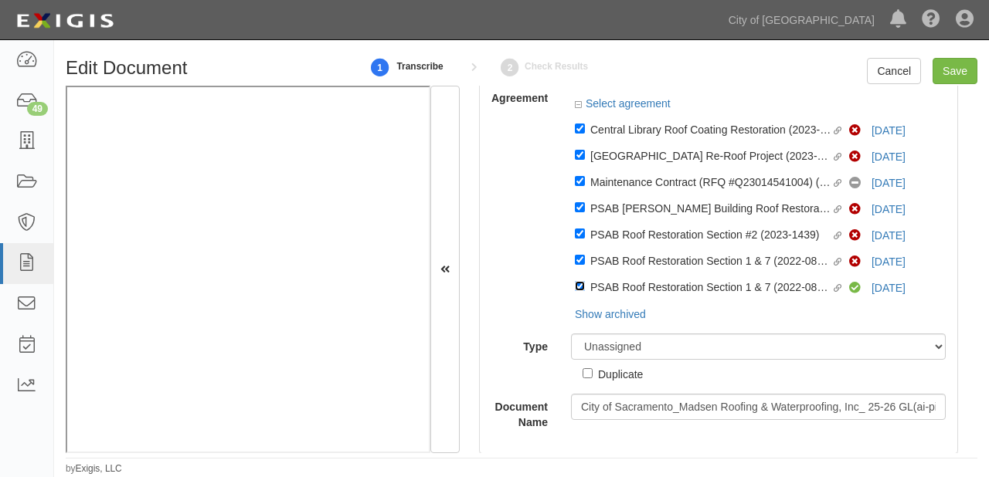
scroll to position [124, 0]
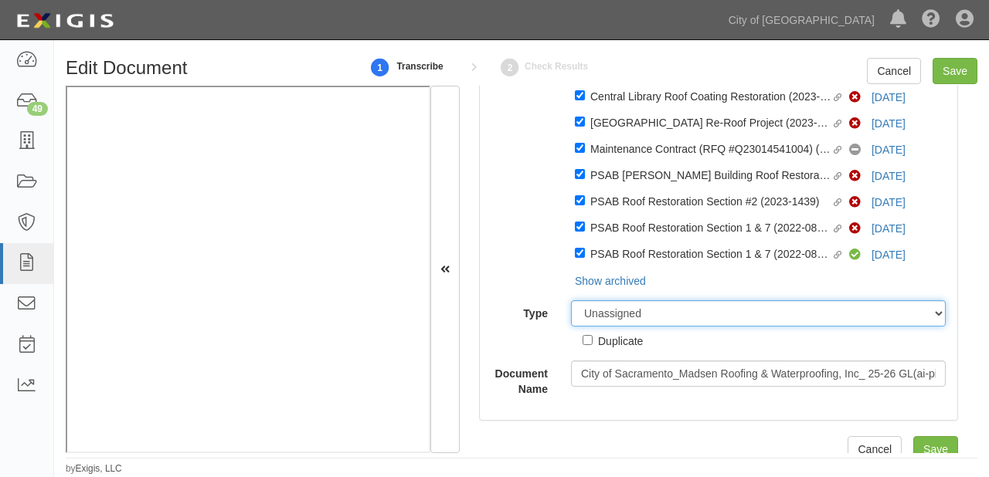
click at [627, 307] on select "Unassigned Binder Cancellation Notice Certificate Contract Endorsement Insuranc…" at bounding box center [758, 313] width 375 height 26
click at [626, 313] on select "Unassigned Binder Cancellation Notice Certificate Contract Endorsement Insuranc…" at bounding box center [758, 313] width 375 height 26
select select "CertificateDetail"
click at [571, 304] on select "Unassigned Binder Cancellation Notice Certificate Contract Endorsement Insuranc…" at bounding box center [758, 313] width 375 height 26
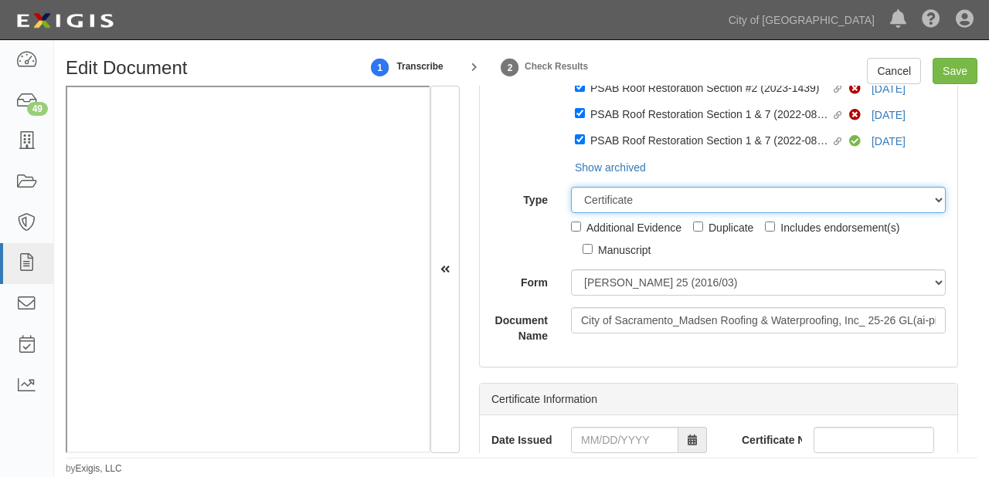
scroll to position [247, 0]
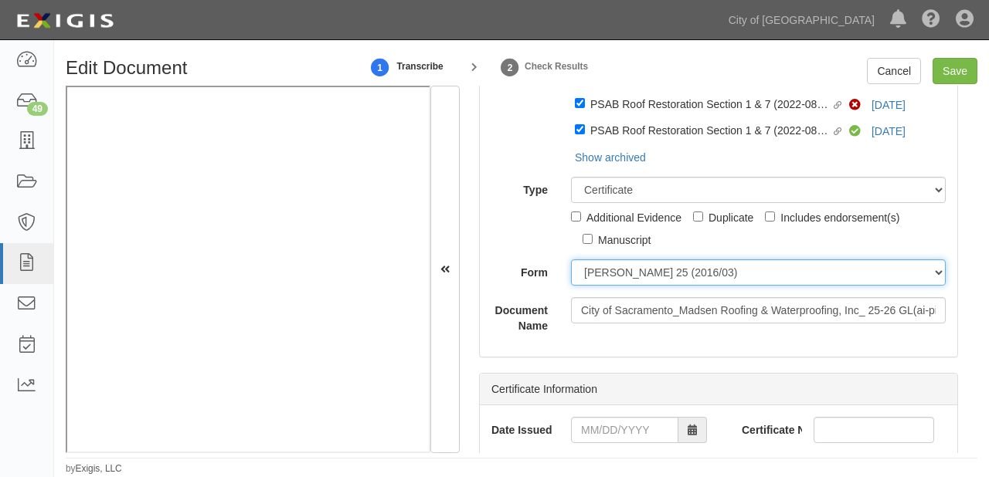
click at [615, 286] on select "ACORD 25 (2016/03) ACORD 101 ACORD 855 NY (2014/05) General" at bounding box center [758, 273] width 375 height 26
select select "GeneralFormDetail"
click at [571, 263] on select "ACORD 25 (2016/03) ACORD 101 ACORD 855 NY (2014/05) General" at bounding box center [758, 273] width 375 height 26
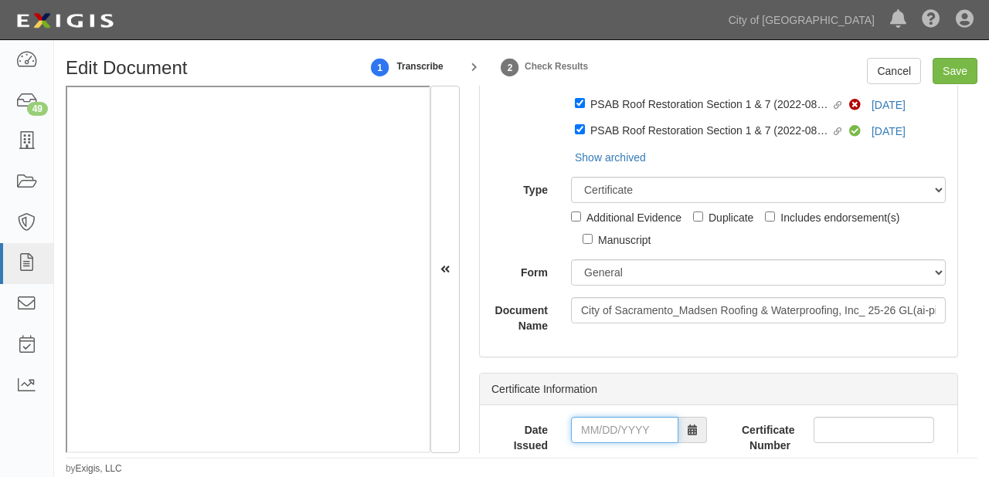
click at [603, 440] on input "Date Issued" at bounding box center [624, 430] width 107 height 26
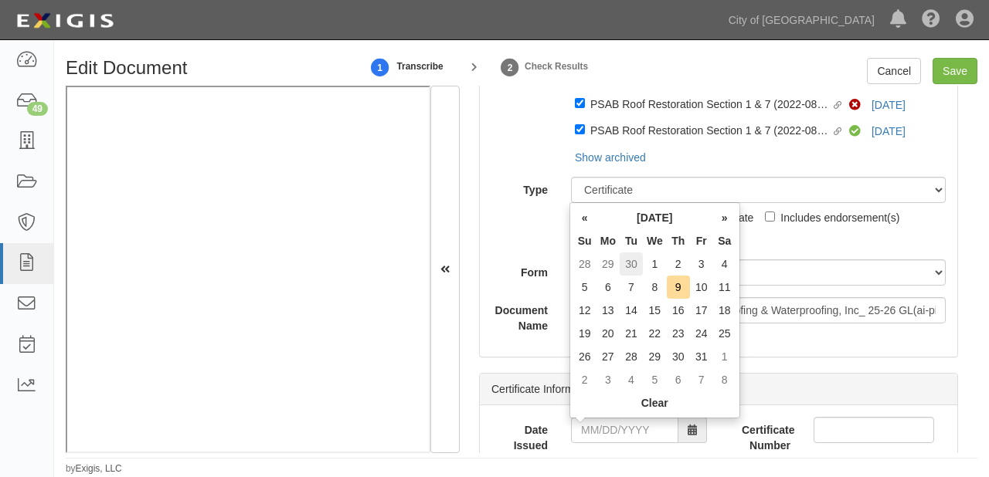
click at [626, 261] on td "30" at bounding box center [630, 264] width 23 height 23
type input "09/30/2025"
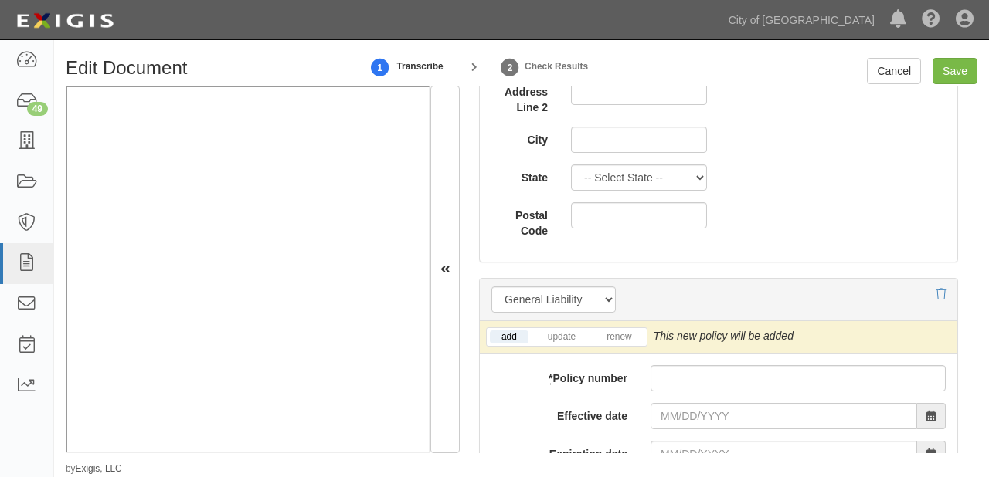
scroll to position [1359, 0]
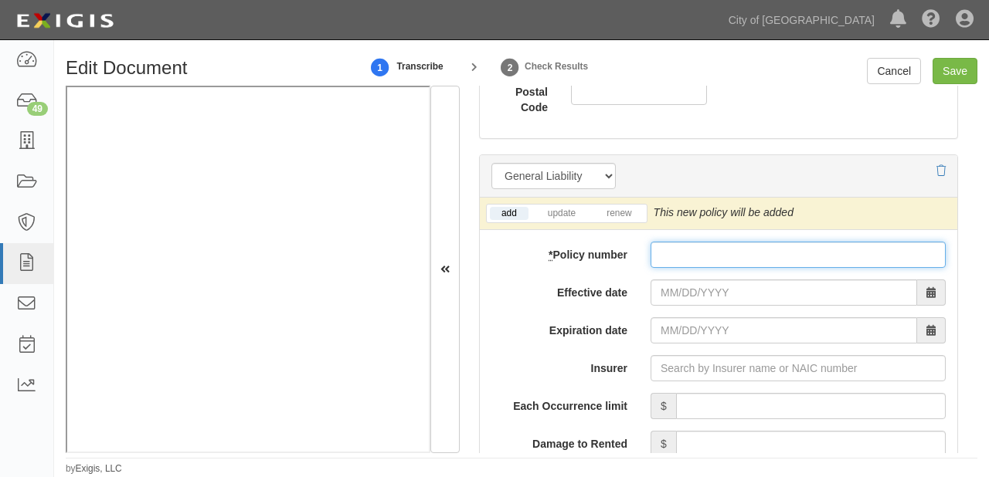
paste input "6079137994"
drag, startPoint x: 677, startPoint y: 250, endPoint x: 676, endPoint y: 275, distance: 24.8
click at [677, 250] on input "* Policy number" at bounding box center [797, 255] width 295 height 26
type input "6079137994"
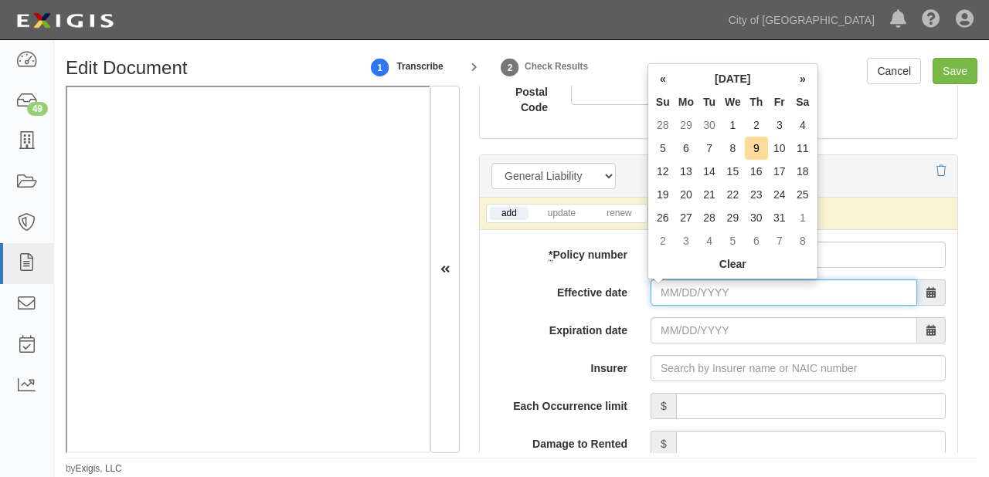
click at [673, 290] on input "Effective date" at bounding box center [783, 293] width 266 height 26
click at [740, 127] on td "1" at bounding box center [733, 125] width 24 height 23
type input "10/01/2025"
type input "10/01/2026"
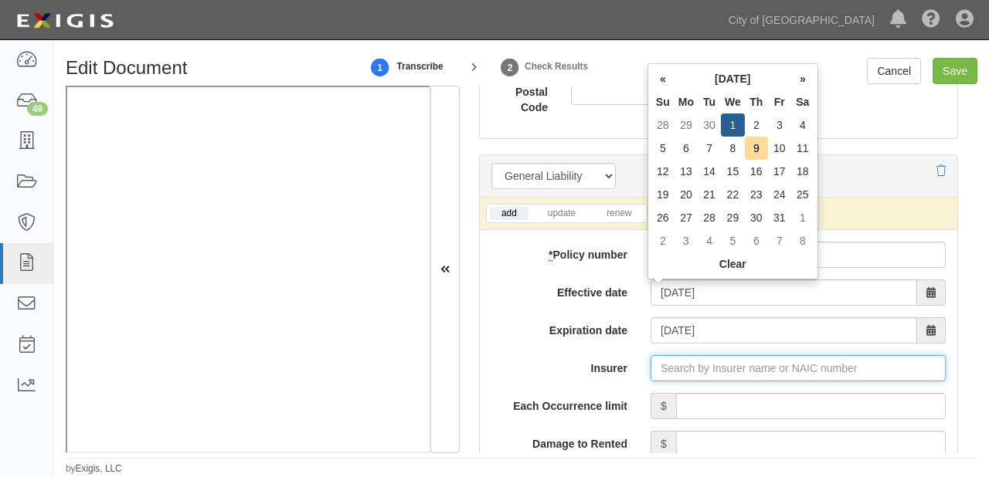
click at [735, 374] on input "Insurer" at bounding box center [797, 368] width 295 height 26
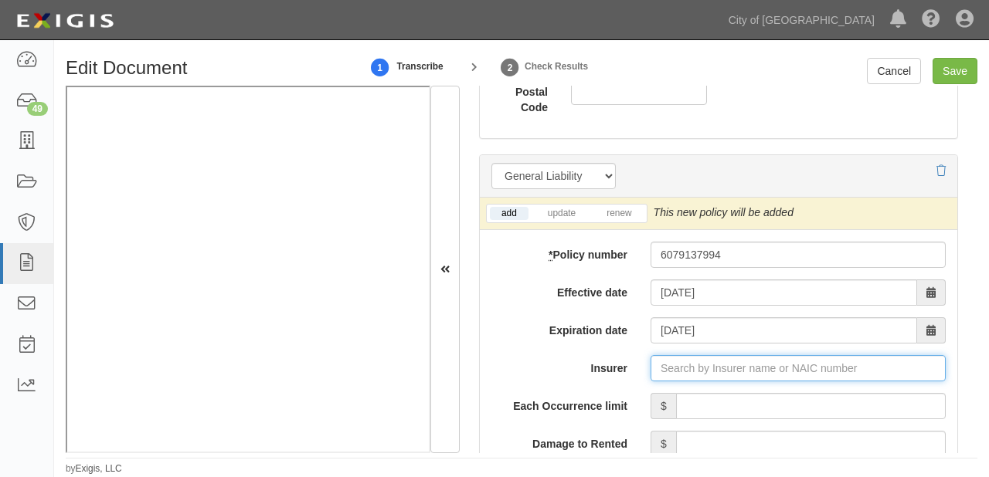
type input "21st Century Advantage Insurance Company (25232) NR Rating"
type input "2"
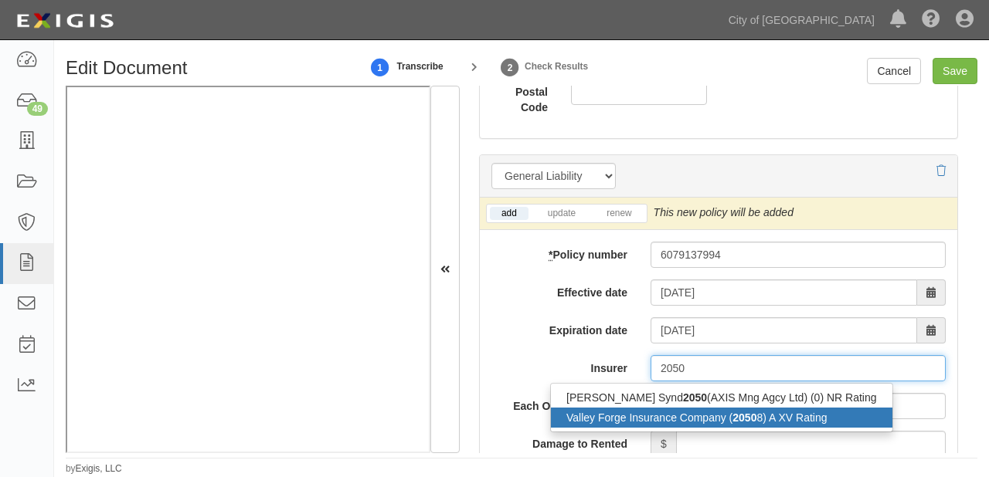
click at [742, 411] on div "Valley Forge Insurance Company ( 2050 8) A XV Rating" at bounding box center [721, 418] width 341 height 20
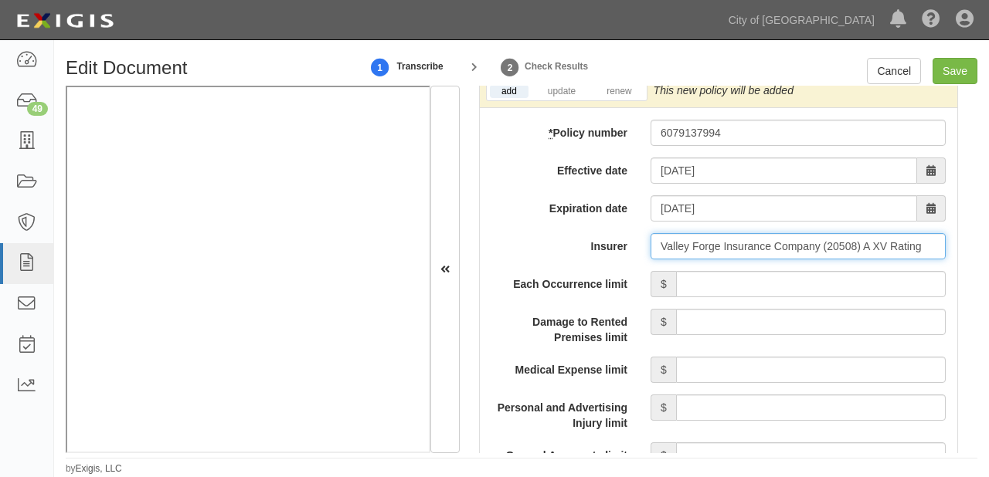
scroll to position [1483, 0]
type input "Valley Forge Insurance Company (20508) A XV Rating"
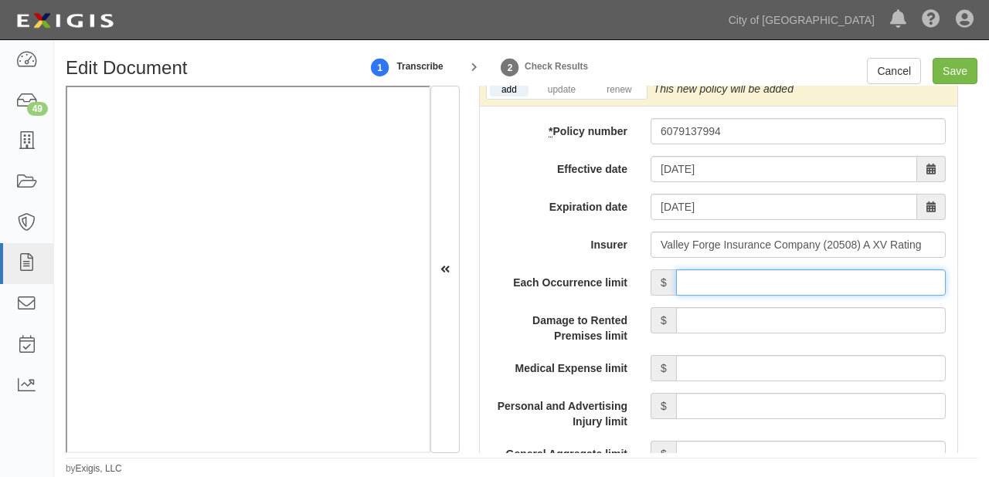
drag, startPoint x: 816, startPoint y: 287, endPoint x: 813, endPoint y: 294, distance: 8.3
click at [816, 287] on input "Each Occurrence limit" at bounding box center [811, 283] width 270 height 26
type input "1,000,000"
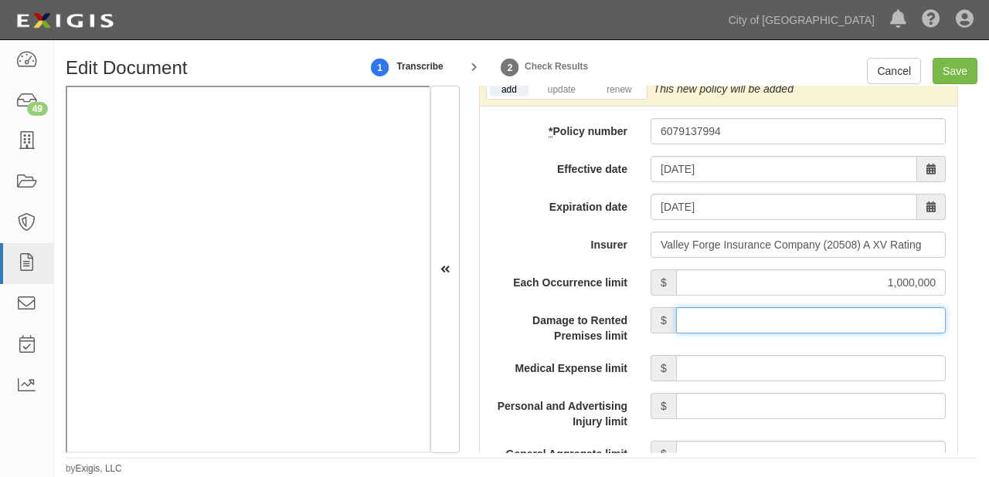
click at [789, 330] on input "Damage to Rented Premises limit" at bounding box center [811, 320] width 270 height 26
type input "100,000"
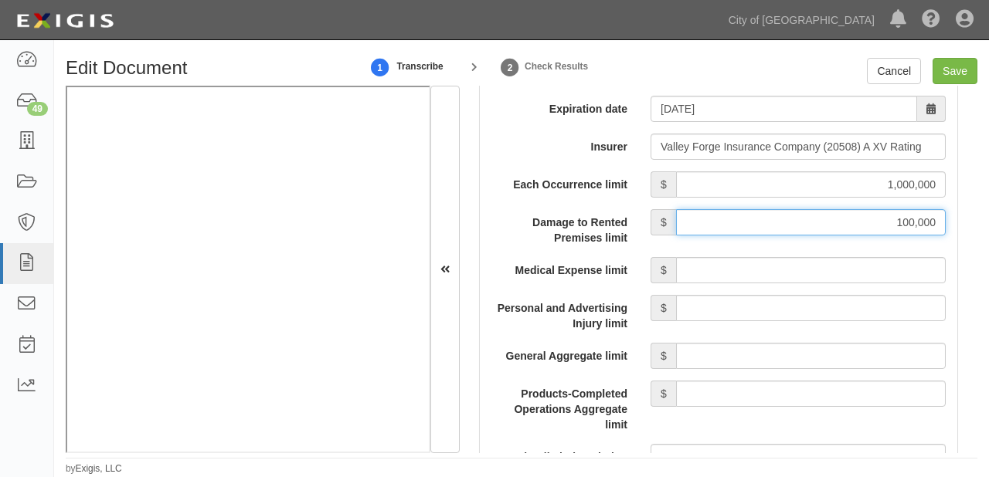
scroll to position [1607, 0]
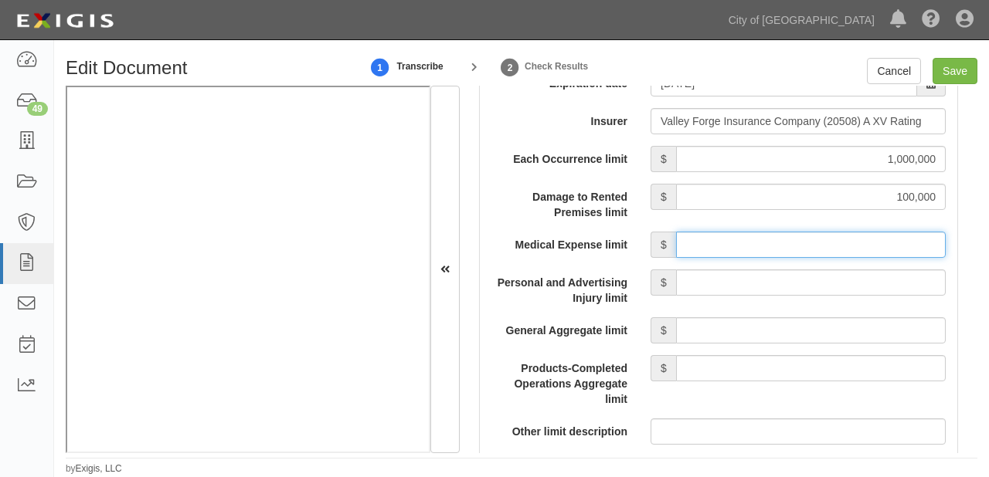
click at [783, 243] on input "Medical Expense limit" at bounding box center [811, 245] width 270 height 26
type input "15,000"
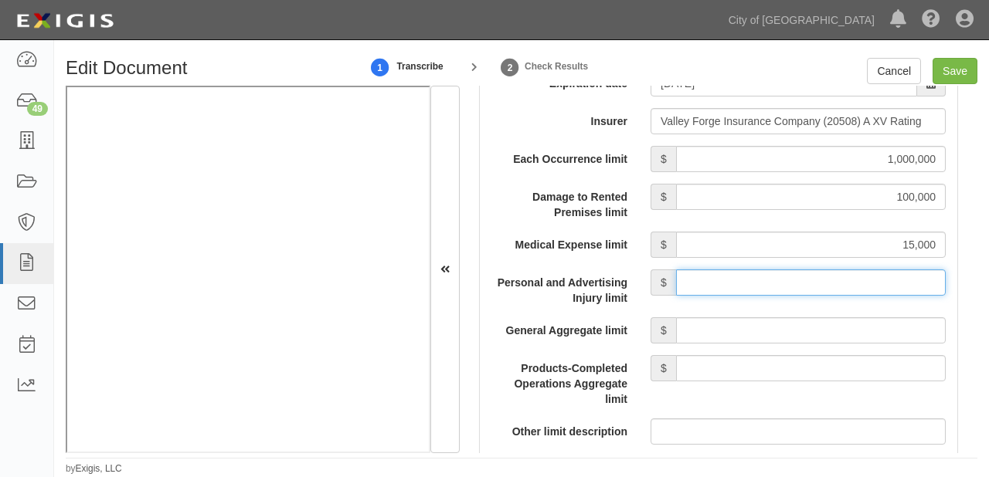
click at [788, 288] on input "Personal and Advertising Injury limit" at bounding box center [811, 283] width 270 height 26
type input "1,000,000"
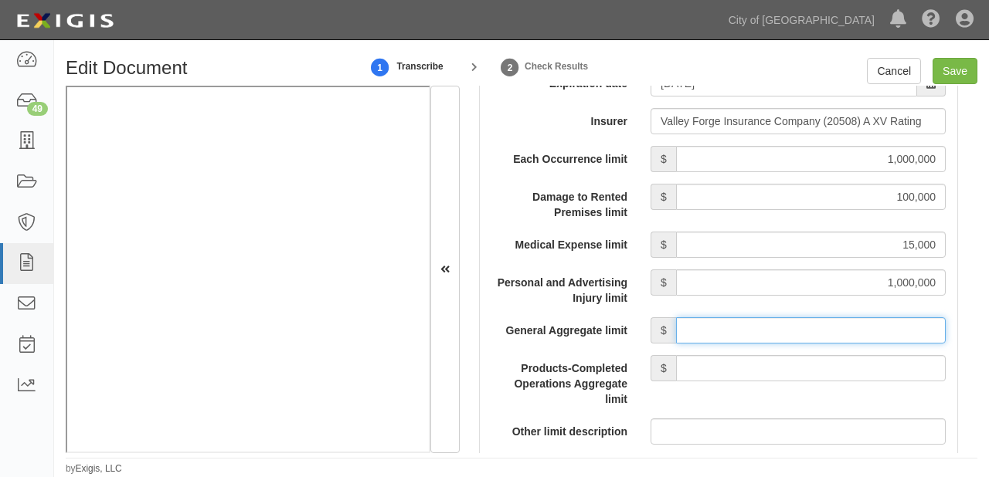
click at [801, 333] on input "General Aggregate limit" at bounding box center [811, 330] width 270 height 26
type input "2,000,000"
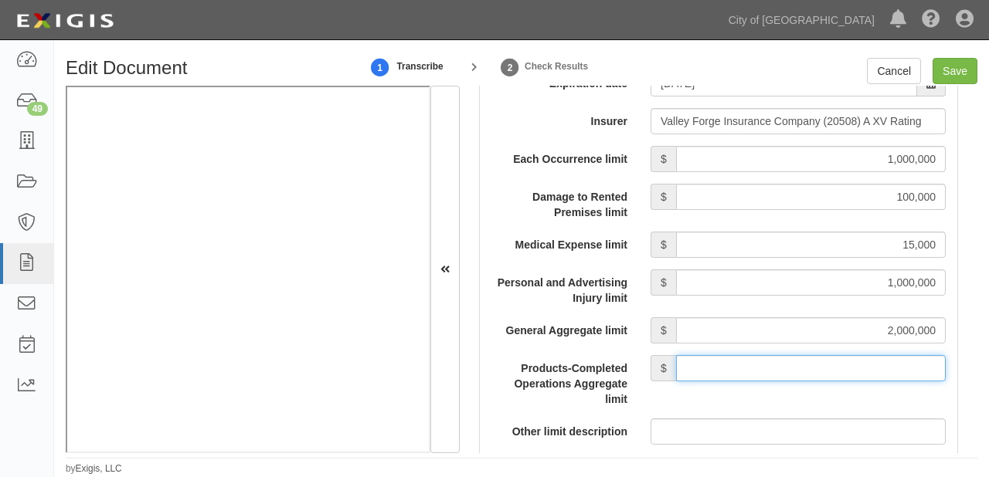
click at [779, 375] on input "Products-Completed Operations Aggregate limit" at bounding box center [811, 368] width 270 height 26
type input "2,000,000"
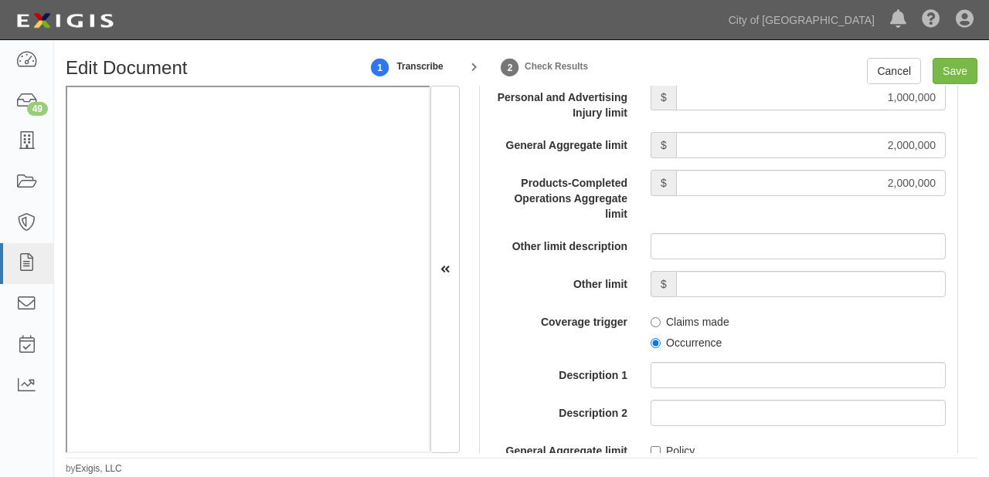
click at [687, 341] on label "Occurrence" at bounding box center [685, 342] width 71 height 15
click at [660, 341] on input "Occurrence" at bounding box center [655, 343] width 10 height 10
radio input "true"
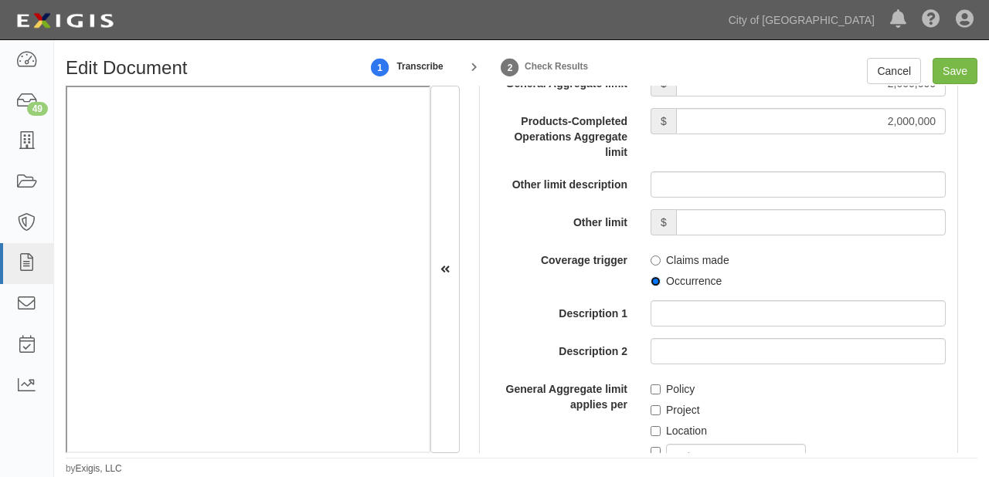
scroll to position [1916, 0]
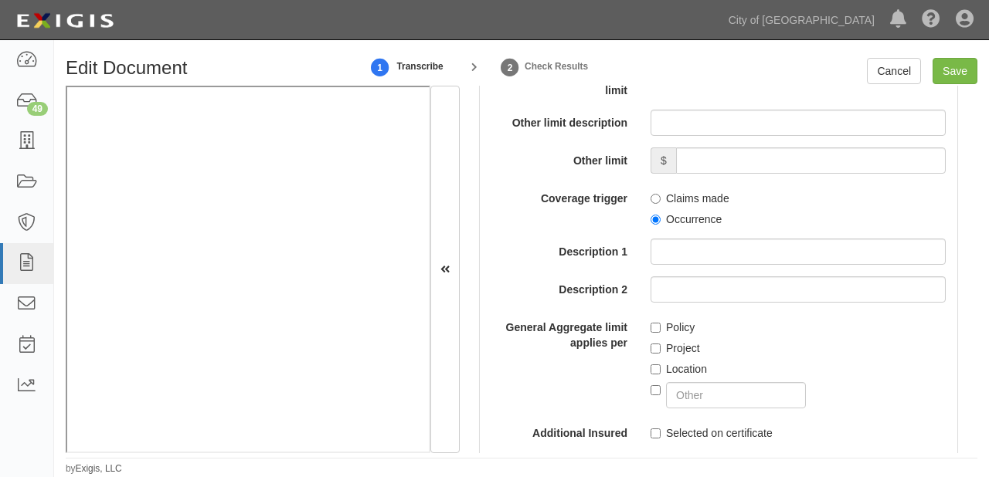
click at [687, 341] on div "Project" at bounding box center [797, 345] width 295 height 21
click at [684, 347] on label "Project" at bounding box center [674, 348] width 49 height 15
click at [660, 347] on input "Project" at bounding box center [655, 349] width 10 height 10
checkbox input "true"
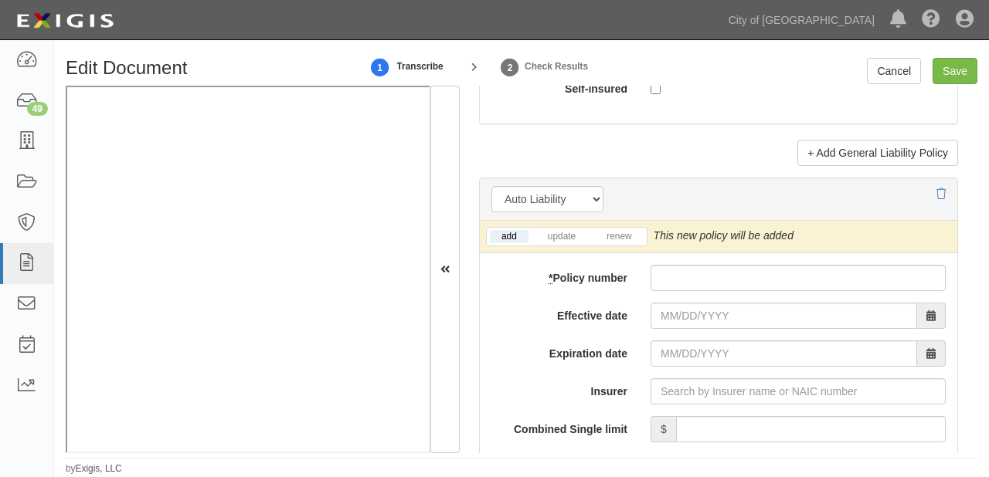
scroll to position [2472, 0]
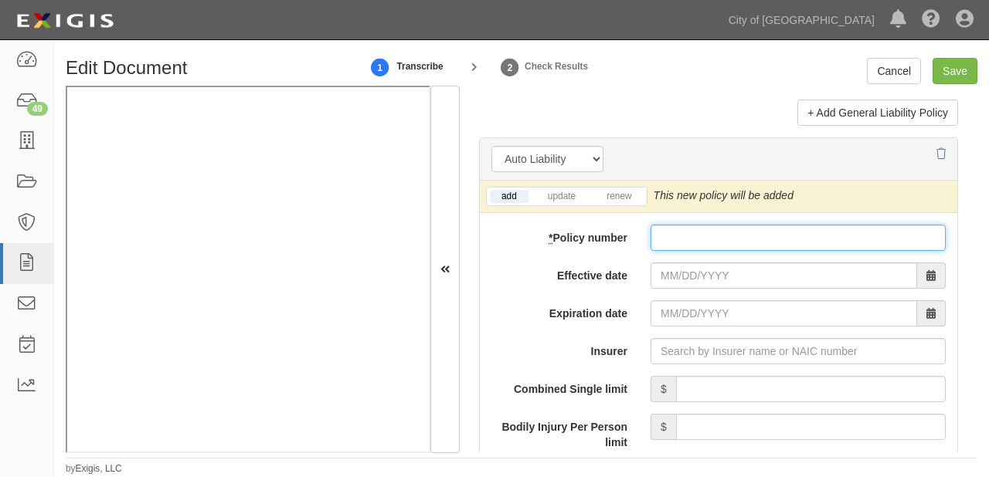
drag, startPoint x: 728, startPoint y: 243, endPoint x: 693, endPoint y: 272, distance: 46.1
click at [728, 243] on input "* Policy number" at bounding box center [797, 238] width 295 height 26
paste input "6079236167"
type input "6079236167"
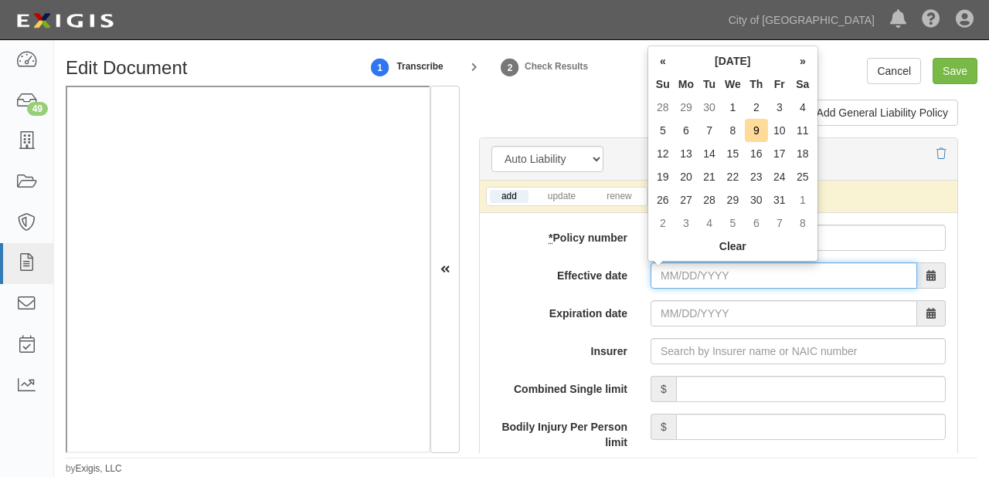
click at [684, 277] on input "Effective date" at bounding box center [783, 276] width 266 height 26
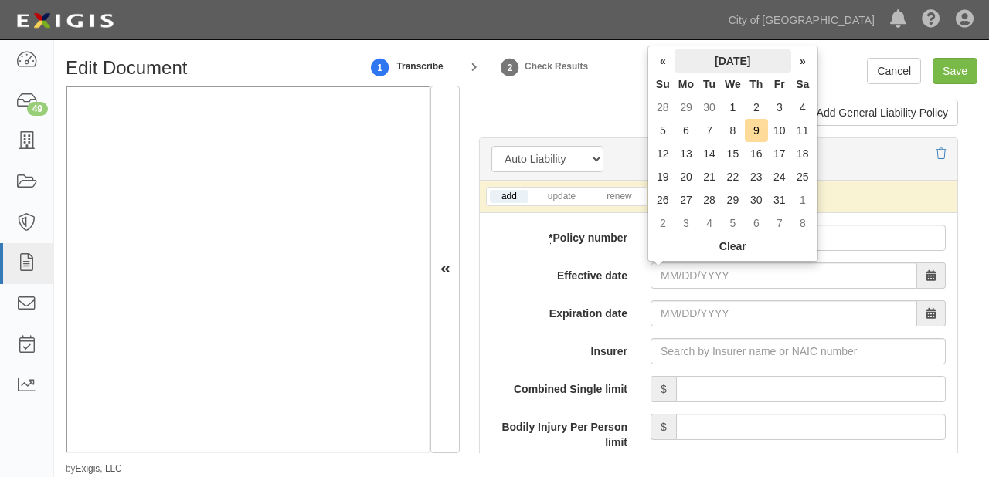
click at [717, 63] on th "October 2025" at bounding box center [732, 60] width 117 height 23
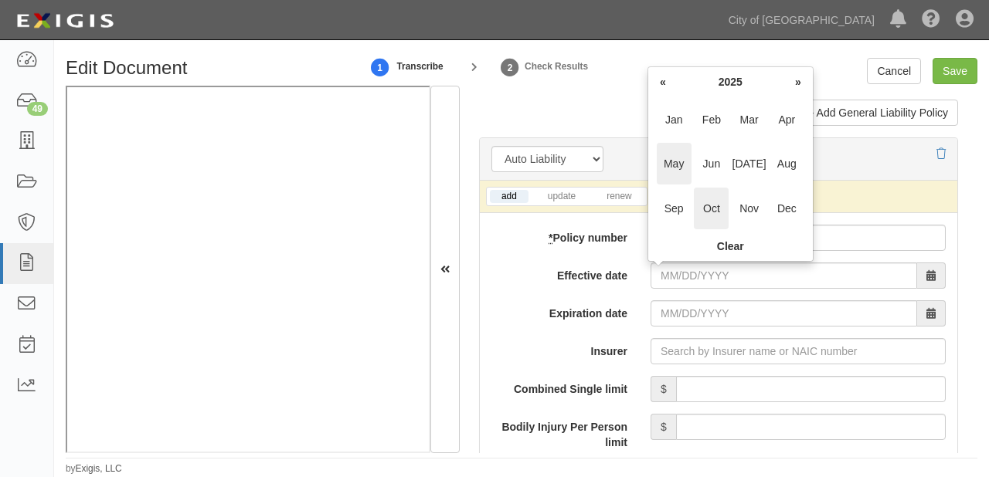
click at [663, 156] on span "May" at bounding box center [674, 164] width 35 height 42
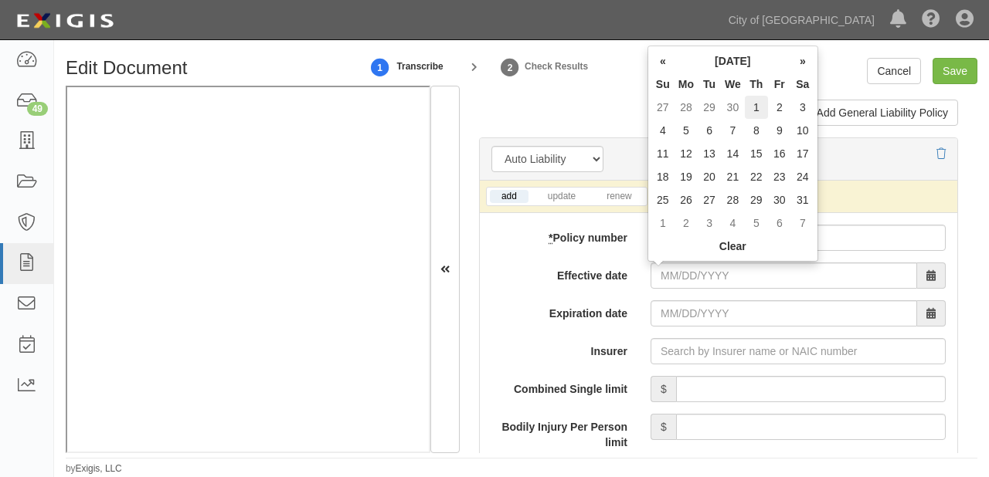
click at [753, 107] on td "1" at bounding box center [756, 107] width 23 height 23
type input "05/01/2025"
type input "05/01/2026"
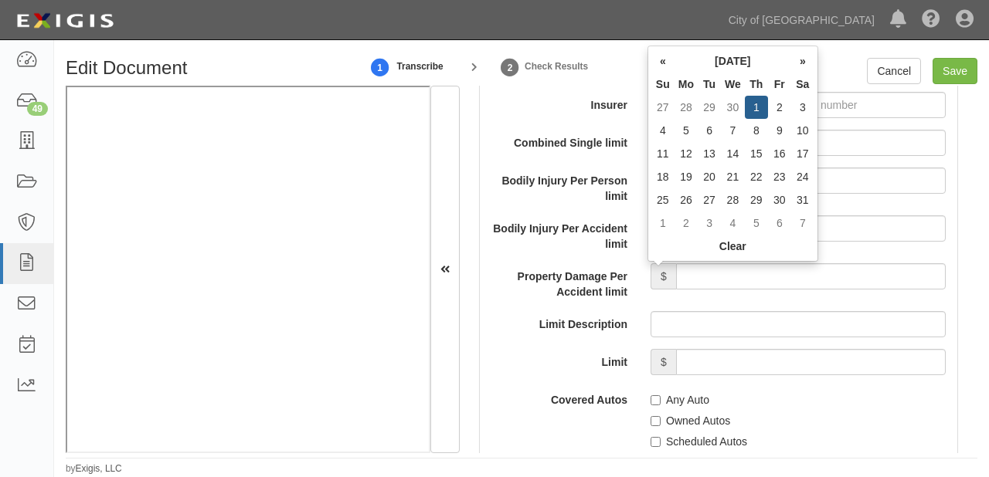
scroll to position [2719, 0]
click at [650, 396] on input "Any Auto" at bounding box center [655, 400] width 10 height 10
checkbox input "true"
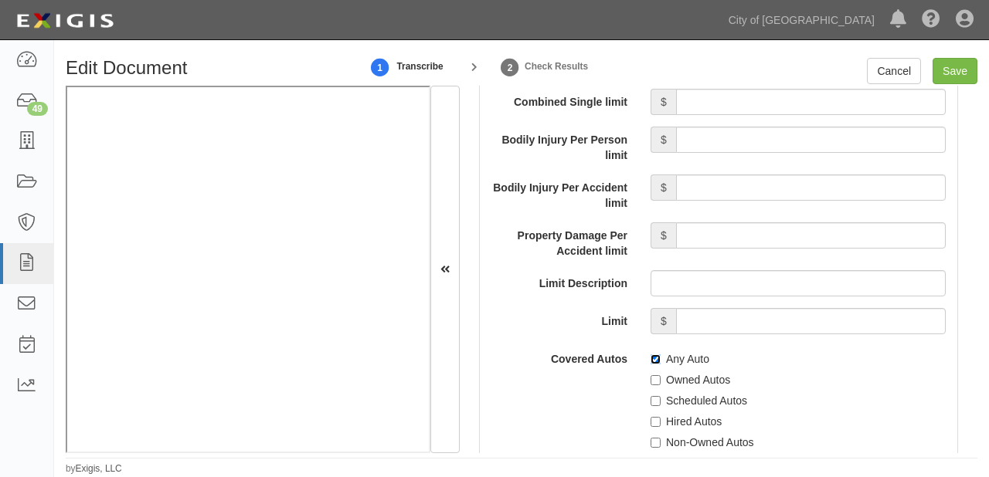
scroll to position [2781, 0]
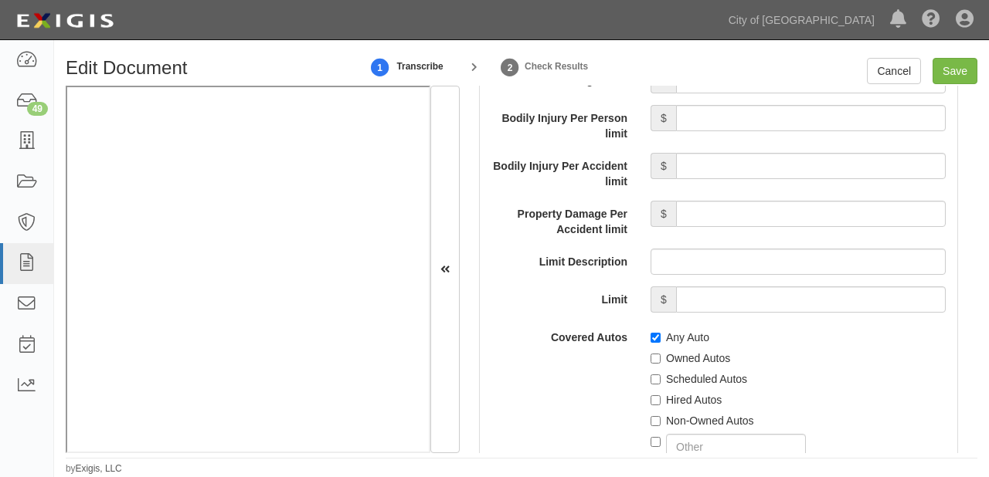
click at [657, 397] on label "Hired Autos" at bounding box center [685, 399] width 71 height 15
click at [657, 397] on input "Hired Autos" at bounding box center [655, 400] width 10 height 10
checkbox input "true"
click at [662, 429] on div at bounding box center [797, 445] width 295 height 32
click at [662, 423] on label "Non-Owned Autos" at bounding box center [702, 420] width 104 height 15
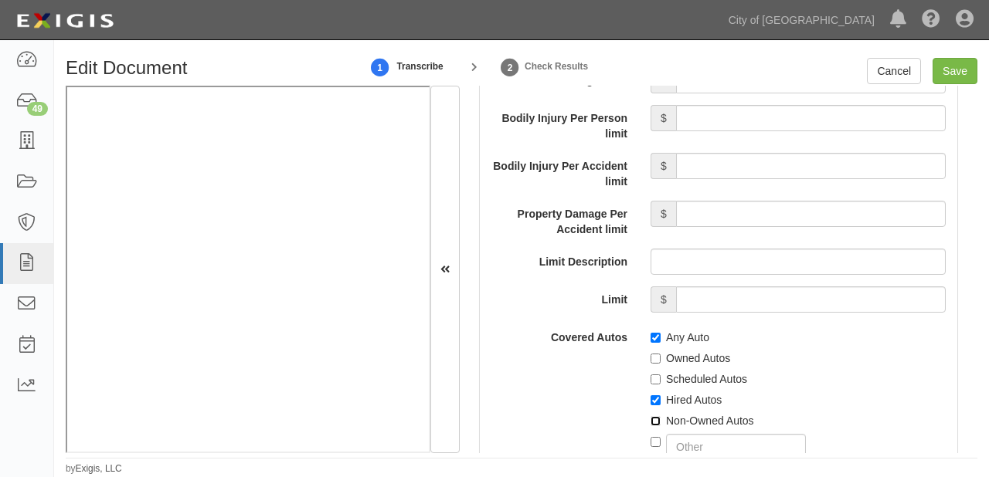
click at [660, 423] on input "Non-Owned Autos" at bounding box center [655, 421] width 10 height 10
checkbox input "true"
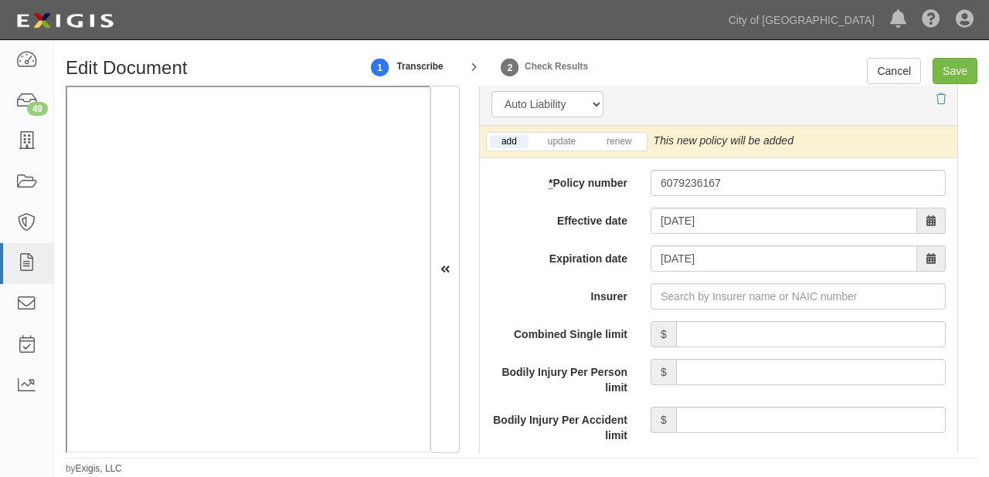
scroll to position [2595, 0]
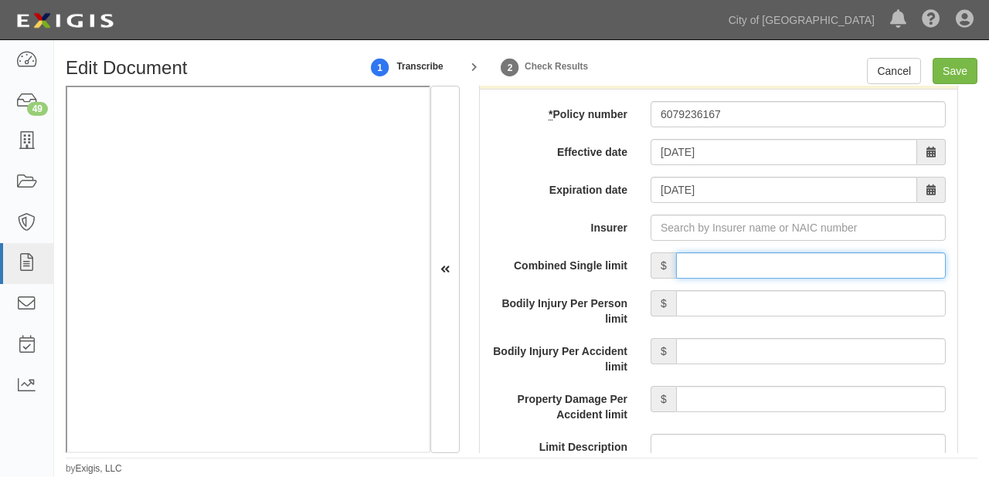
click at [742, 266] on input "Combined Single limit" at bounding box center [811, 266] width 270 height 26
type input "1,000,000"
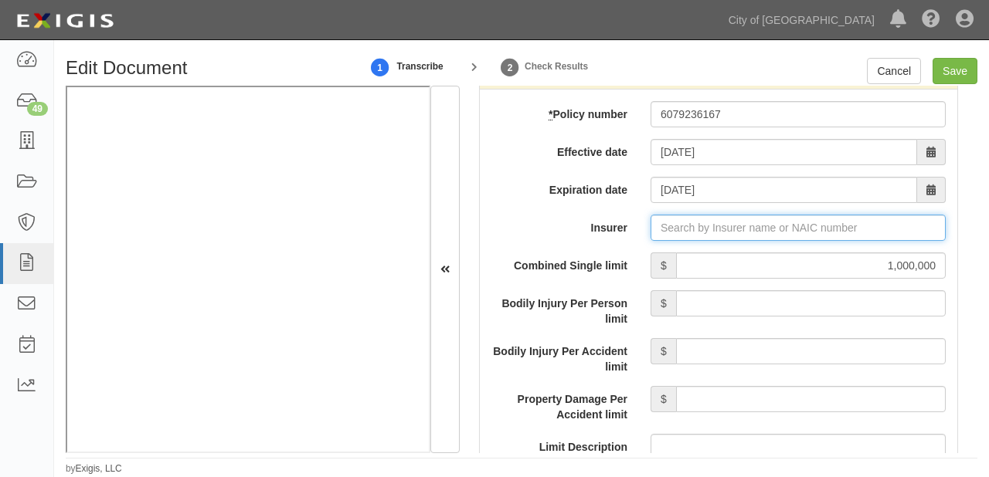
click at [704, 230] on input "Insurer" at bounding box center [797, 228] width 295 height 26
type input "21st Century Advantage Insurance Company (25232) NR Rating"
type input "2"
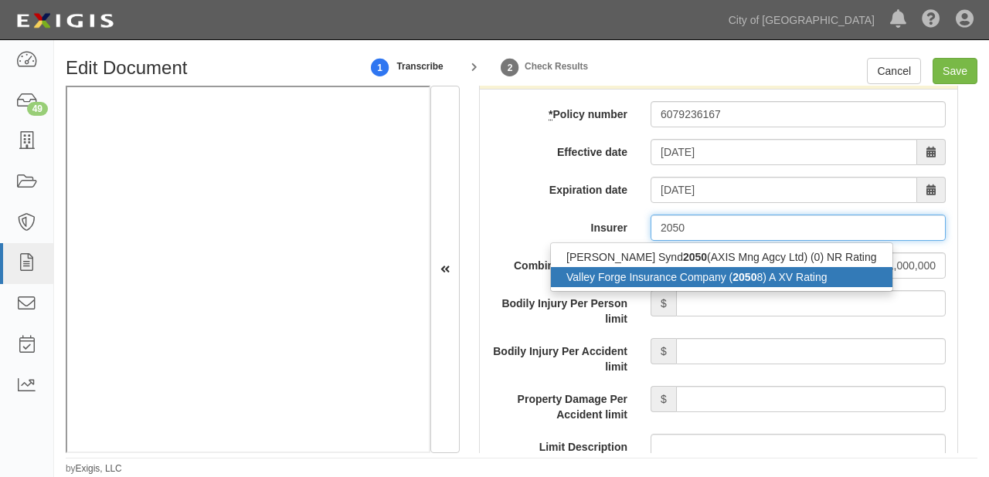
click at [721, 277] on div "Valley Forge Insurance Company ( 2050 8) A XV Rating" at bounding box center [721, 277] width 341 height 20
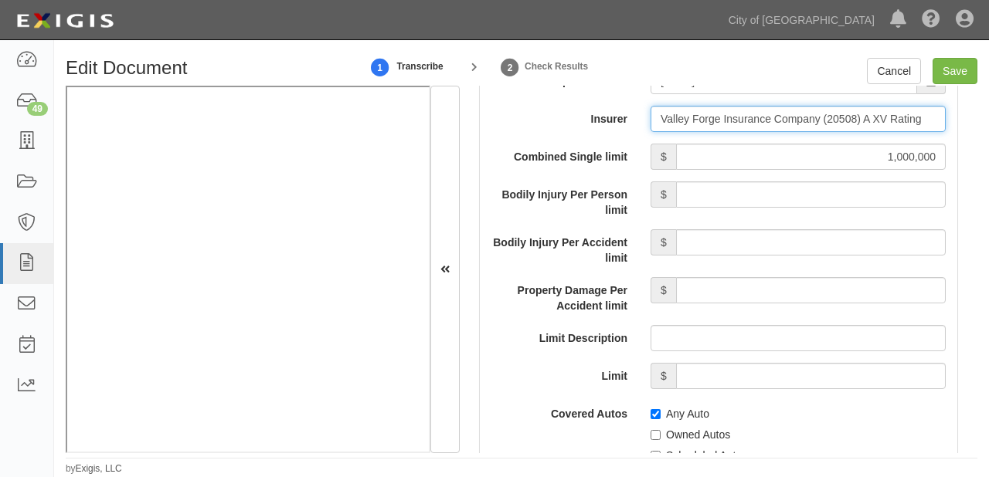
scroll to position [2719, 0]
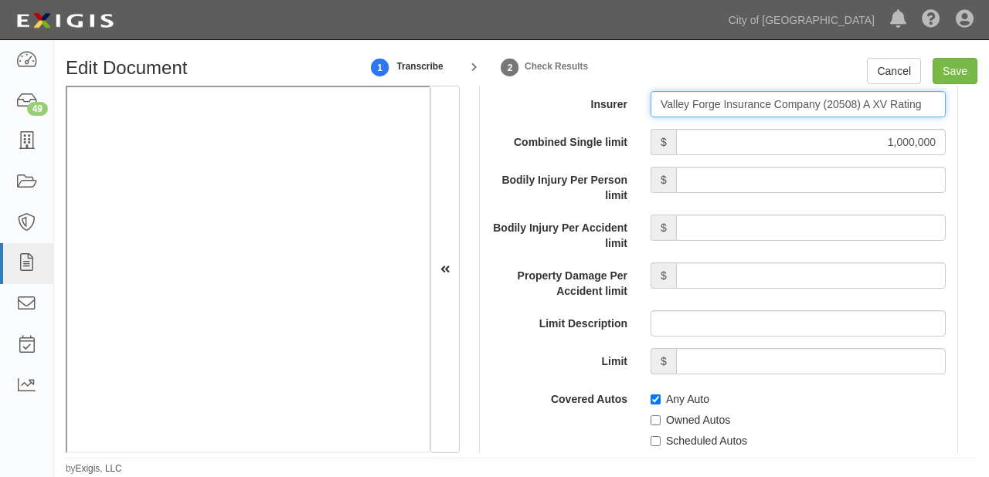
type input "Valley Forge Insurance Company (20508) A XV Rating"
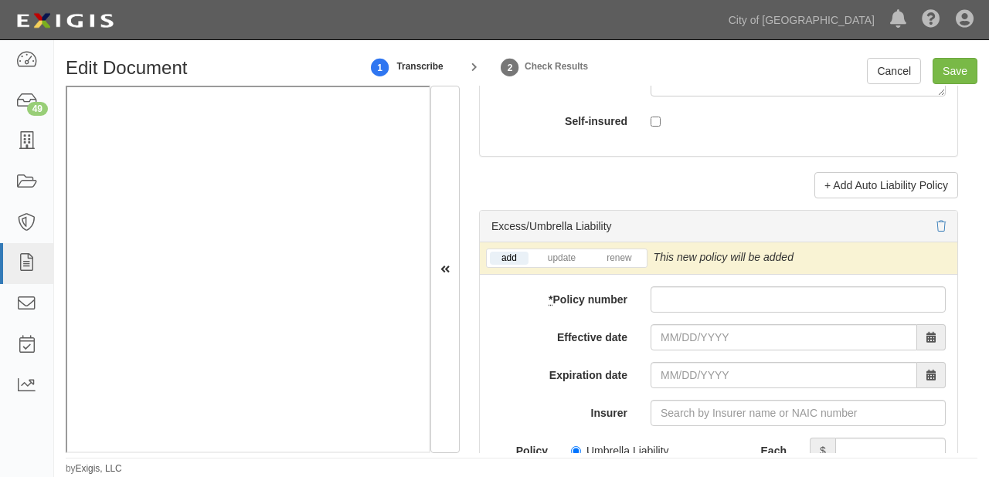
scroll to position [3399, 0]
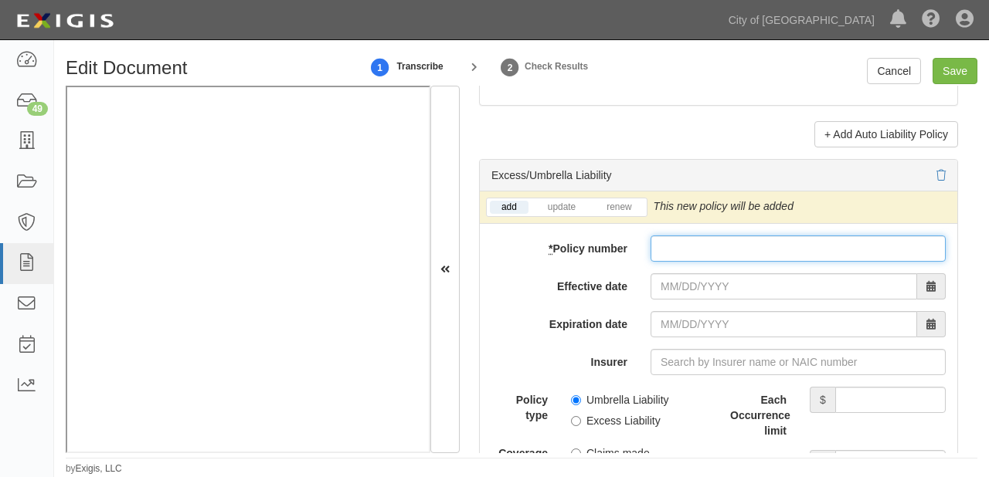
click at [679, 250] on input "* Policy number" at bounding box center [797, 249] width 295 height 26
paste input "6079138000"
type input "6079138000"
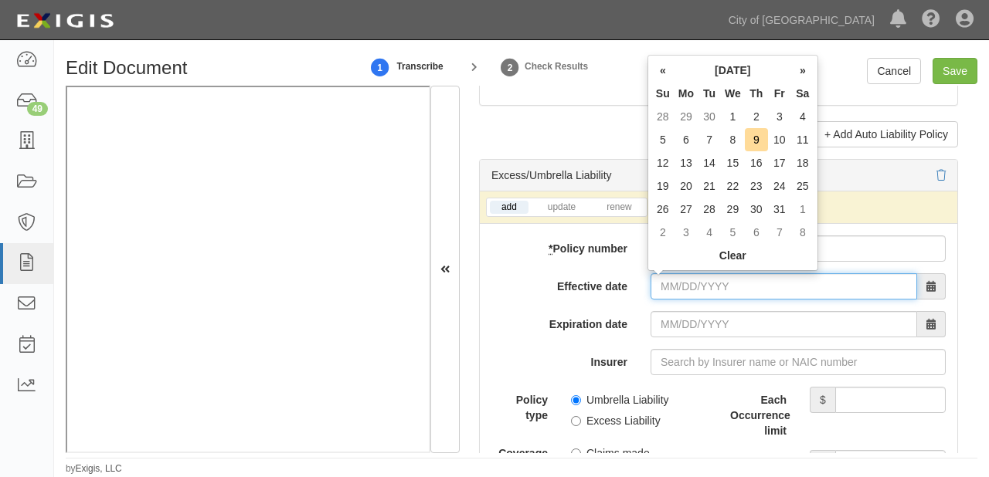
click at [667, 293] on input "Effective date" at bounding box center [783, 286] width 266 height 26
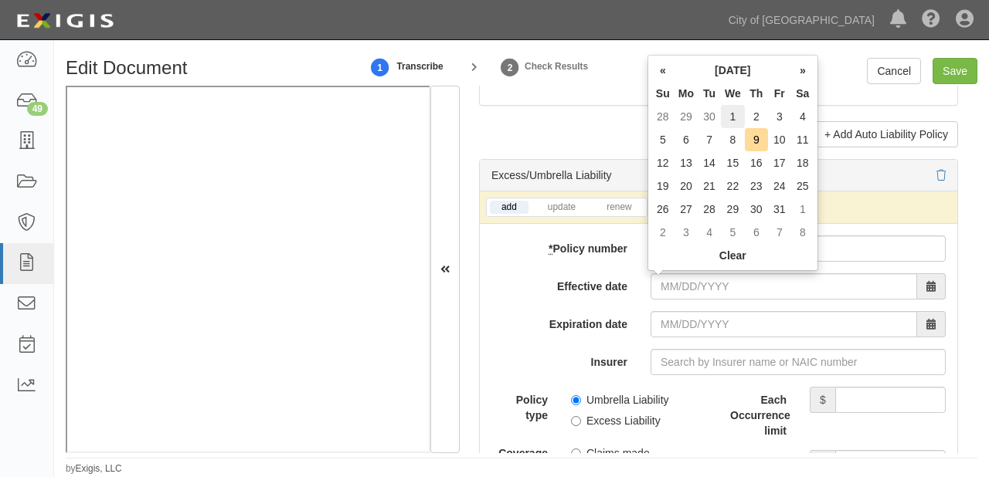
click at [728, 120] on td "1" at bounding box center [733, 116] width 24 height 23
type input "10/01/2025"
type input "10/01/2026"
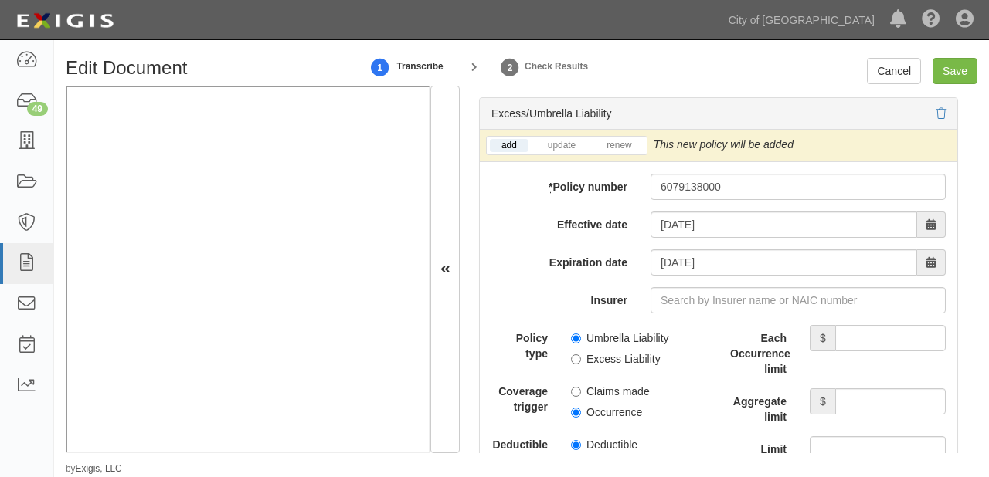
click at [632, 337] on label "Umbrella Liability" at bounding box center [620, 338] width 98 height 15
click at [581, 337] on input "Umbrella Liability" at bounding box center [576, 339] width 10 height 10
radio input "true"
click at [603, 408] on label "Occurrence" at bounding box center [606, 412] width 71 height 15
click at [581, 408] on input "Occurrence" at bounding box center [576, 413] width 10 height 10
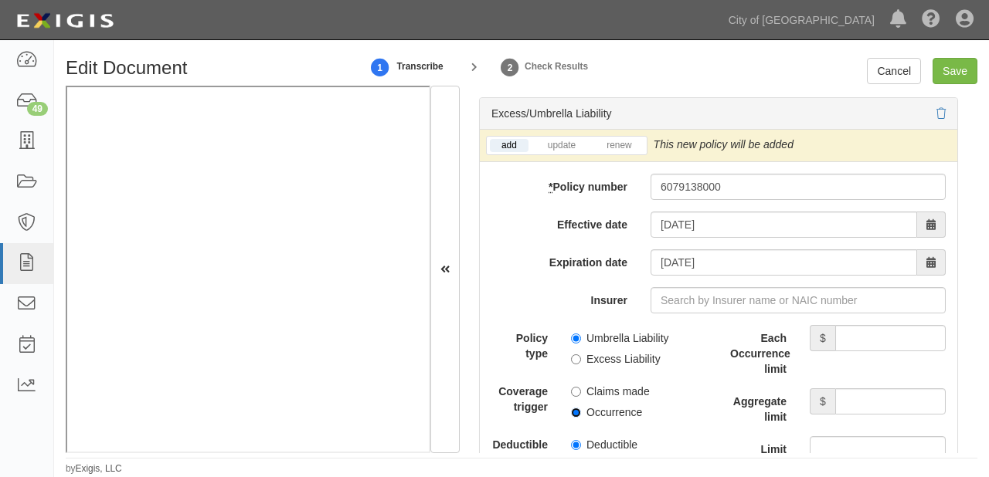
radio input "true"
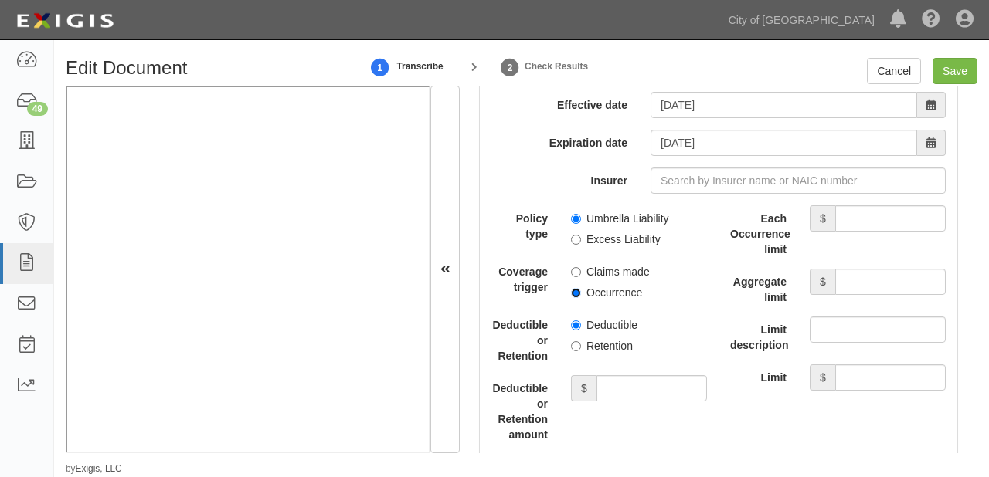
scroll to position [3584, 0]
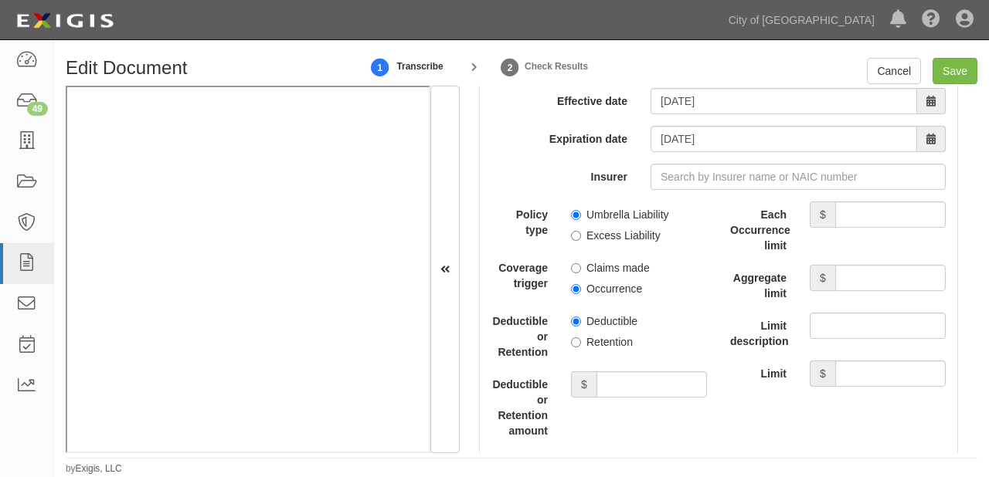
click at [606, 345] on label "Retention" at bounding box center [602, 341] width 62 height 15
click at [581, 345] on input "Retention" at bounding box center [576, 343] width 10 height 10
radio input "true"
click at [612, 389] on input "Deductible or Retention amount" at bounding box center [651, 385] width 110 height 26
type input "10,000"
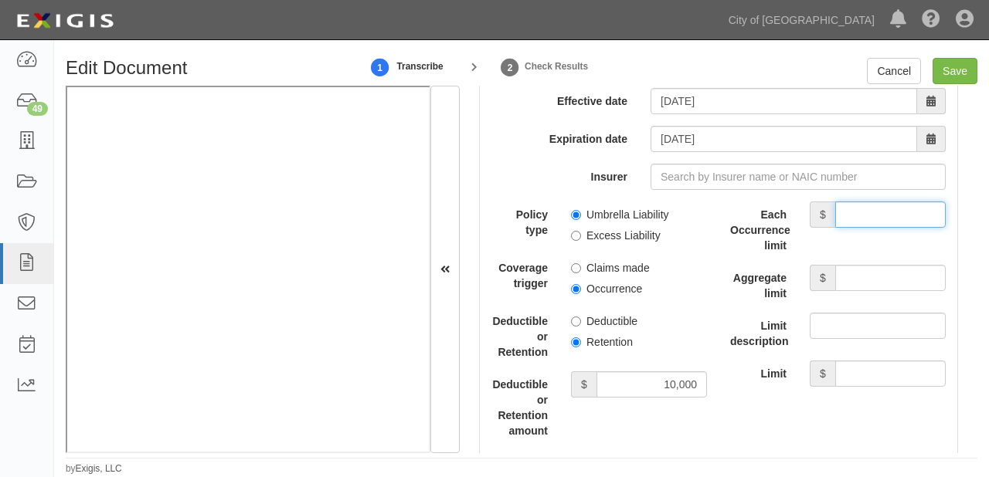
click at [835, 207] on input "Each Occurrence limit" at bounding box center [890, 215] width 110 height 26
type input "10,000,000"
click at [850, 275] on input "Aggregate limit" at bounding box center [890, 278] width 110 height 26
type input "10,000,000"
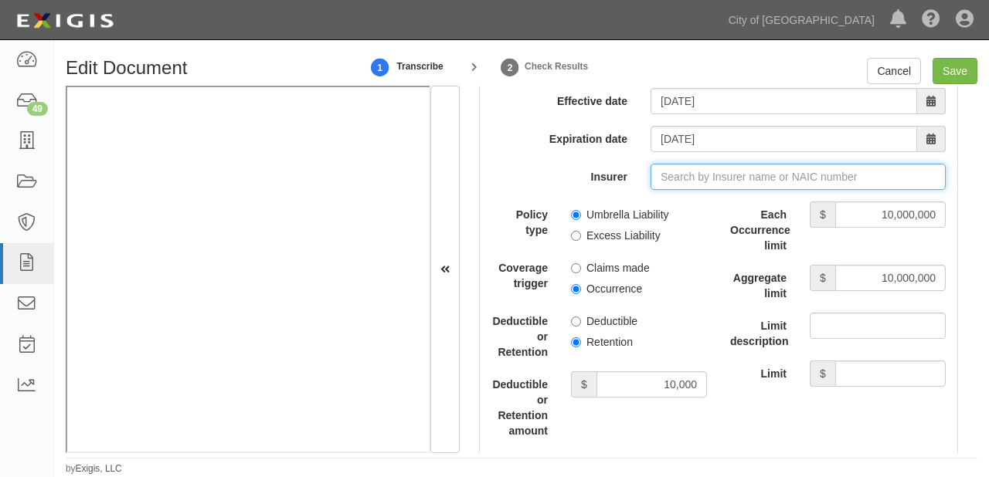
click at [704, 164] on input "Insurer" at bounding box center [797, 177] width 295 height 26
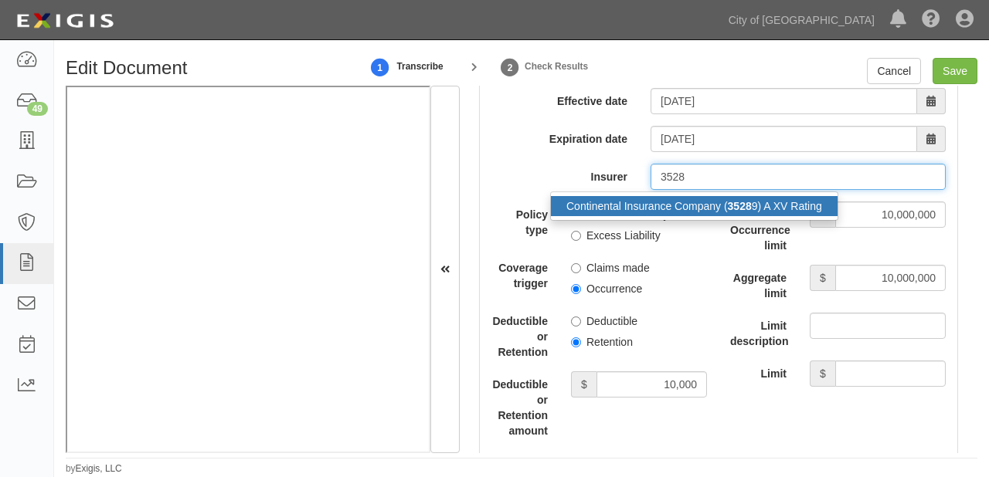
click at [704, 201] on div "Continental Insurance Company ( 3528 9) A XV Rating" at bounding box center [694, 206] width 287 height 20
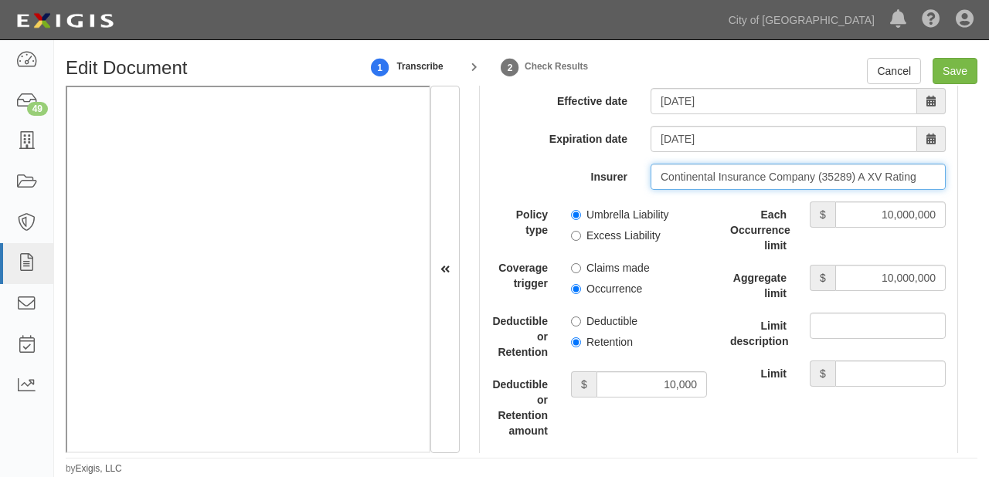
type input "Continental Insurance Company (35289) A XV Rating"
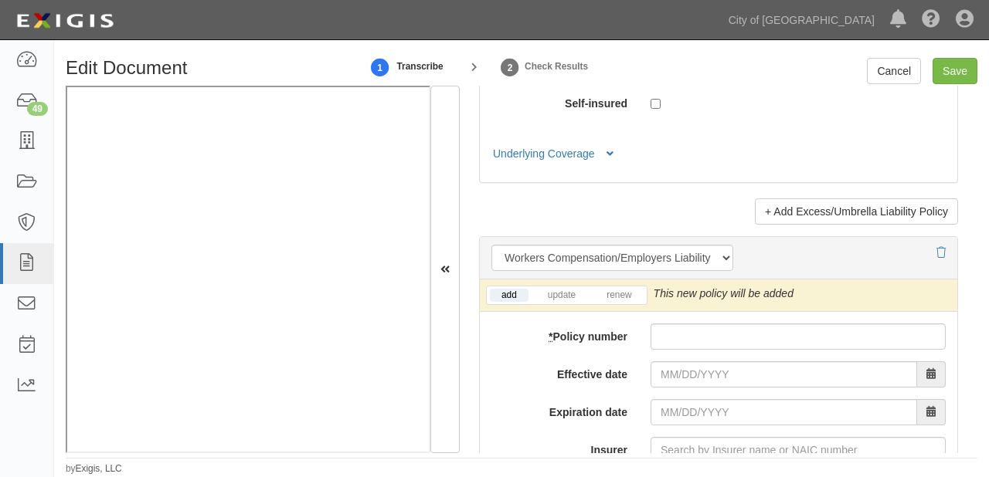
scroll to position [4202, 0]
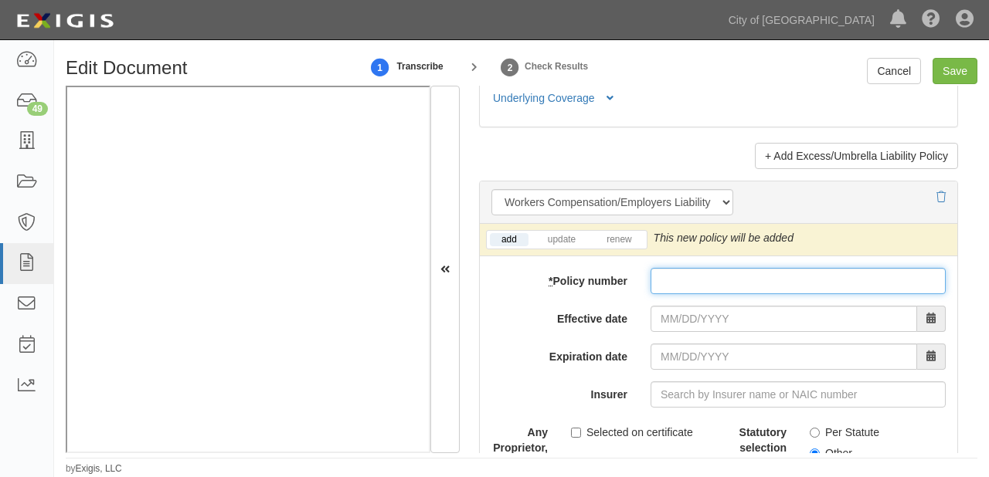
click at [673, 281] on input "* Policy number" at bounding box center [797, 281] width 295 height 26
paste input "679236170"
type input "679236170"
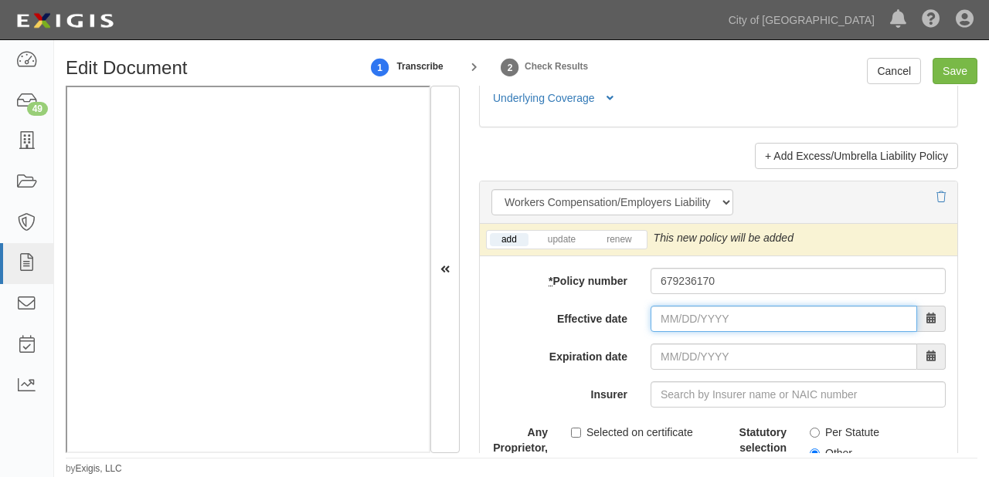
click at [671, 318] on input "Effective date" at bounding box center [783, 319] width 266 height 26
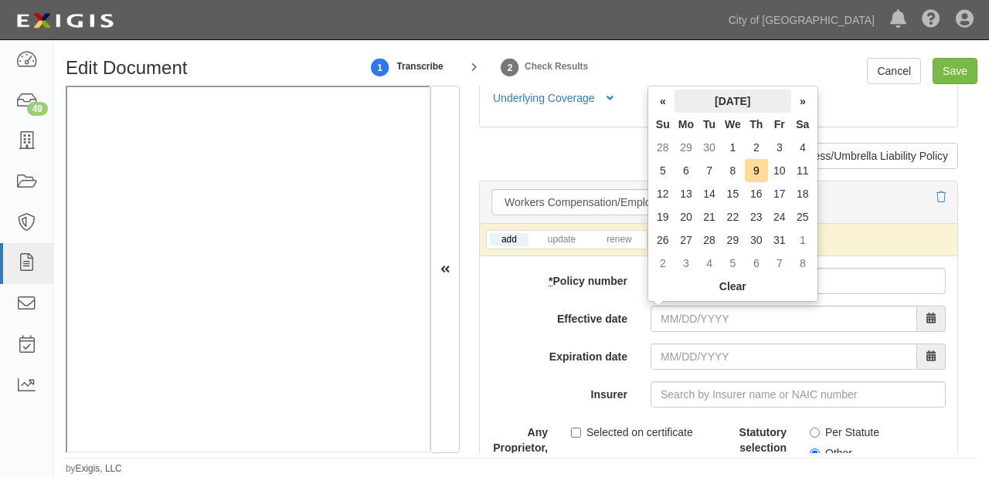
click at [734, 97] on th "October 2025" at bounding box center [732, 101] width 117 height 23
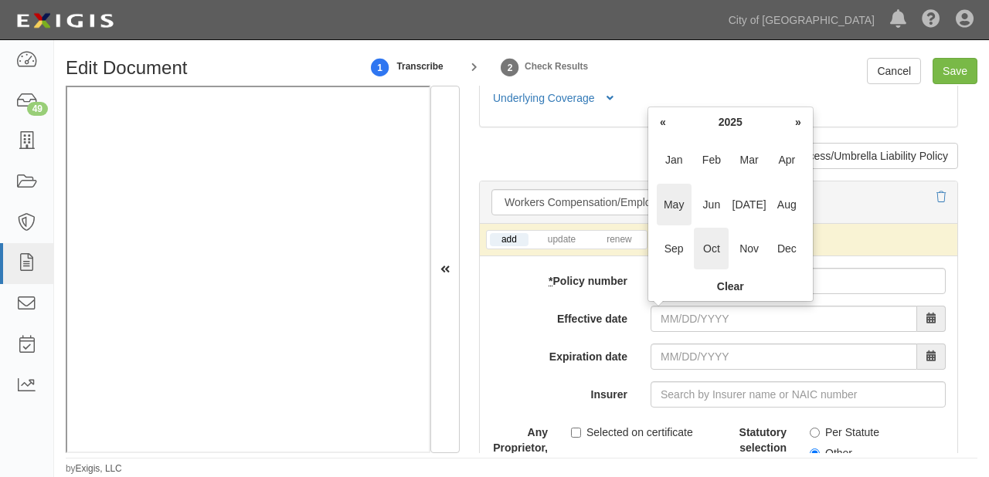
click at [670, 210] on span "May" at bounding box center [674, 205] width 35 height 42
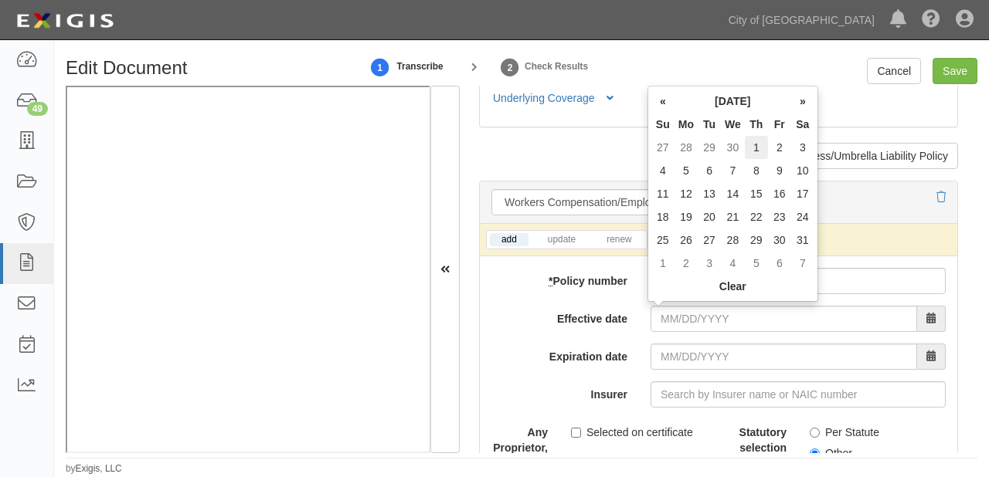
click at [758, 148] on td "1" at bounding box center [756, 147] width 23 height 23
type input "05/01/2025"
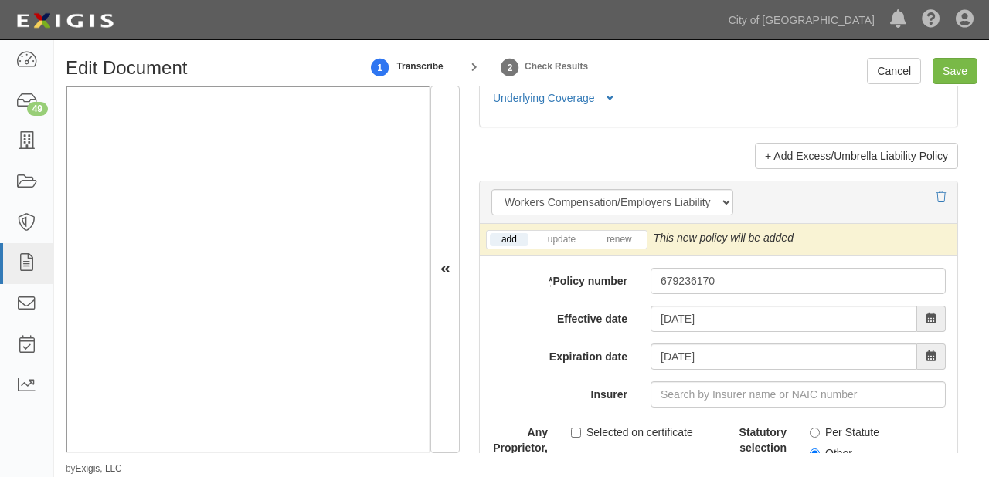
click at [510, 361] on label "Expiration date" at bounding box center [559, 354] width 159 height 21
click at [650, 361] on input "05/01/2026" at bounding box center [783, 357] width 266 height 26
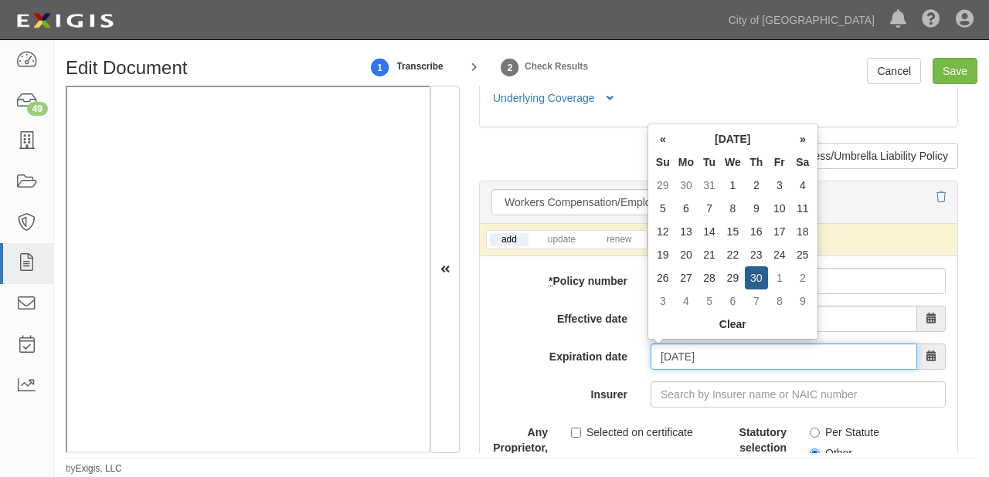
scroll to position [4264, 0]
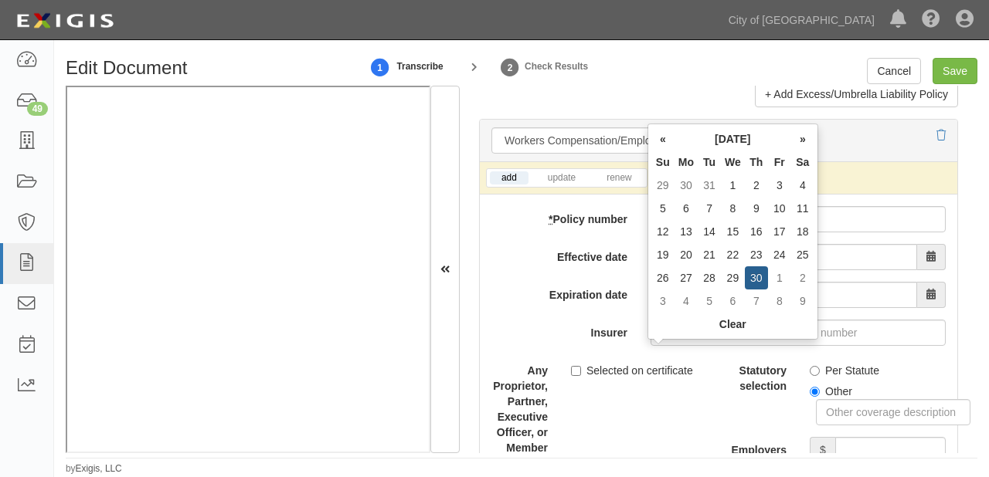
click at [565, 321] on label "Insurer" at bounding box center [559, 330] width 159 height 21
click at [650, 321] on input "Insurer" at bounding box center [797, 333] width 295 height 26
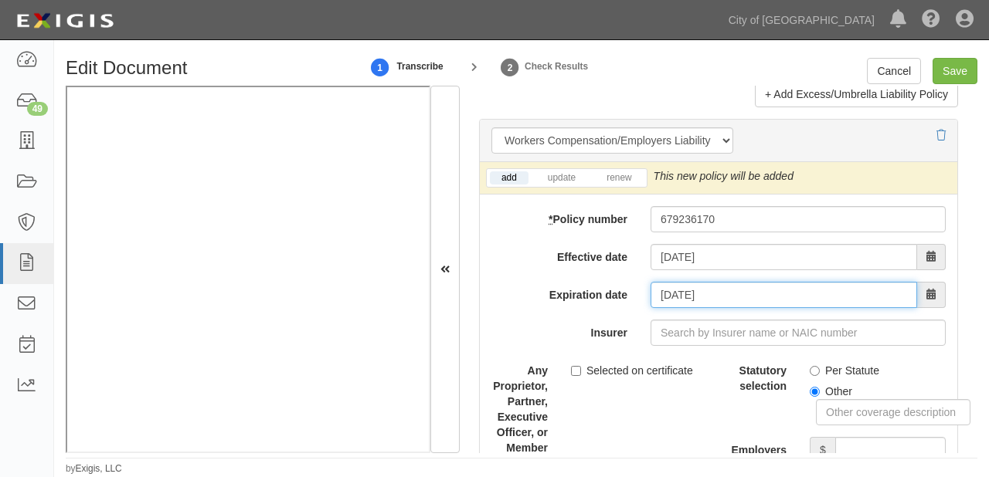
click at [729, 290] on input "04/30/2026" at bounding box center [783, 295] width 266 height 26
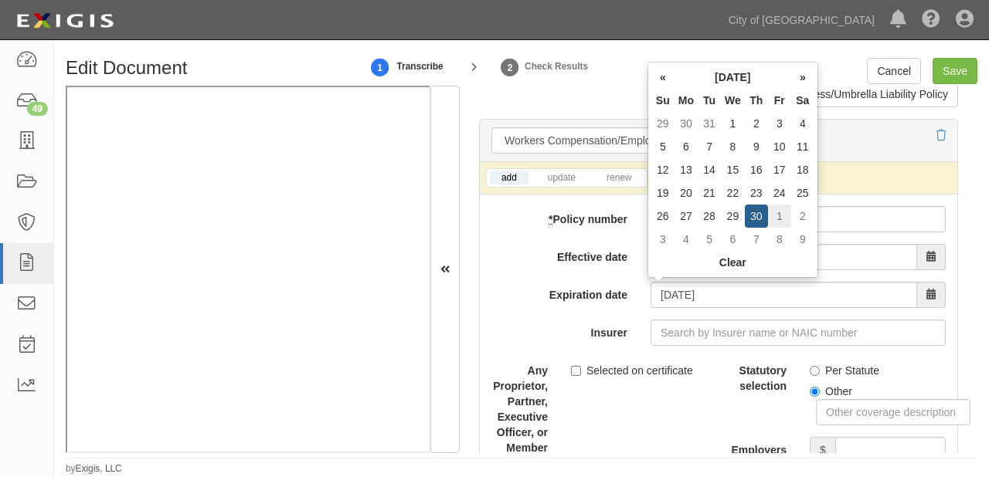
click at [779, 207] on td "1" at bounding box center [779, 216] width 23 height 23
type input "05/01/2026"
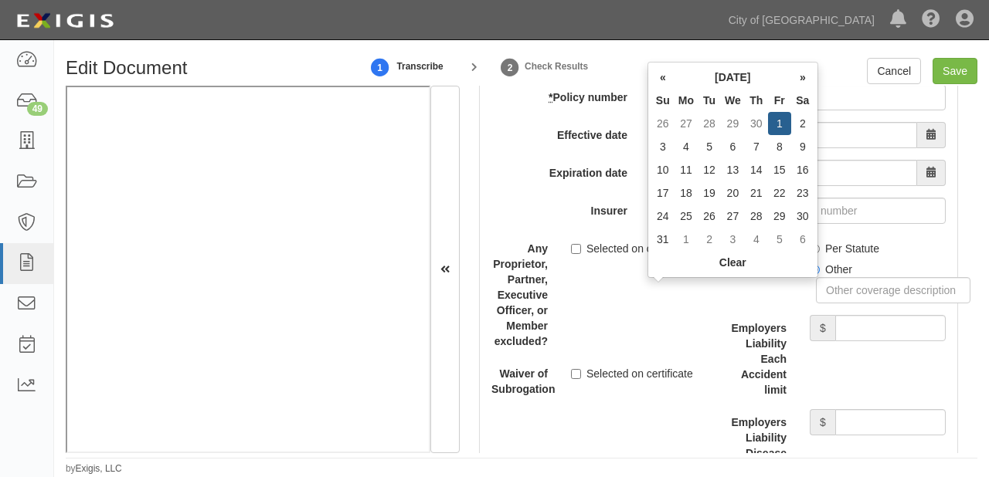
scroll to position [4387, 0]
click at [852, 240] on label "Per Statute" at bounding box center [844, 246] width 70 height 15
click at [820, 243] on input "Per Statute" at bounding box center [814, 248] width 10 height 10
radio input "true"
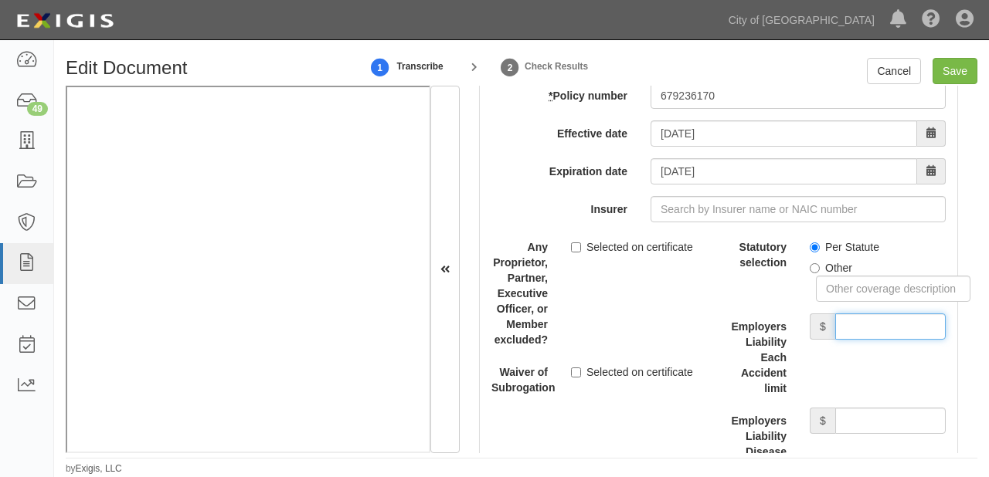
click at [853, 324] on input "Employers Liability Each Accident limit" at bounding box center [890, 327] width 110 height 26
type input "1,000,000"
click at [861, 397] on div "Statutory selection Per Statute Other Employers Liability Each Accident limit $…" at bounding box center [838, 417] width 216 height 366
drag, startPoint x: 857, startPoint y: 426, endPoint x: 853, endPoint y: 409, distance: 17.6
click at [857, 426] on input "Employers Liability Disease Each Employee limit" at bounding box center [890, 421] width 110 height 26
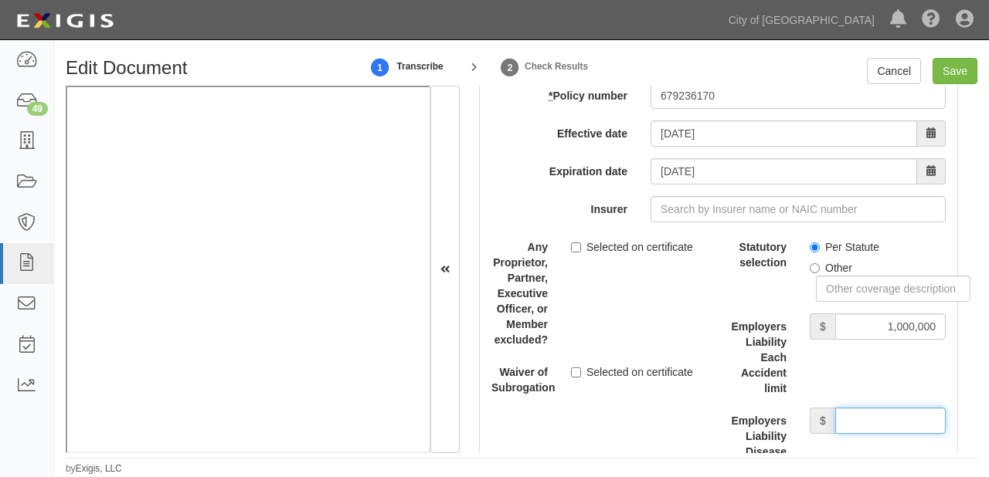
type input "1,000,000"
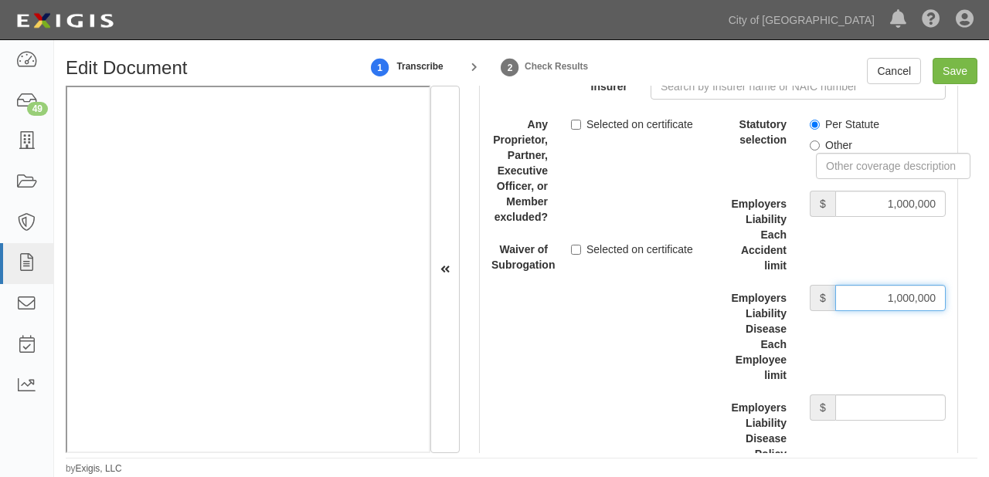
scroll to position [4511, 0]
drag, startPoint x: 854, startPoint y: 409, endPoint x: 854, endPoint y: 391, distance: 18.5
click at [854, 409] on input "Employers Liability Disease Policy limit" at bounding box center [890, 407] width 110 height 26
type input "1,000,000"
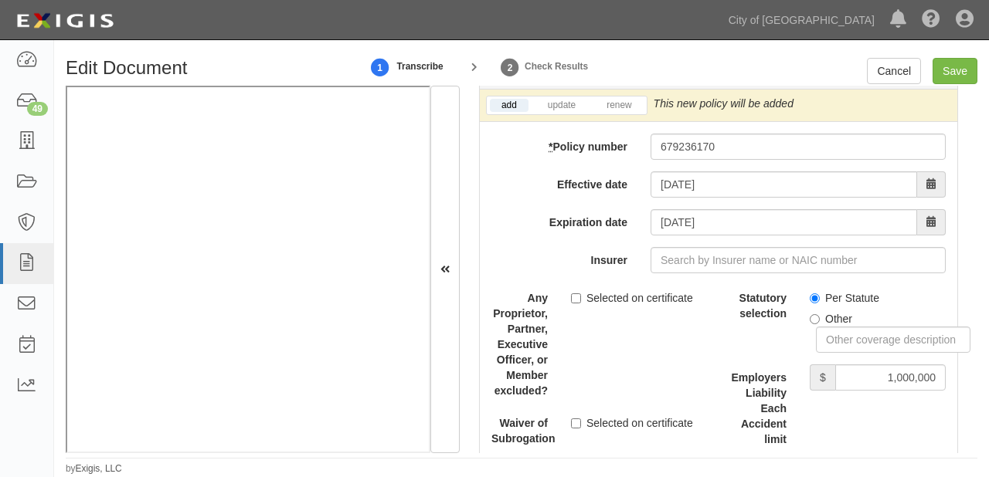
scroll to position [4325, 0]
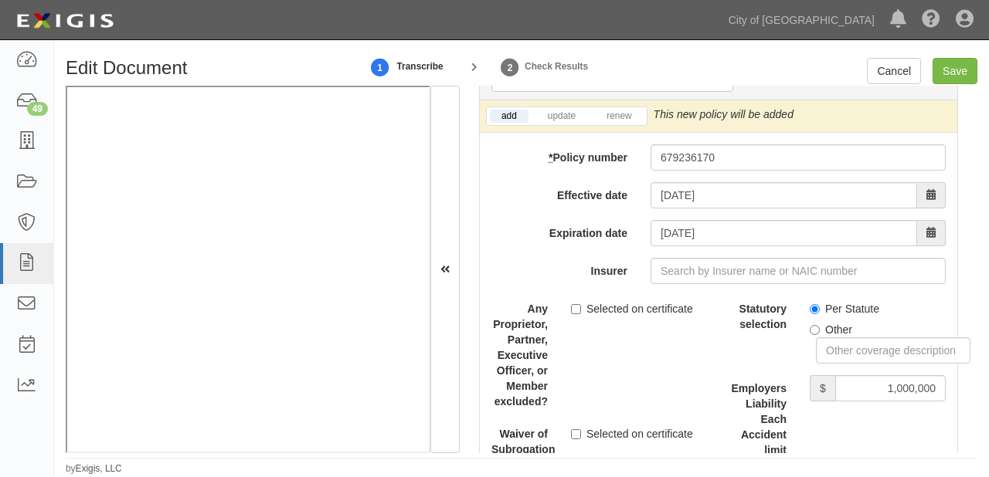
click at [723, 250] on div "add update renew This new policy will be added This new policy will update exis…" at bounding box center [718, 464] width 477 height 728
click at [719, 270] on input "Insurer" at bounding box center [797, 271] width 295 height 26
type input "21st Century Advantage Insurance Company (25232) NR Rating"
type input "2"
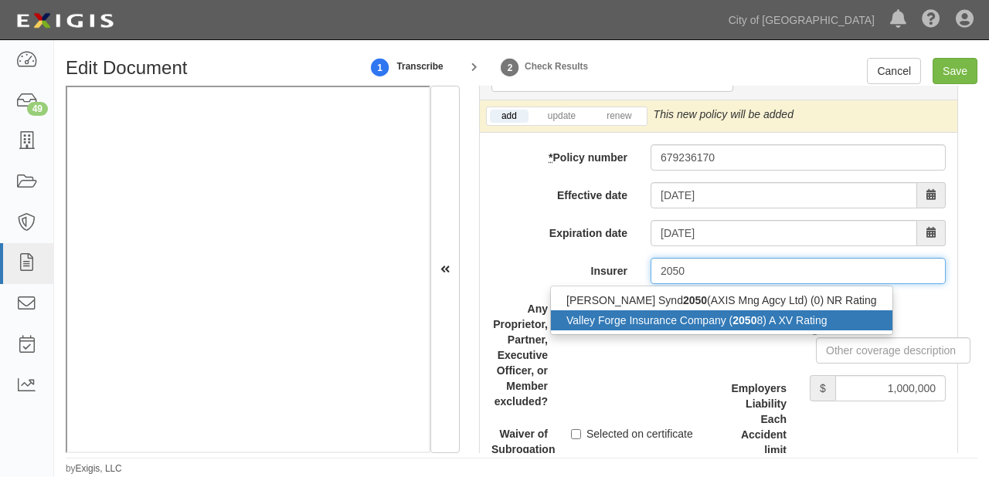
click at [704, 321] on div "Valley Forge Insurance Company ( 2050 8) A XV Rating" at bounding box center [721, 321] width 341 height 20
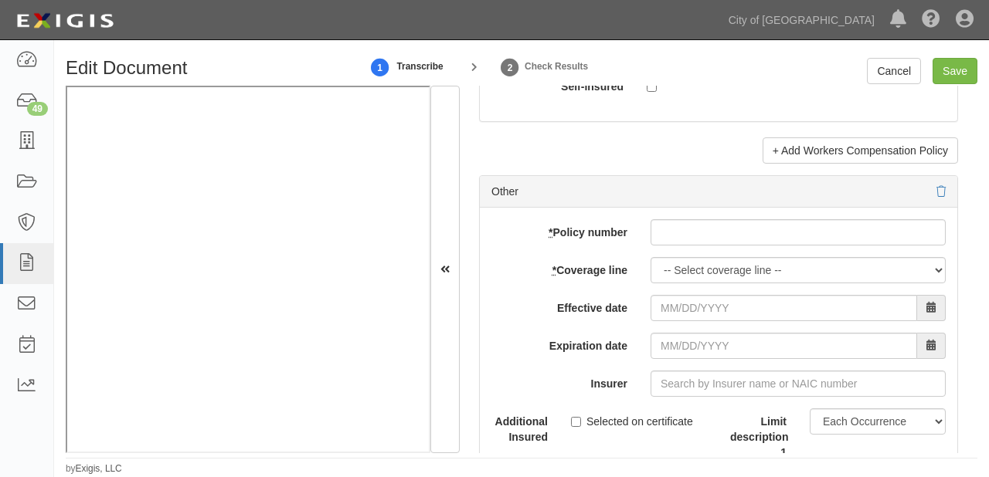
scroll to position [5067, 0]
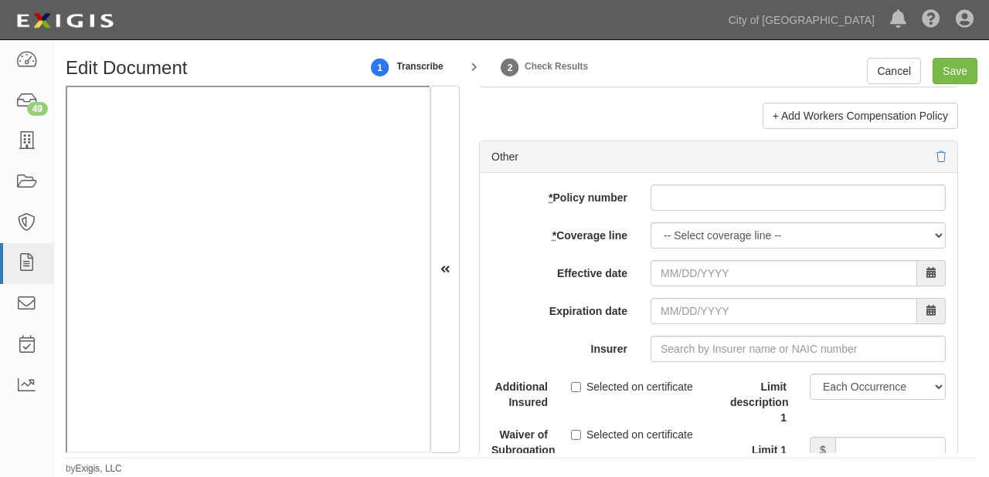
type input "Valley Forge Insurance Company (20508) A XV Rating"
drag, startPoint x: 692, startPoint y: 205, endPoint x: 695, endPoint y: 219, distance: 15.0
click at [692, 205] on input "* Policy number" at bounding box center [797, 198] width 295 height 26
paste input "PPK2606706002"
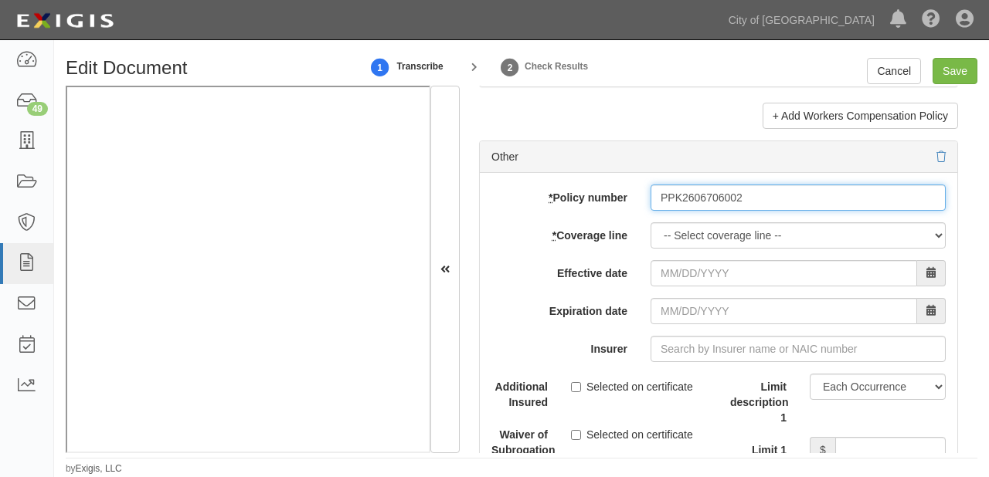
type input "PPK2606706002"
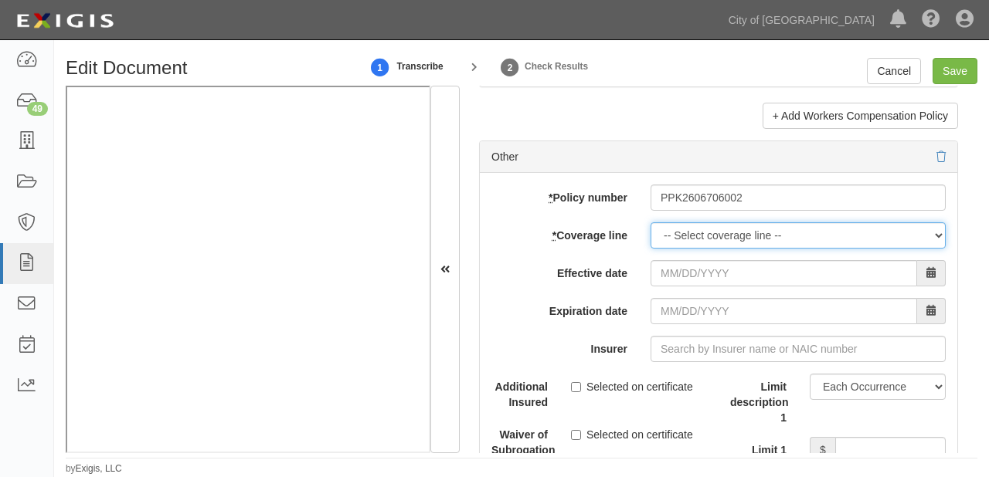
click at [695, 233] on select "-- Select coverage line -- Asbestos Abatement Auto Physical Damage Boiler & Mac…" at bounding box center [797, 235] width 295 height 26
select select "41"
click at [650, 249] on select "-- Select coverage line -- Asbestos Abatement Auto Physical Damage Boiler & Mac…" at bounding box center [797, 235] width 295 height 26
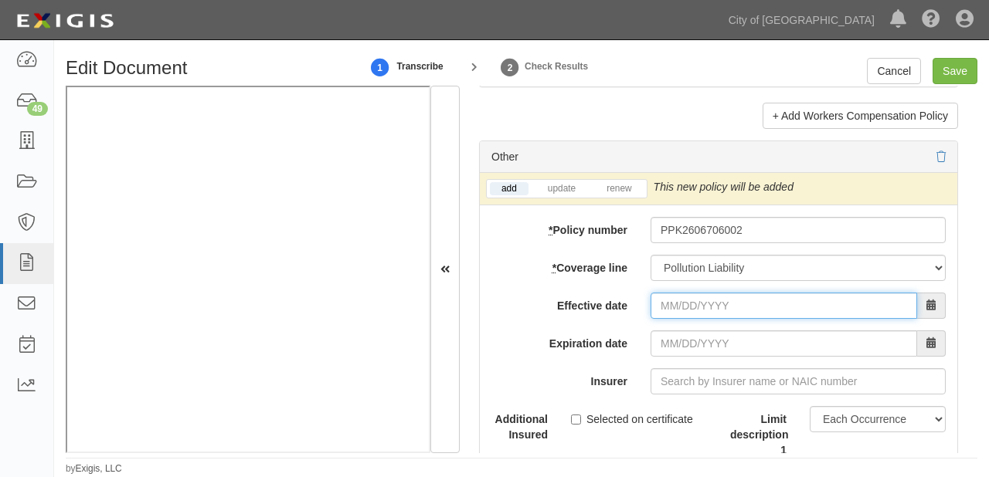
click at [690, 293] on input "Effective date" at bounding box center [783, 306] width 266 height 26
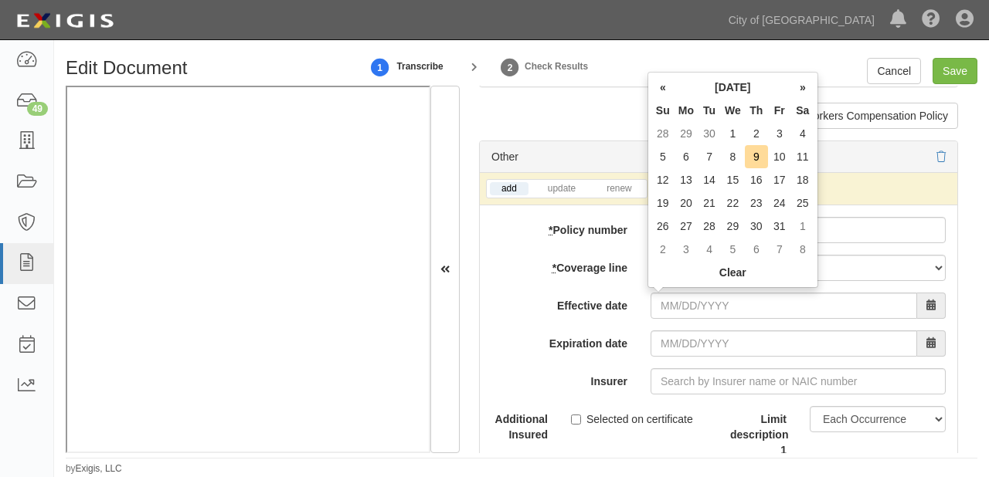
click at [740, 136] on td "1" at bounding box center [733, 133] width 24 height 23
type input "10/01/2025"
type input "10/01/2026"
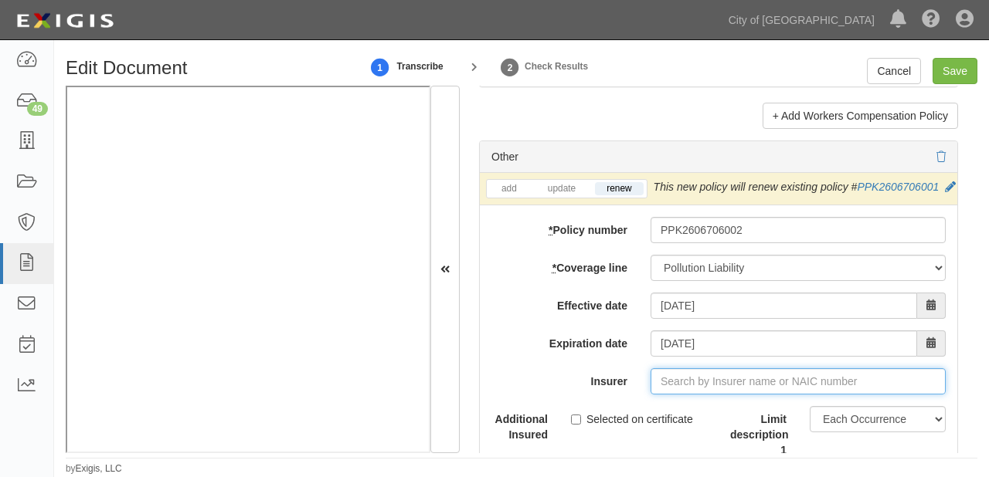
click at [690, 395] on input "Insurer" at bounding box center [797, 381] width 295 height 26
type input "21st Century Advantage Insurance Company (25232) NR Rating"
type input "2"
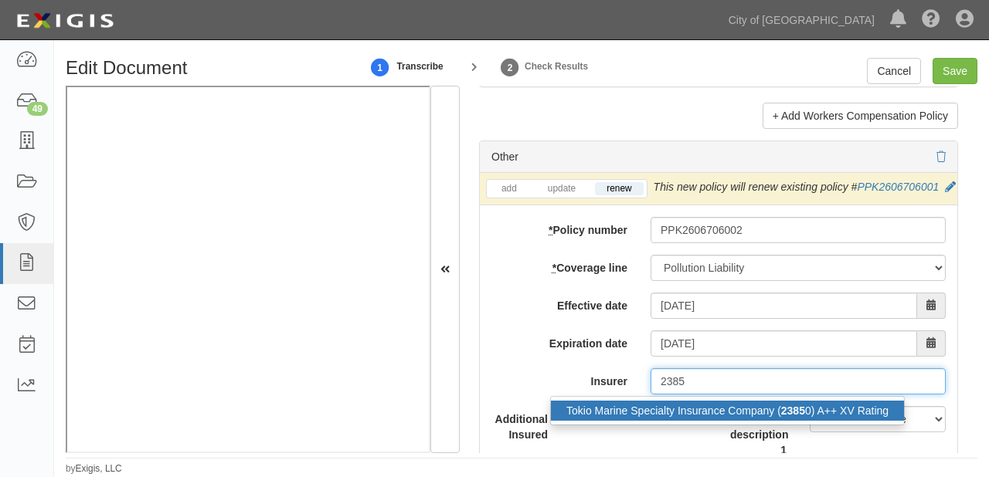
click at [675, 415] on div "Tokio Marine Specialty Insurance Company ( 2385 0) A++ XV Rating" at bounding box center [727, 411] width 353 height 20
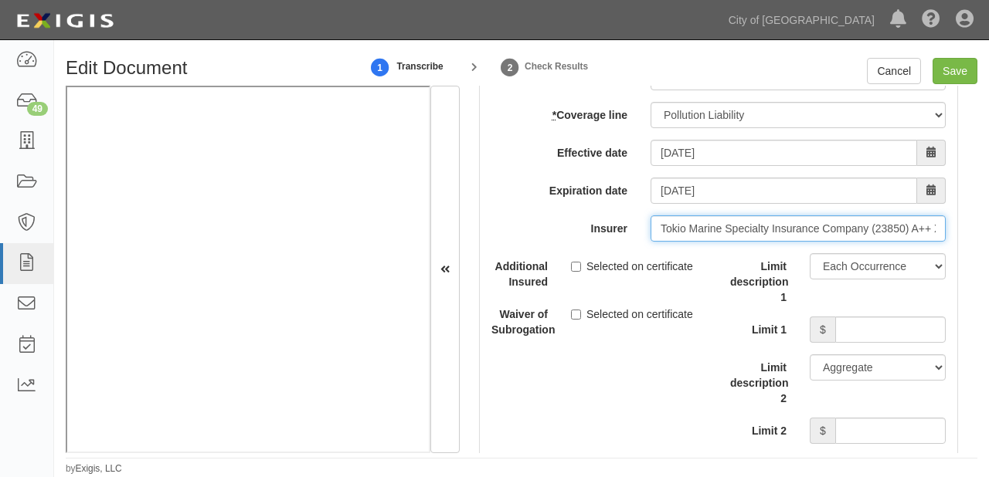
scroll to position [5252, 0]
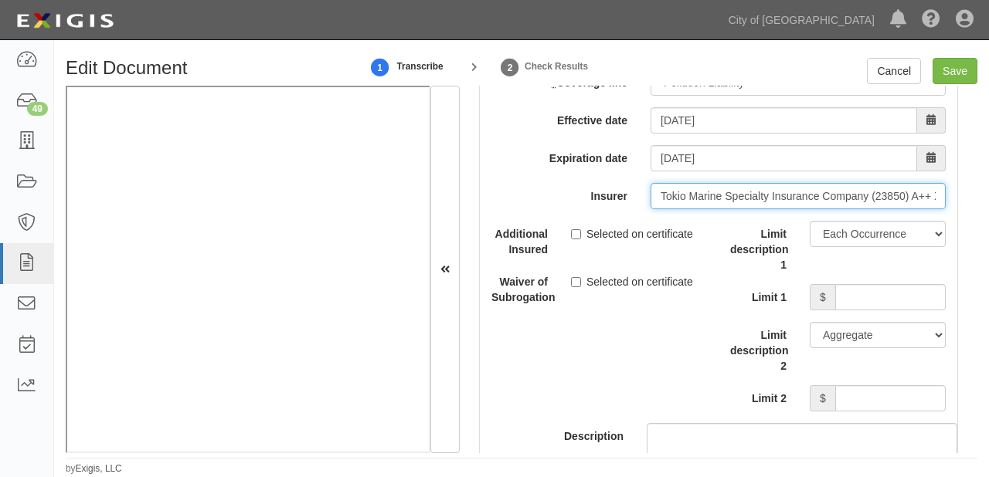
type input "Tokio Marine Specialty Insurance Company (23850) A++ XV Rating"
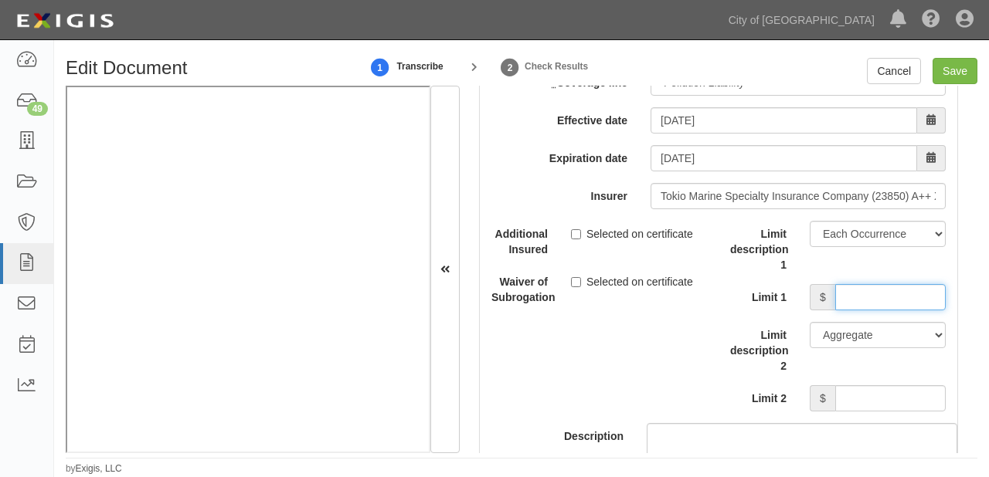
click at [859, 311] on input "Limit 1" at bounding box center [890, 297] width 110 height 26
type input "5,000,000"
click at [857, 408] on input "Limit 2" at bounding box center [890, 398] width 110 height 26
type input "5,000,000"
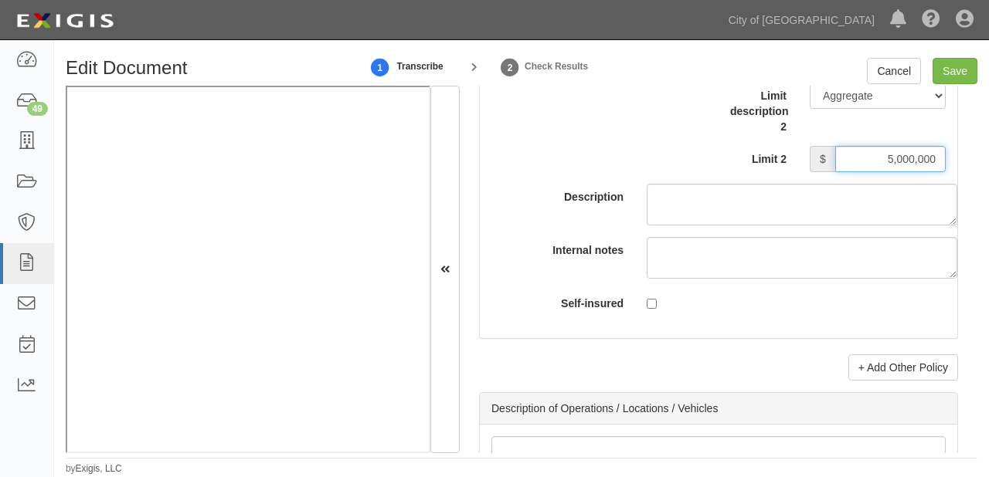
scroll to position [5561, 0]
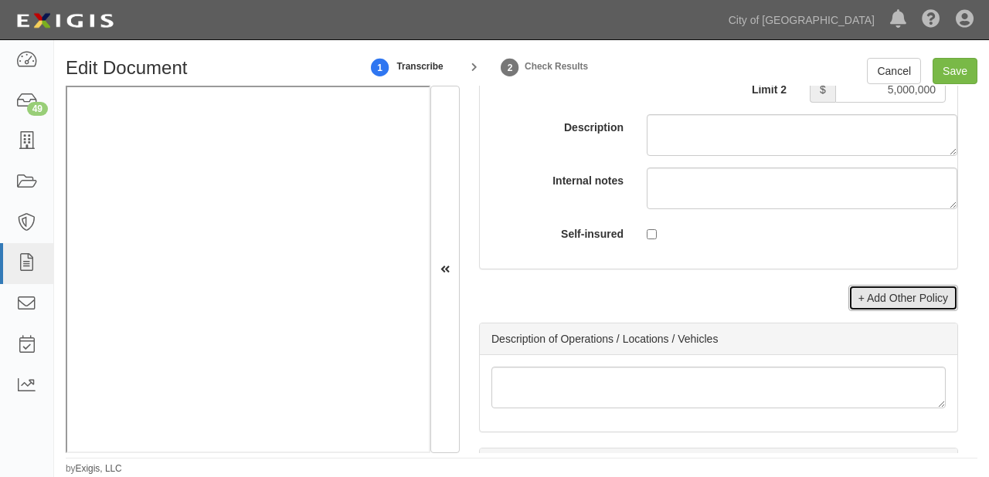
click at [880, 311] on link "+ Add Other Policy" at bounding box center [903, 298] width 110 height 26
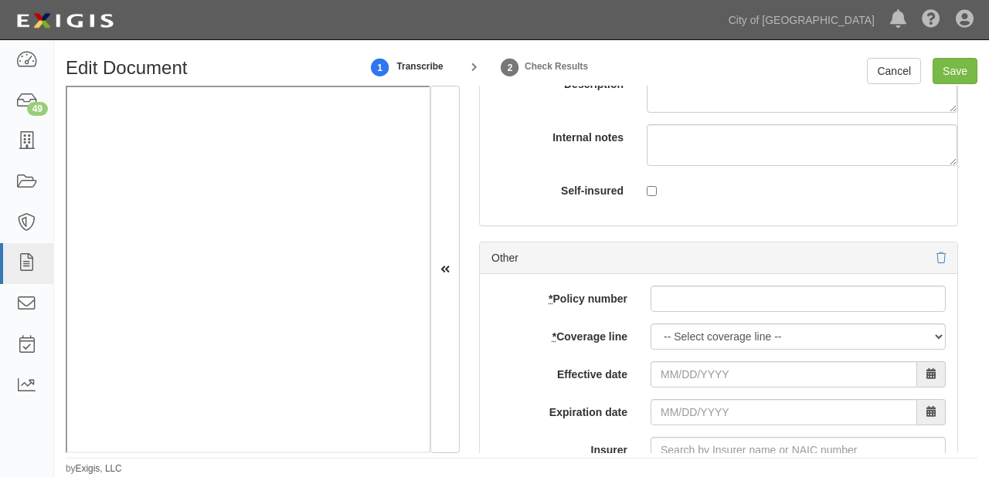
scroll to position [5623, 0]
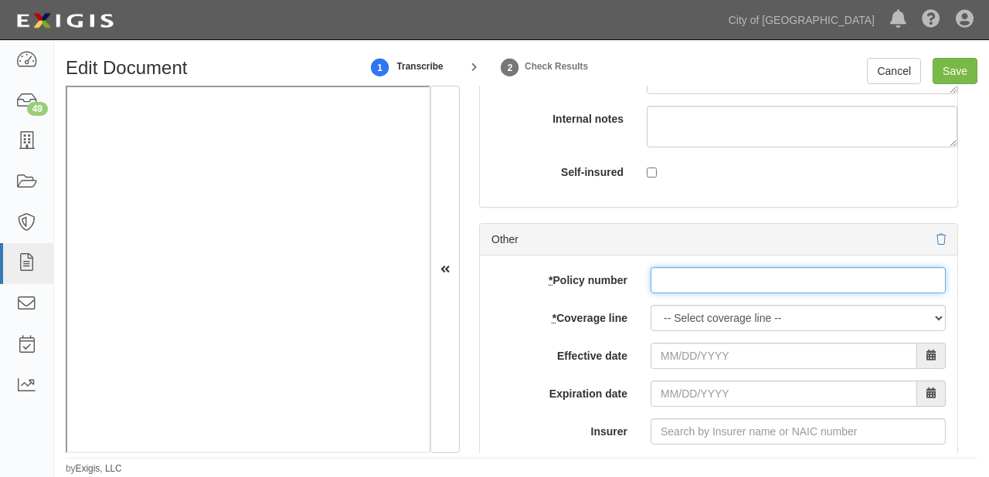
click at [680, 294] on input "* Policy number" at bounding box center [797, 280] width 295 height 26
paste input "6052371812"
type input "6052371812"
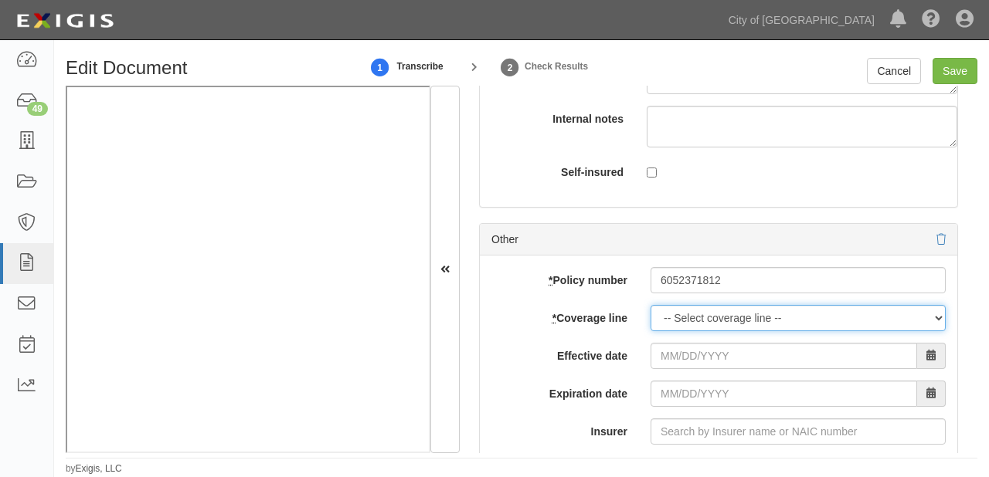
click at [680, 324] on select "-- Select coverage line -- Asbestos Abatement Auto Physical Damage Boiler & Mac…" at bounding box center [797, 318] width 295 height 26
select select "16"
click at [650, 331] on select "-- Select coverage line -- Asbestos Abatement Auto Physical Damage Boiler & Mac…" at bounding box center [797, 318] width 295 height 26
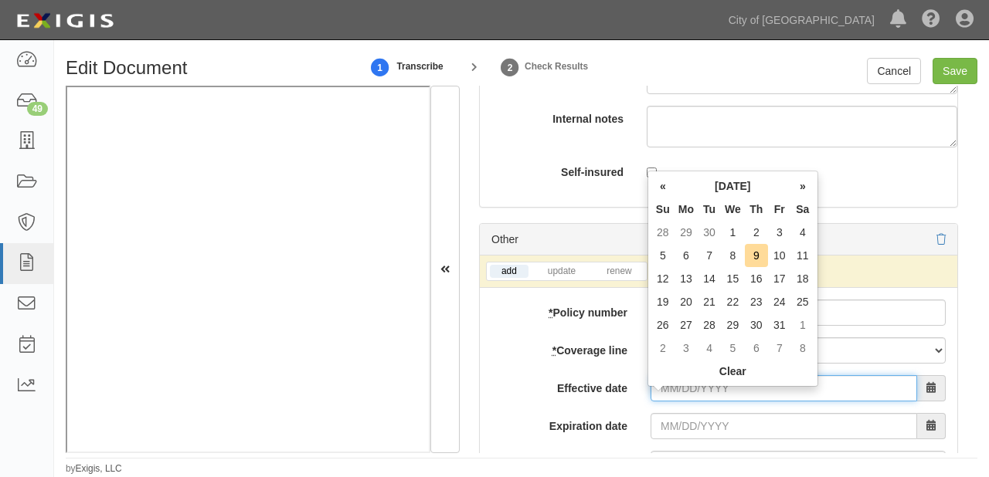
click at [674, 402] on input "Effective date" at bounding box center [783, 388] width 266 height 26
click at [732, 232] on td "1" at bounding box center [733, 232] width 24 height 23
type input "10/01/2025"
type input "10/01/2026"
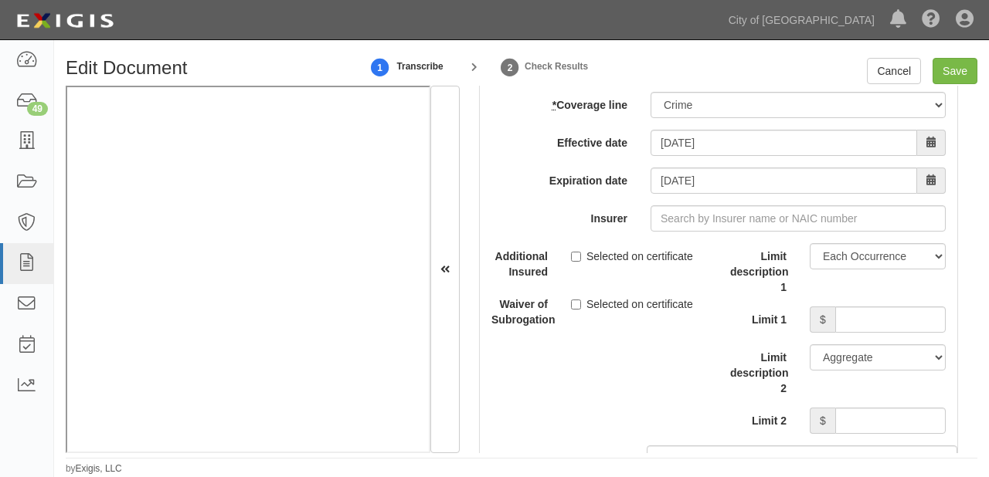
scroll to position [5870, 0]
click at [839, 268] on select "Limit Each Occurrence Each Claim Aggregate Deductible Self-Insured Retention Pe…" at bounding box center [877, 255] width 136 height 26
select select "Limit"
click at [809, 255] on select "Limit Each Occurrence Each Claim Aggregate Deductible Self-Insured Retention Pe…" at bounding box center [877, 255] width 136 height 26
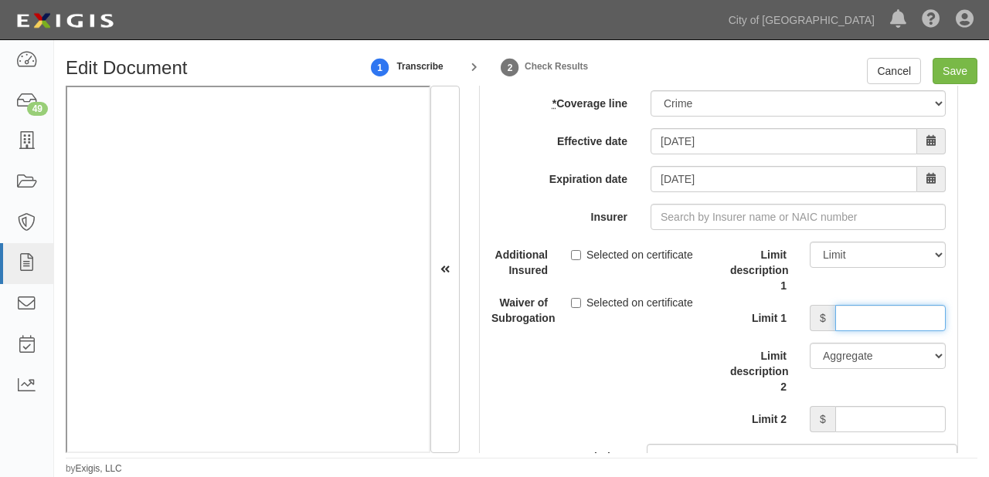
click at [861, 331] on input "Limit 1" at bounding box center [890, 318] width 110 height 26
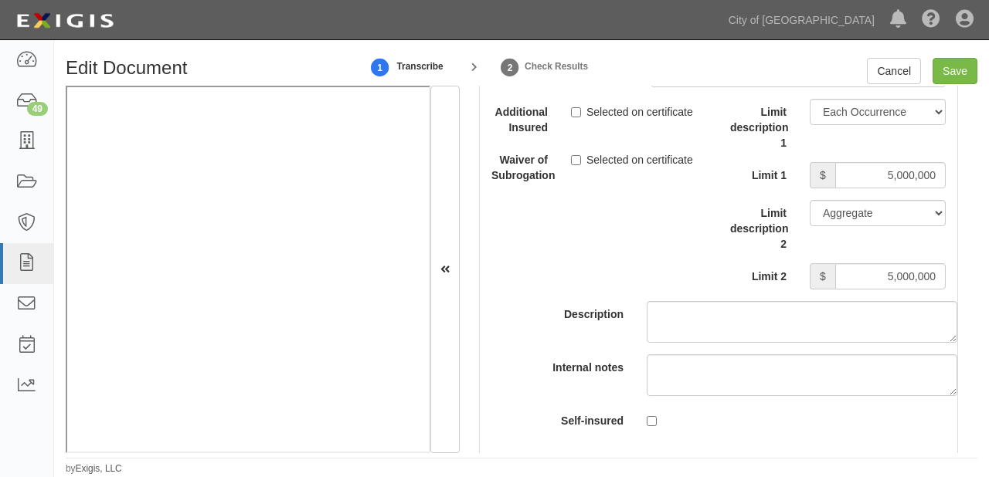
scroll to position [5376, 0]
click at [868, 300] on div "Limit description 1 Limit Each Occurrence Each Claim Aggregate Deductible Self-…" at bounding box center [837, 198] width 239 height 202
click at [867, 288] on input "5,000,000" at bounding box center [890, 275] width 110 height 26
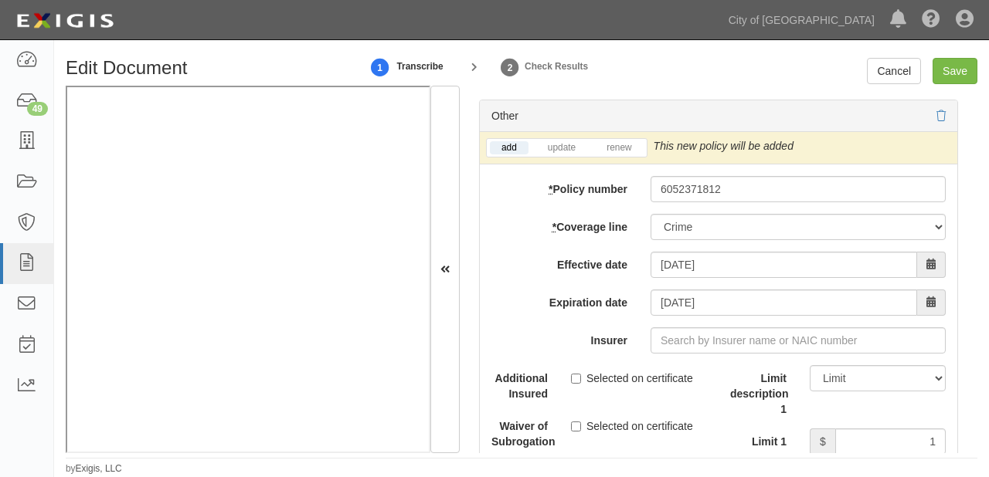
scroll to position [5808, 0]
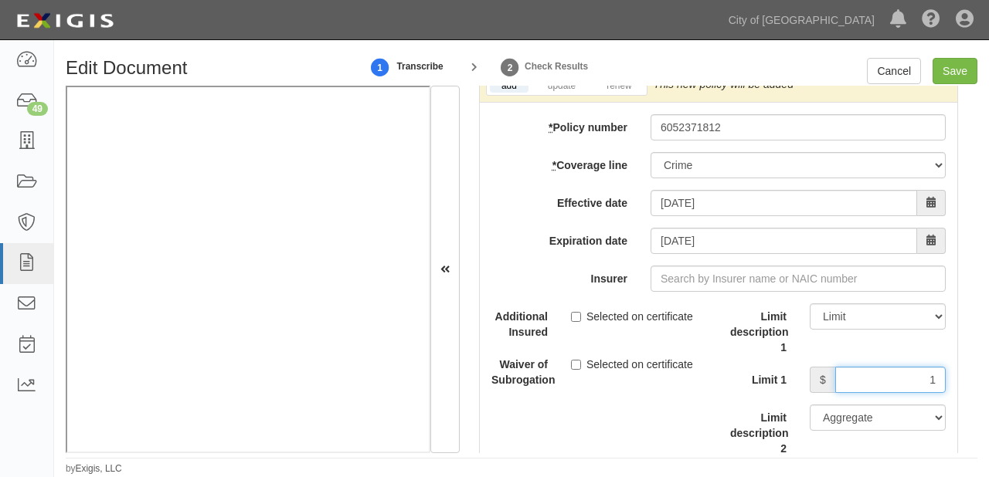
drag, startPoint x: 880, startPoint y: 392, endPoint x: 988, endPoint y: 395, distance: 108.2
click at [988, 395] on div "Edit Document 1 Transcribe 2 Check Results Cancel Save Document Details Receive…" at bounding box center [521, 267] width 935 height 418
paste input "5000000"
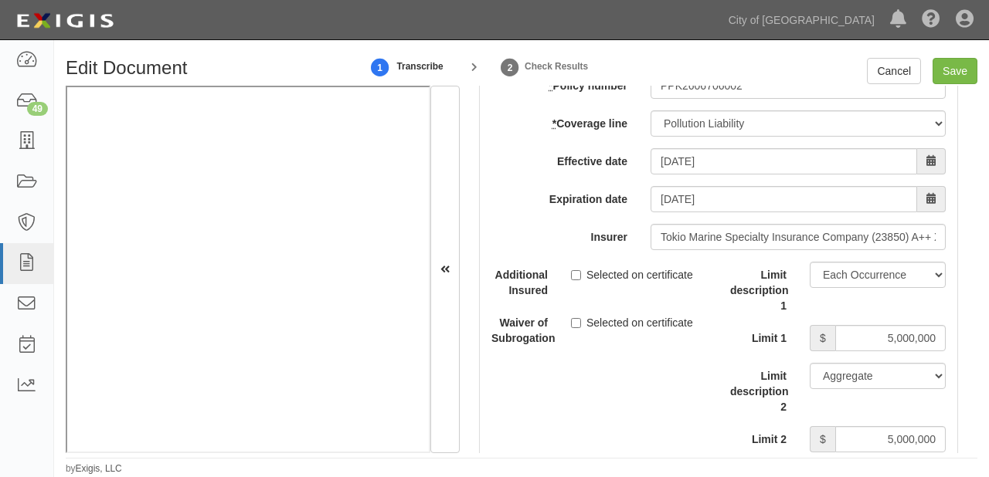
scroll to position [5129, 0]
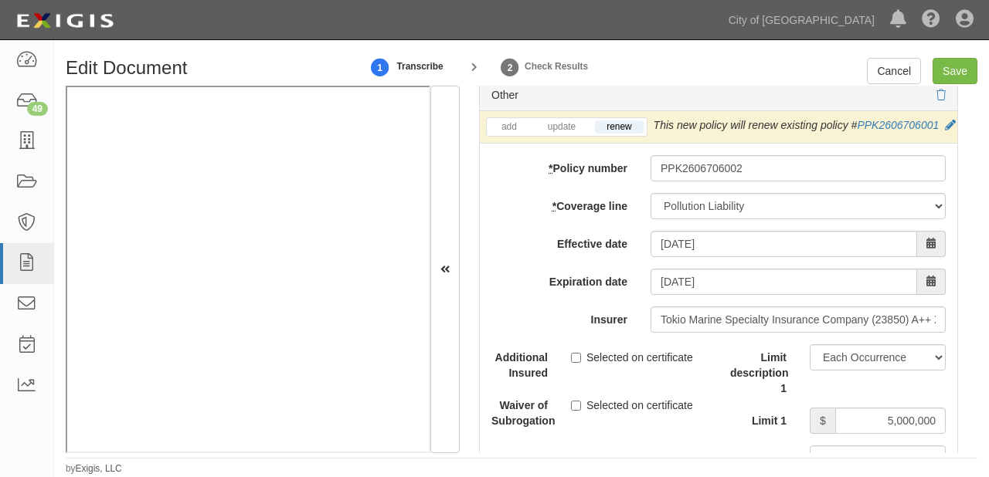
type input "5000000"
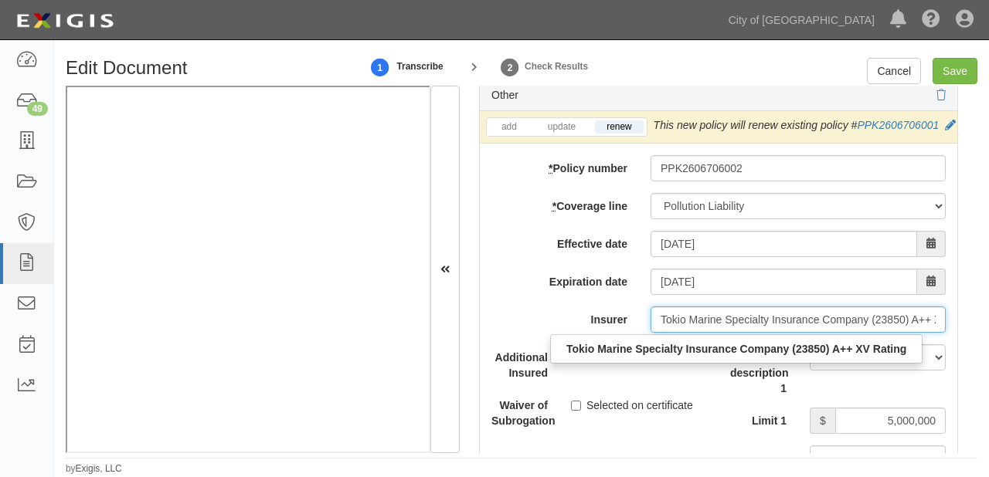
drag, startPoint x: 655, startPoint y: 335, endPoint x: 701, endPoint y: 335, distance: 45.6
click at [701, 333] on input "Tokio Marine Specialty Insurance Company (23850) A++ XV Rating" at bounding box center [797, 320] width 295 height 26
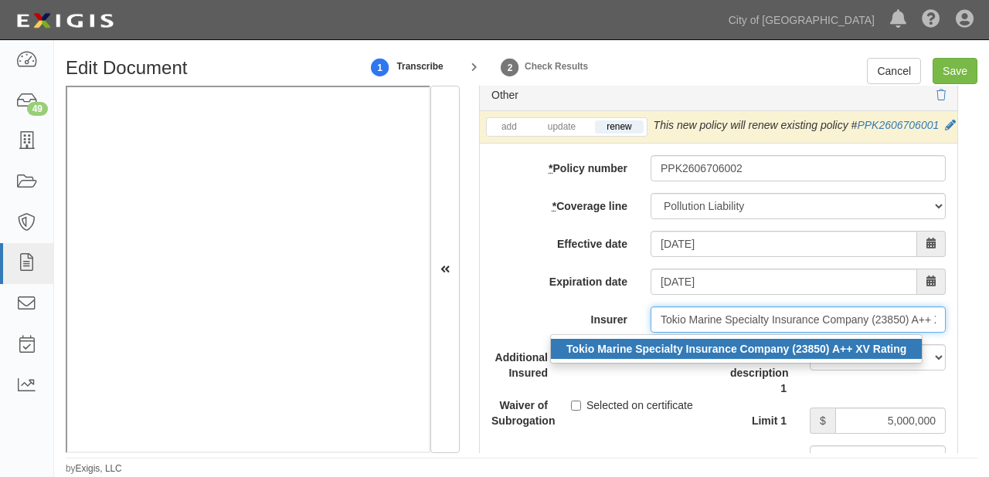
click at [646, 355] on strong "Tokio Marine Specialty Insurance Company (23850) A++ XV Rating" at bounding box center [736, 349] width 340 height 12
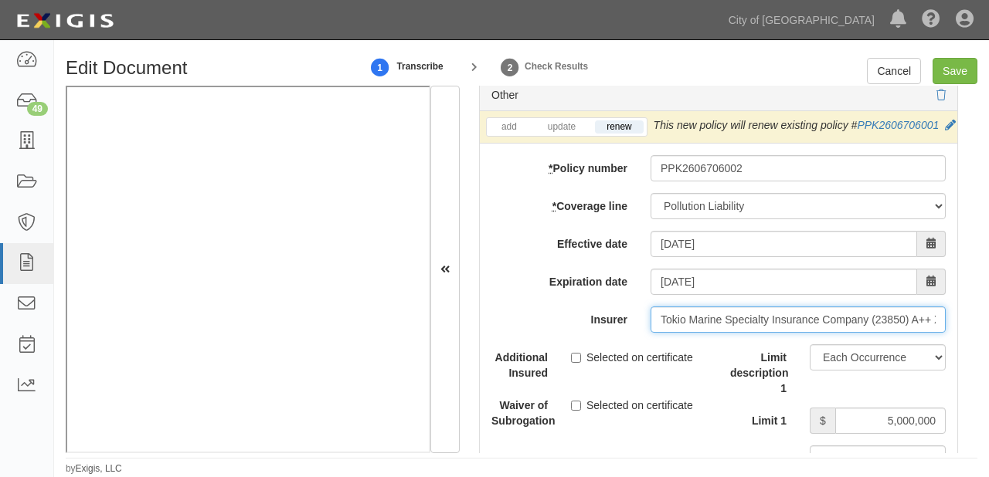
click at [653, 333] on input "Tokio Marine Specialty Insurance Company (23850) A++ XV Rating" at bounding box center [797, 320] width 295 height 26
click at [662, 333] on input "Tokio Marine Specialty Insurance Company (23850) A++ XV Rating" at bounding box center [797, 320] width 295 height 26
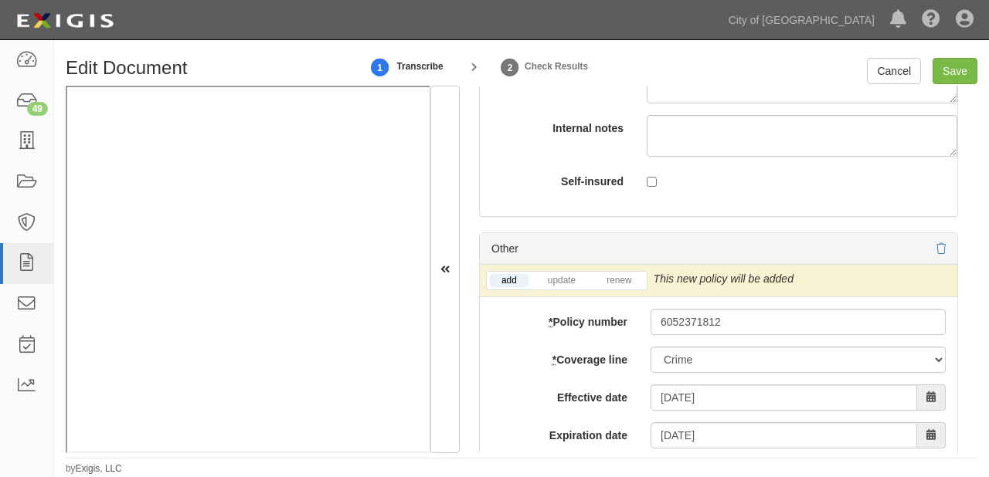
scroll to position [5685, 0]
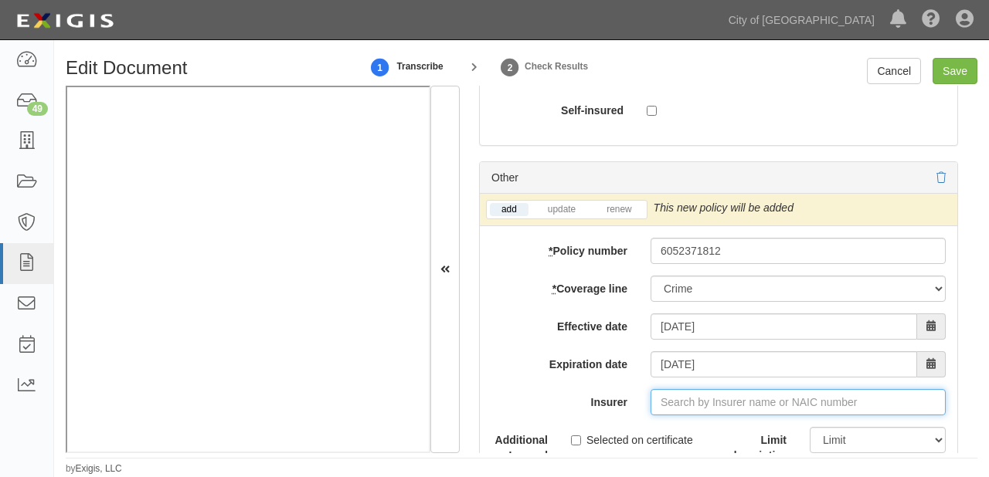
click at [679, 416] on input "Insurer" at bounding box center [797, 402] width 295 height 26
paste input "Tokio Marine Specialty Insurance Company (23850) A++ XV Rating"
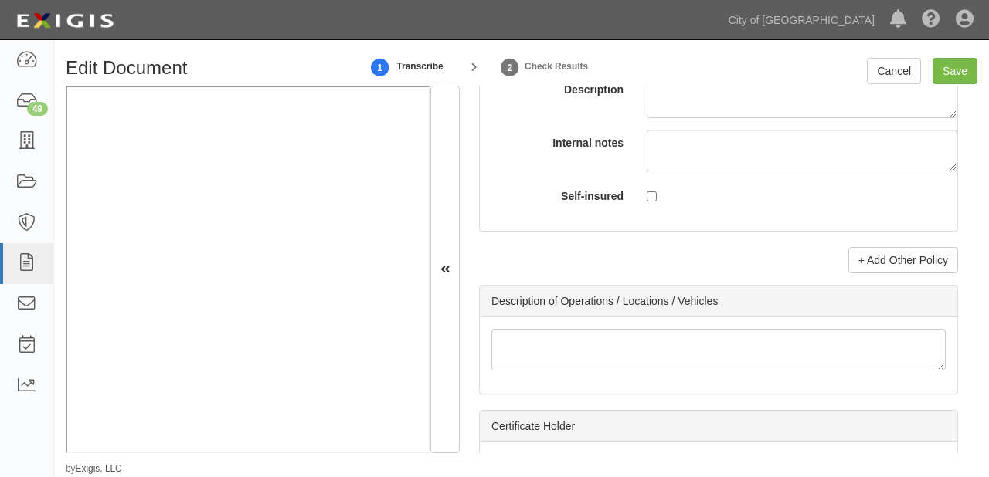
scroll to position [6241, 0]
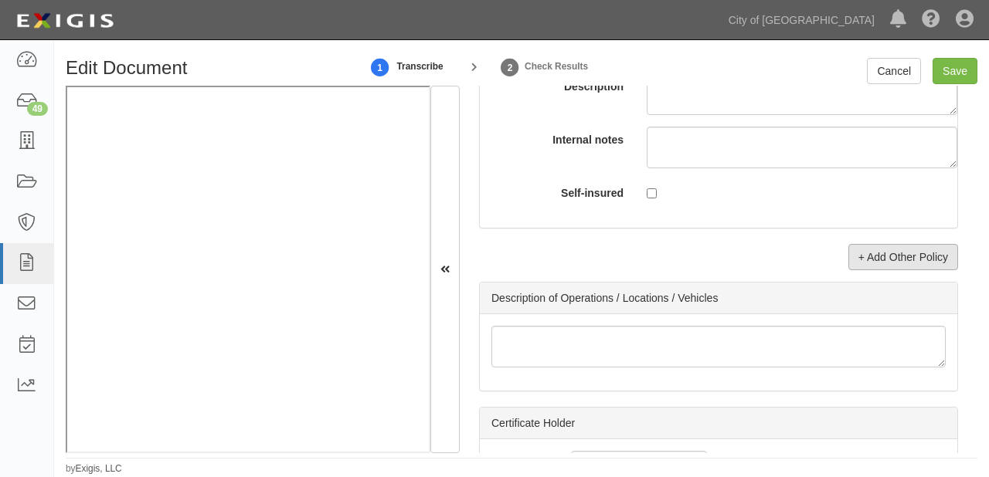
type input "Tokio Marine Specialty Insurance Company (23850) A++ XV Rating"
click at [874, 270] on link "+ Add Other Policy" at bounding box center [903, 257] width 110 height 26
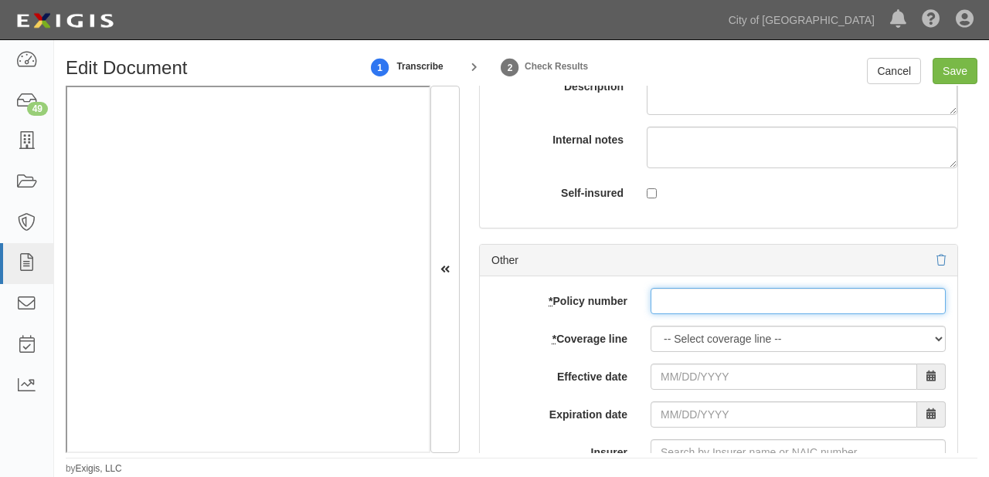
paste input "PPK2606706002"
drag, startPoint x: 680, startPoint y: 318, endPoint x: 684, endPoint y: 358, distance: 40.4
click at [680, 314] on input "* Policy number" at bounding box center [797, 301] width 295 height 26
type input "PPK2606706002"
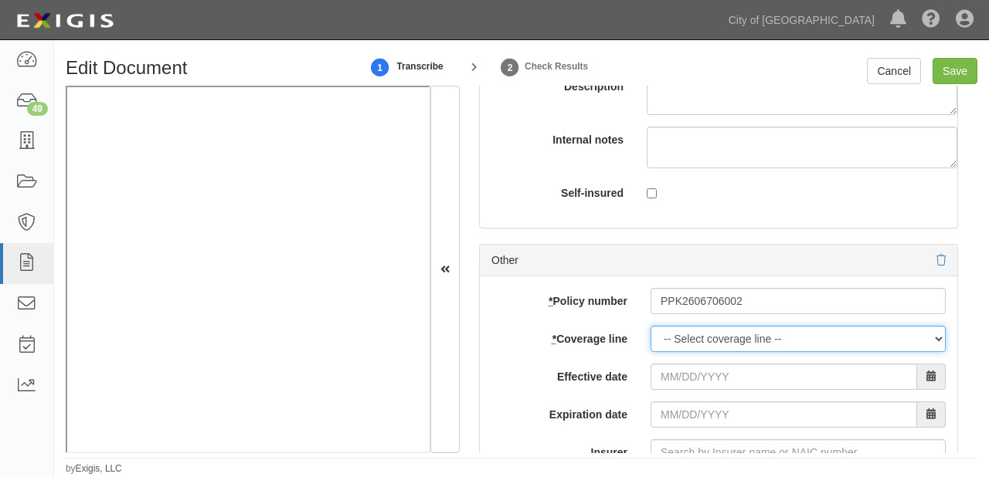
click at [684, 352] on select "-- Select coverage line -- Asbestos Abatement Auto Physical Damage Boiler & Mac…" at bounding box center [797, 339] width 295 height 26
select select "26"
click at [650, 352] on select "-- Select coverage line -- Asbestos Abatement Auto Physical Damage Boiler & Mac…" at bounding box center [797, 339] width 295 height 26
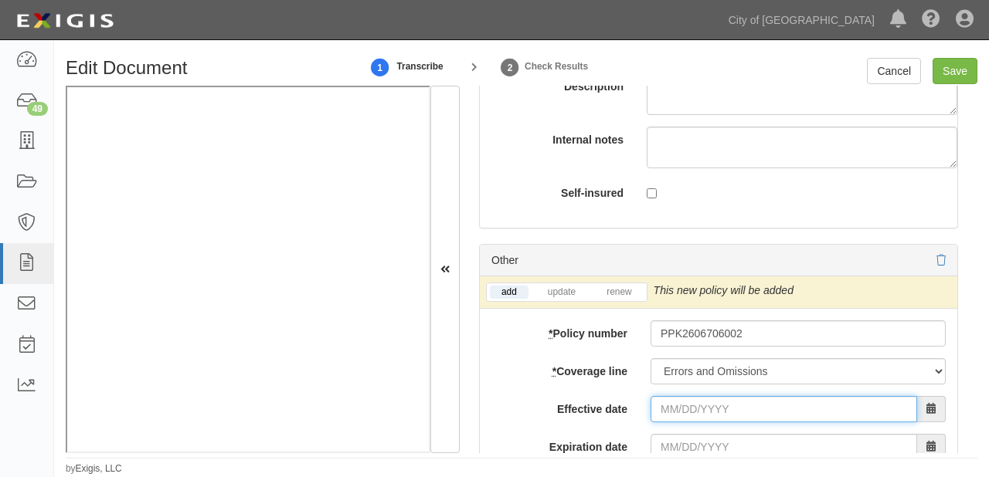
click at [698, 417] on input "Effective date" at bounding box center [783, 409] width 266 height 26
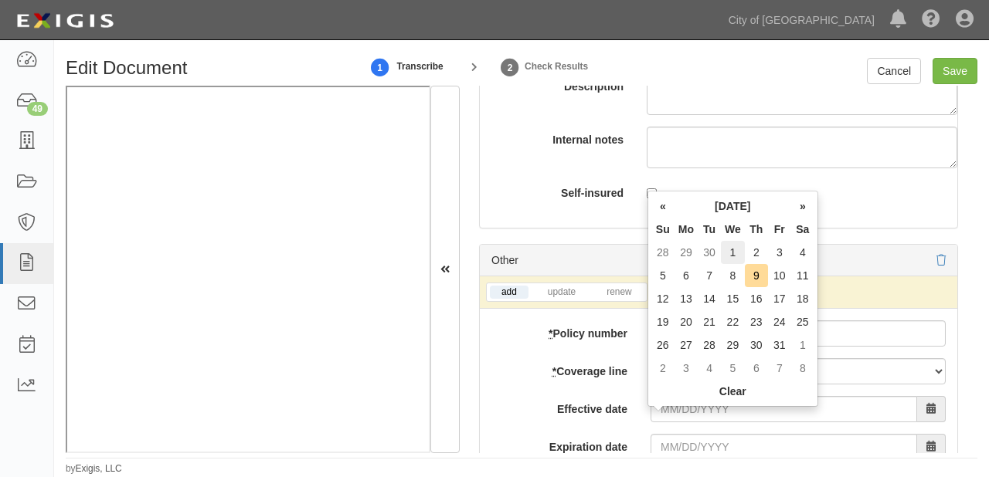
click at [725, 248] on td "1" at bounding box center [733, 252] width 24 height 23
type input "10/01/2025"
type input "10/01/2026"
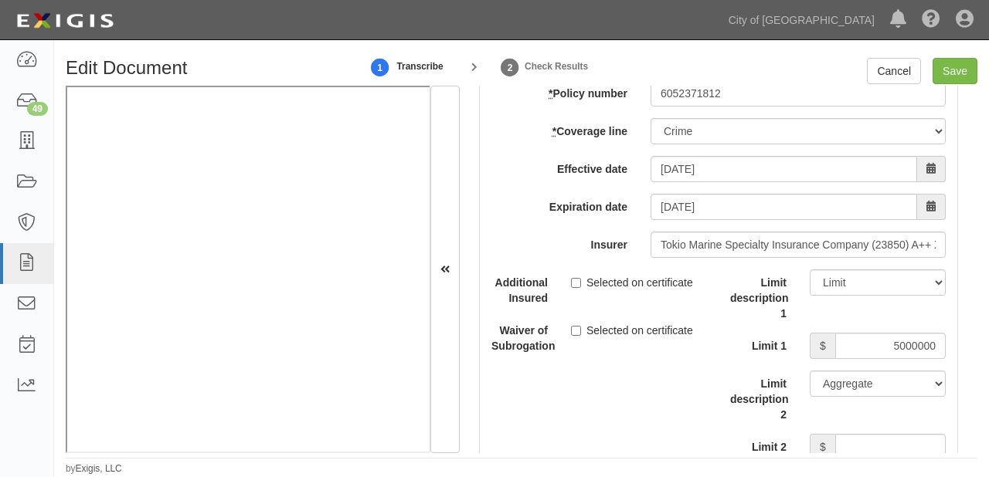
scroll to position [5870, 0]
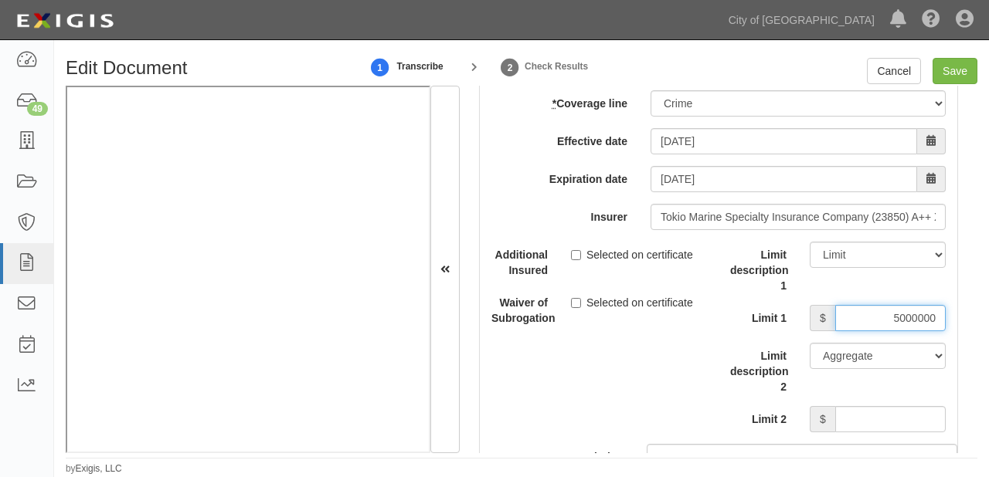
drag, startPoint x: 869, startPoint y: 333, endPoint x: 951, endPoint y: 333, distance: 81.9
click at [951, 333] on div "Additional Insured Selected on certificate Waiver of Subrogation Selected on ce…" at bounding box center [718, 414] width 477 height 345
click at [891, 331] on input "5000000" at bounding box center [890, 318] width 110 height 26
type input "1000000"
click at [701, 338] on div "Additional Insured Selected on certificate Waiver of Subrogation Selected on ce…" at bounding box center [599, 290] width 239 height 96
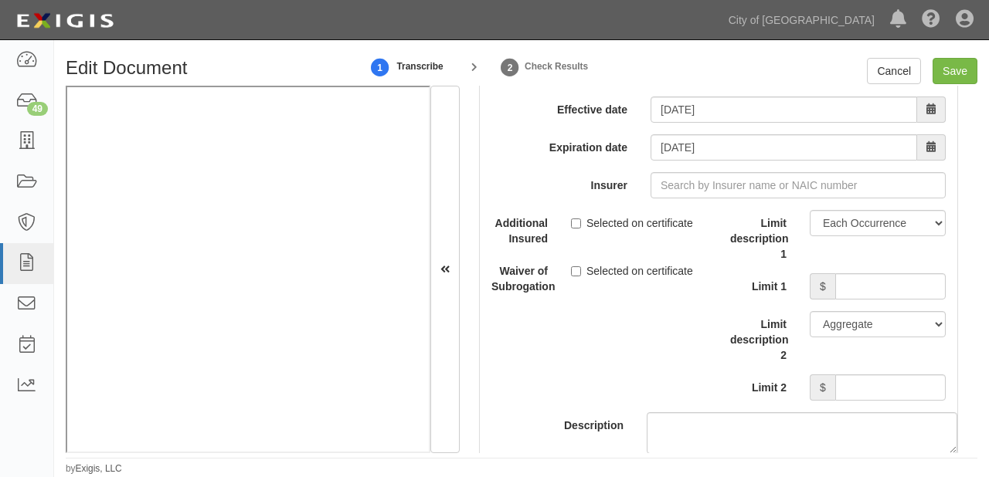
scroll to position [6550, 0]
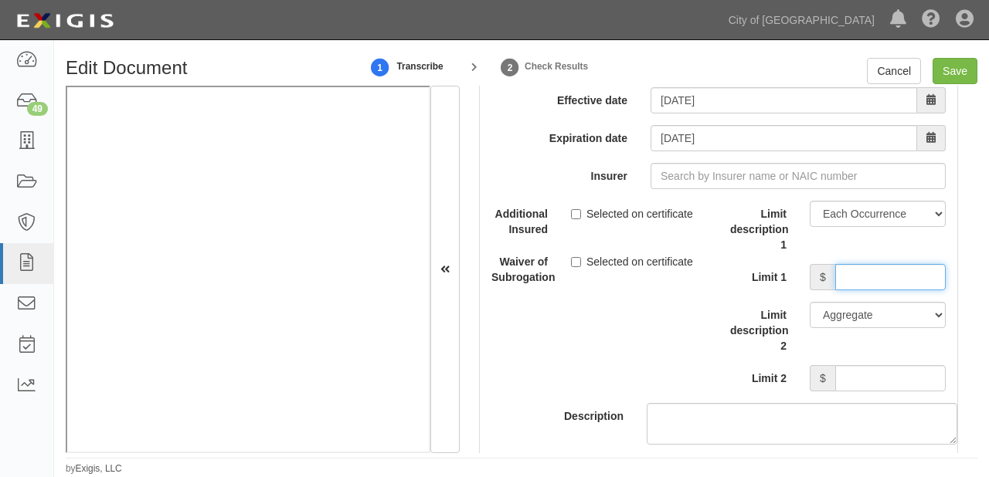
click at [892, 290] on input "Limit 1" at bounding box center [890, 277] width 110 height 26
paste input "5000000"
type input "5000000"
click at [881, 376] on div "Limit description 1 Limit Each Occurrence Each Claim Aggregate Deductible Self-…" at bounding box center [838, 296] width 216 height 191
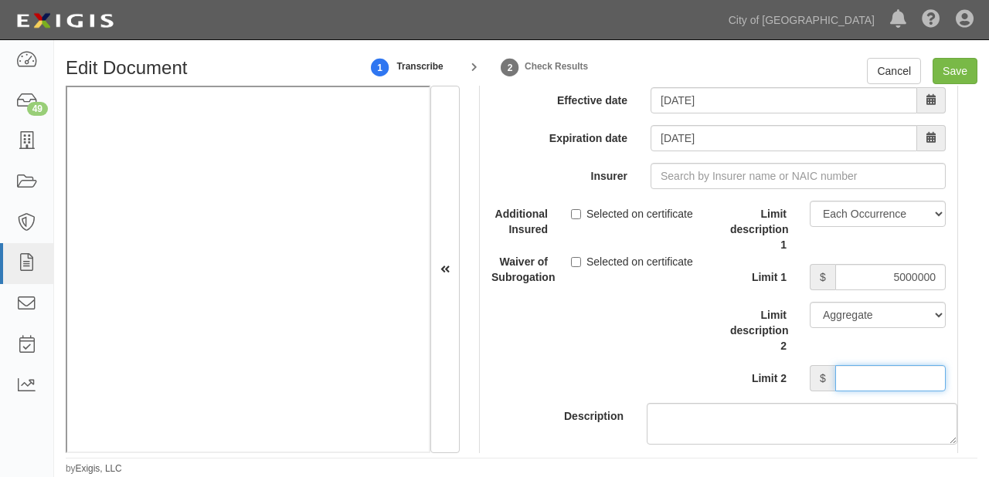
click at [877, 392] on input "Limit 2" at bounding box center [890, 378] width 110 height 26
paste input "5000000"
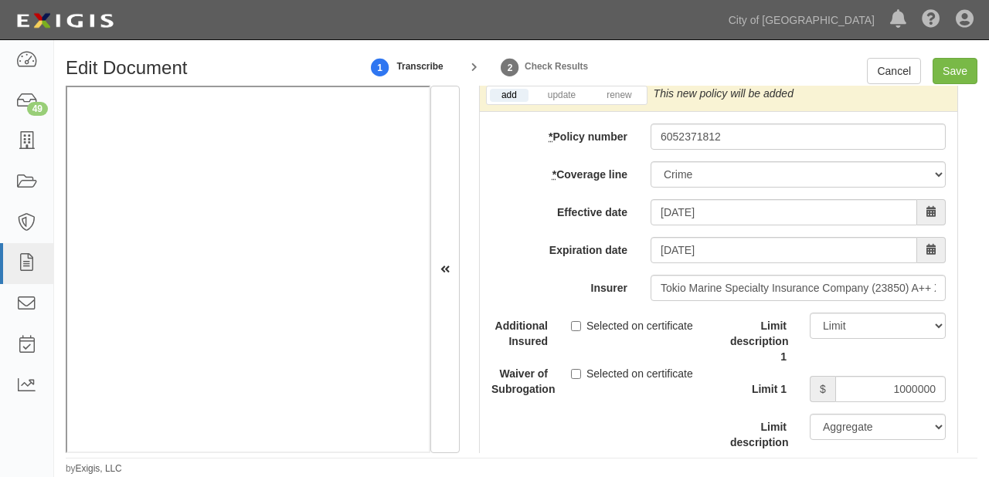
scroll to position [5870, 0]
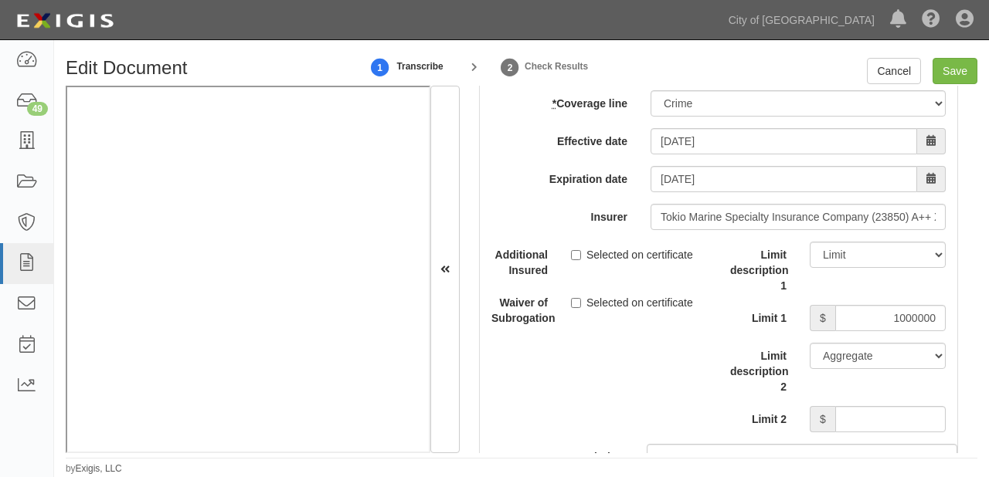
type input "5000000"
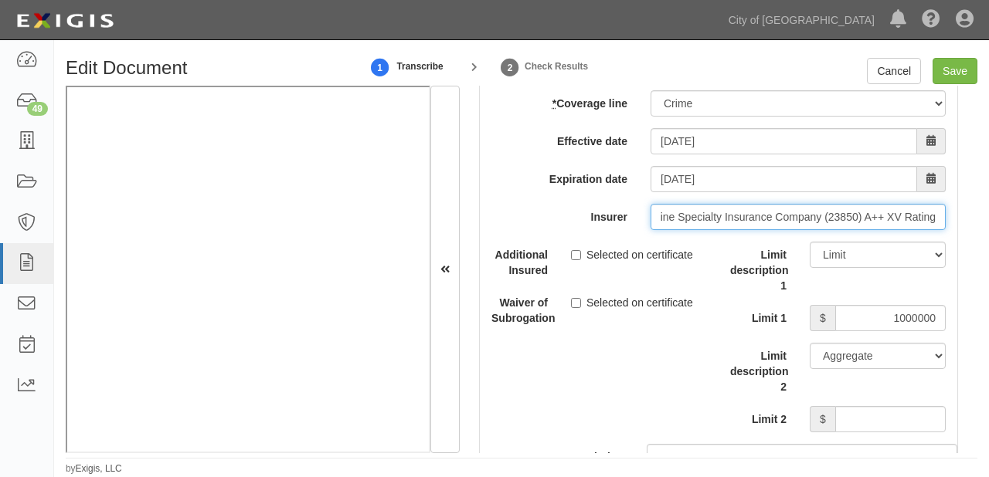
drag, startPoint x: 653, startPoint y: 229, endPoint x: 988, endPoint y: 226, distance: 335.2
click at [988, 226] on div "Edit Document 1 Transcribe 2 Check Results Cancel Save Document Details Receive…" at bounding box center [521, 267] width 935 height 418
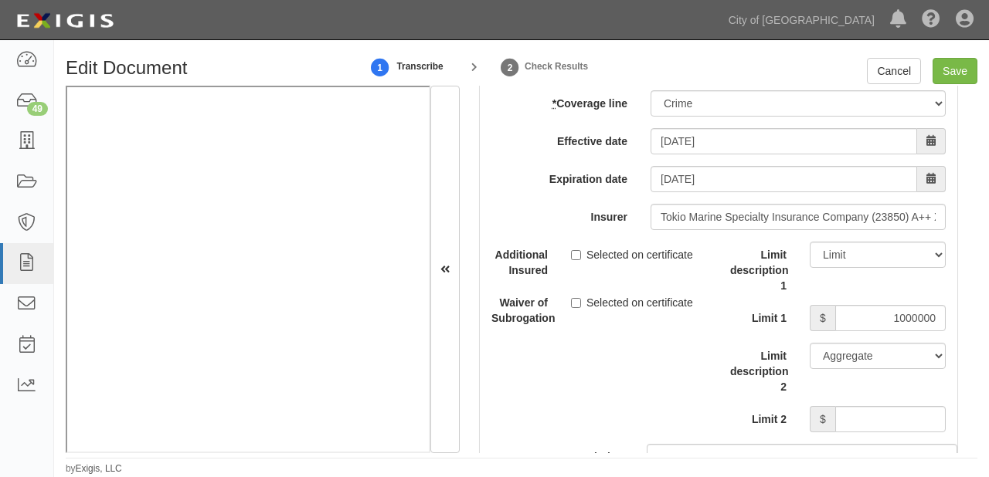
click at [757, 287] on label "Limit description 1" at bounding box center [758, 268] width 80 height 52
click at [809, 268] on select "Limit Each Occurrence Each Claim Aggregate Deductible Self-Insured Retention Pe…" at bounding box center [877, 255] width 136 height 26
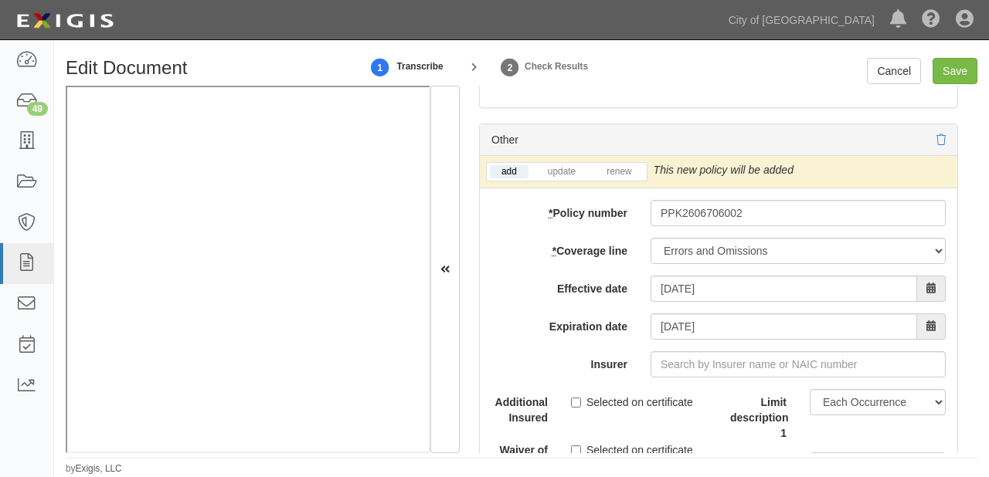
scroll to position [6426, 0]
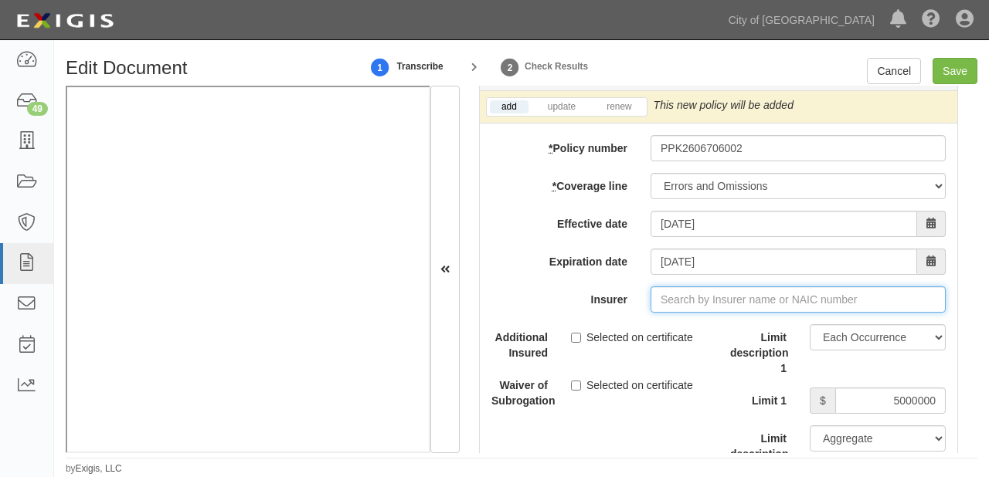
click at [730, 309] on input "Insurer" at bounding box center [797, 300] width 295 height 26
paste input "Tokio Marine Specialty Insurance Company (23850) A++ XV Rating"
type input "Tokio Marine Specialty Insurance Company (23850) A++ XV Rating"
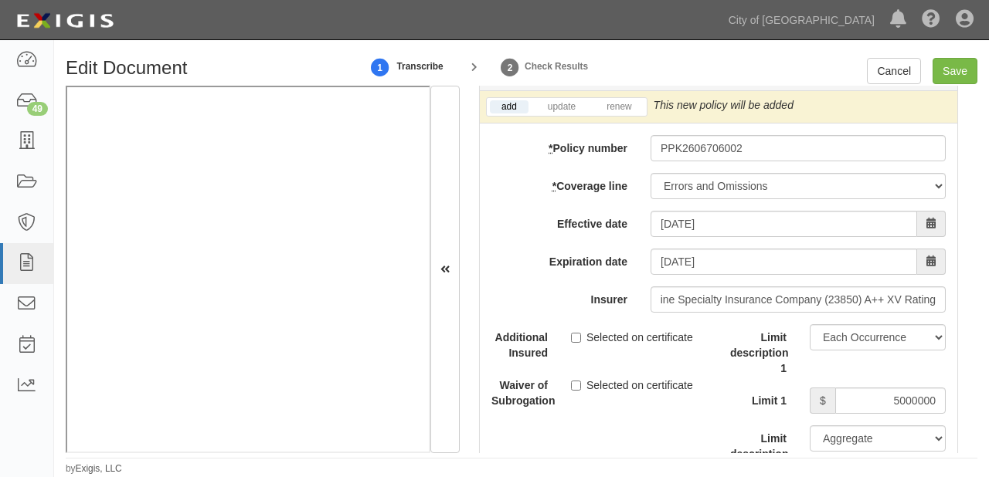
scroll to position [0, 0]
click at [686, 361] on div "Additional Insured Selected on certificate" at bounding box center [599, 342] width 239 height 36
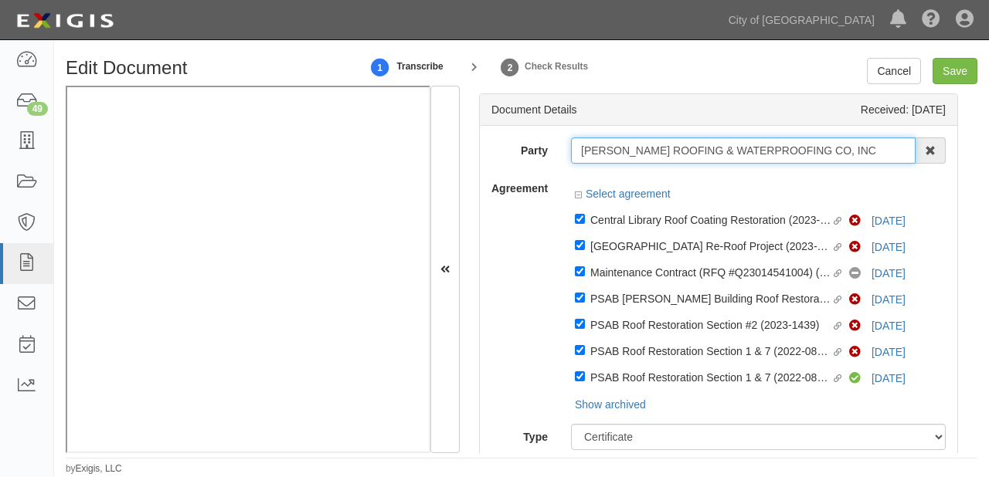
drag, startPoint x: 574, startPoint y: 151, endPoint x: 847, endPoint y: 154, distance: 273.4
click at [847, 154] on input "MADSEN ROOFING & WATERPROOFING CO, INC" at bounding box center [743, 150] width 344 height 26
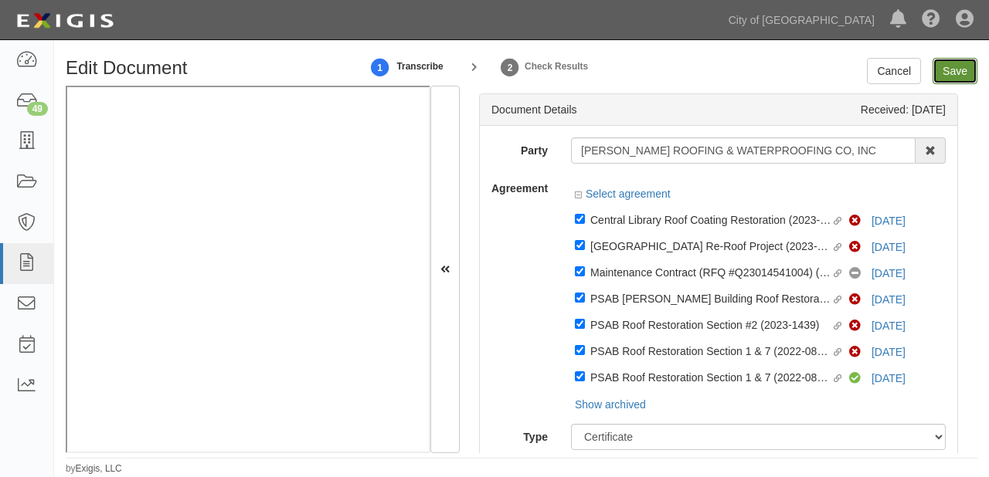
click at [960, 79] on input "Save" at bounding box center [954, 71] width 45 height 26
type input "1000000"
type input "100000"
type input "15000"
type input "1000000"
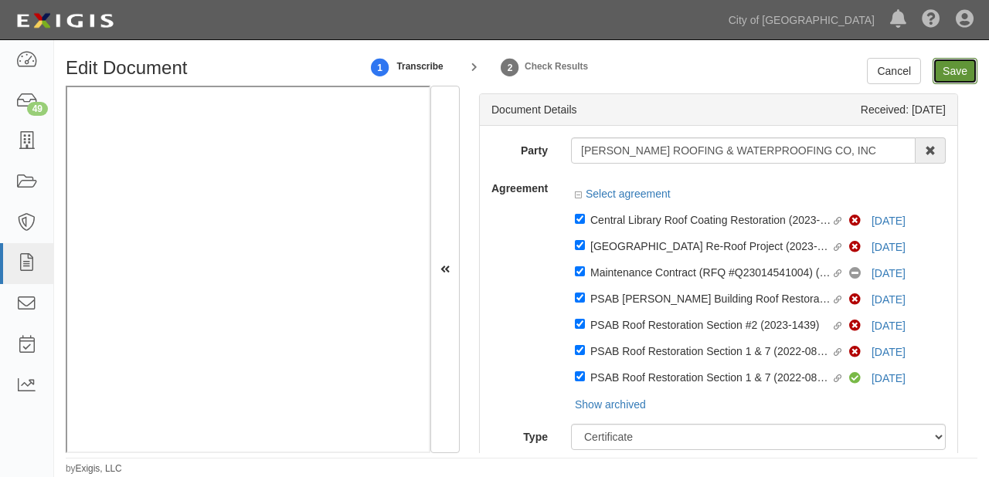
type input "2000000"
type input "1000000"
type input "10000"
type input "10000000"
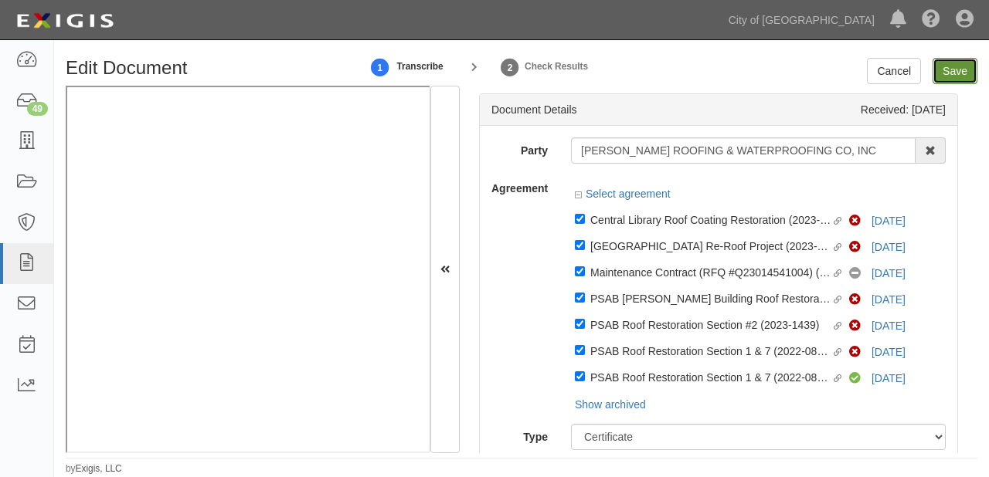
type input "10000000"
type input "1000000"
type input "5000000"
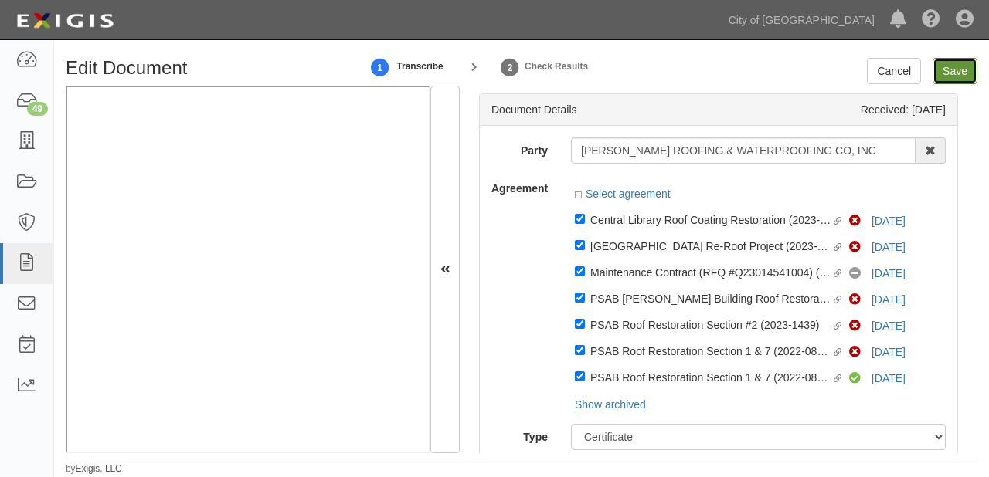
type input "5000000"
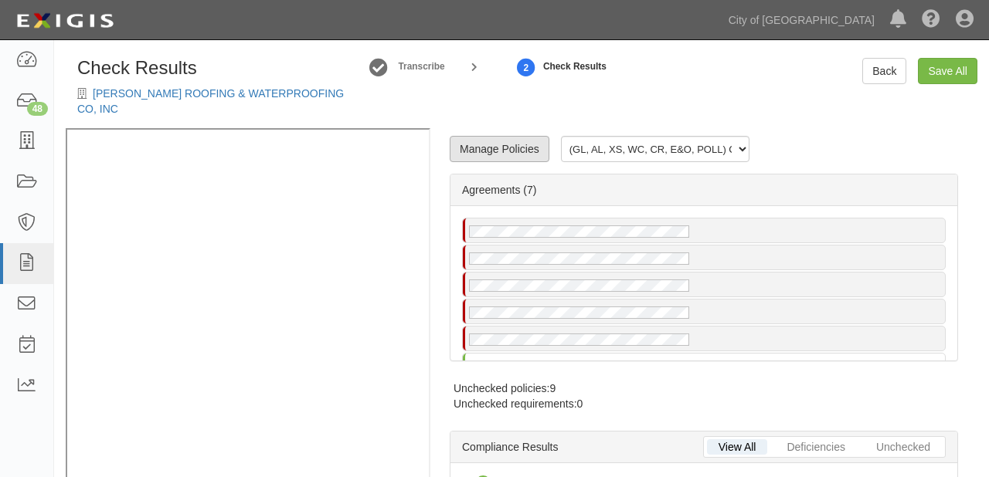
radio input "true"
radio input "false"
radio input "true"
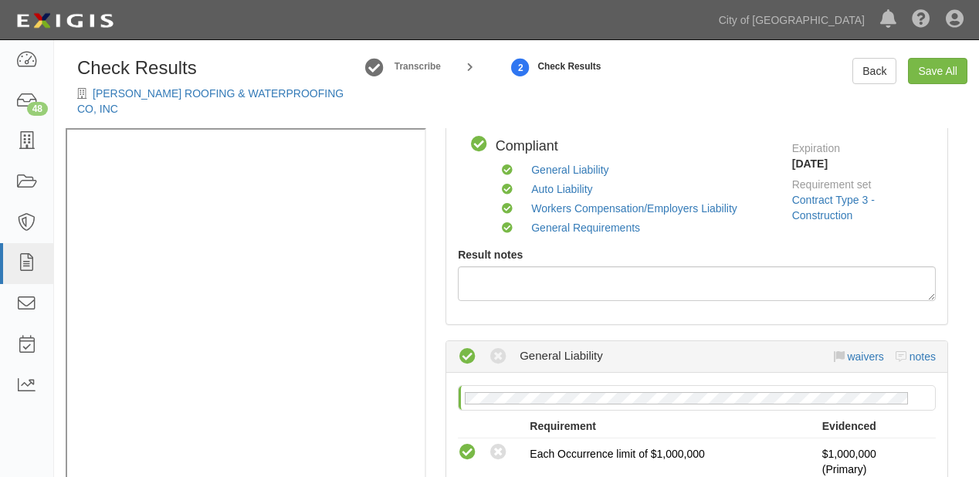
scroll to position [124, 0]
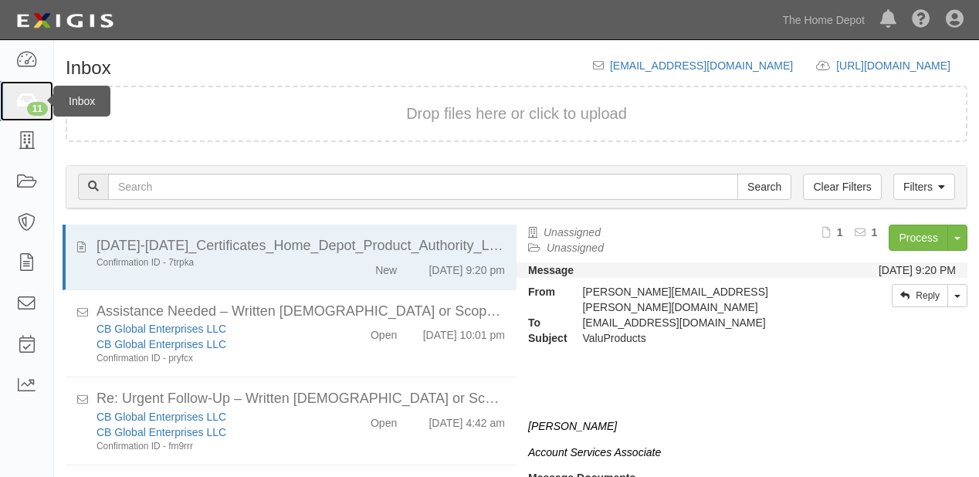
click at [37, 96] on link "11" at bounding box center [26, 101] width 53 height 41
click at [834, 31] on link "The Home Depot" at bounding box center [824, 20] width 98 height 31
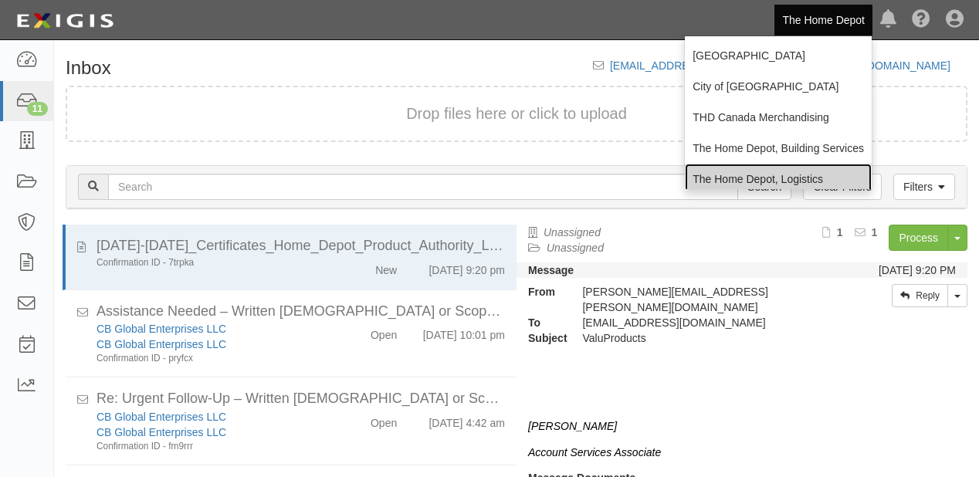
click at [798, 165] on link "The Home Depot, Logistics" at bounding box center [778, 179] width 187 height 31
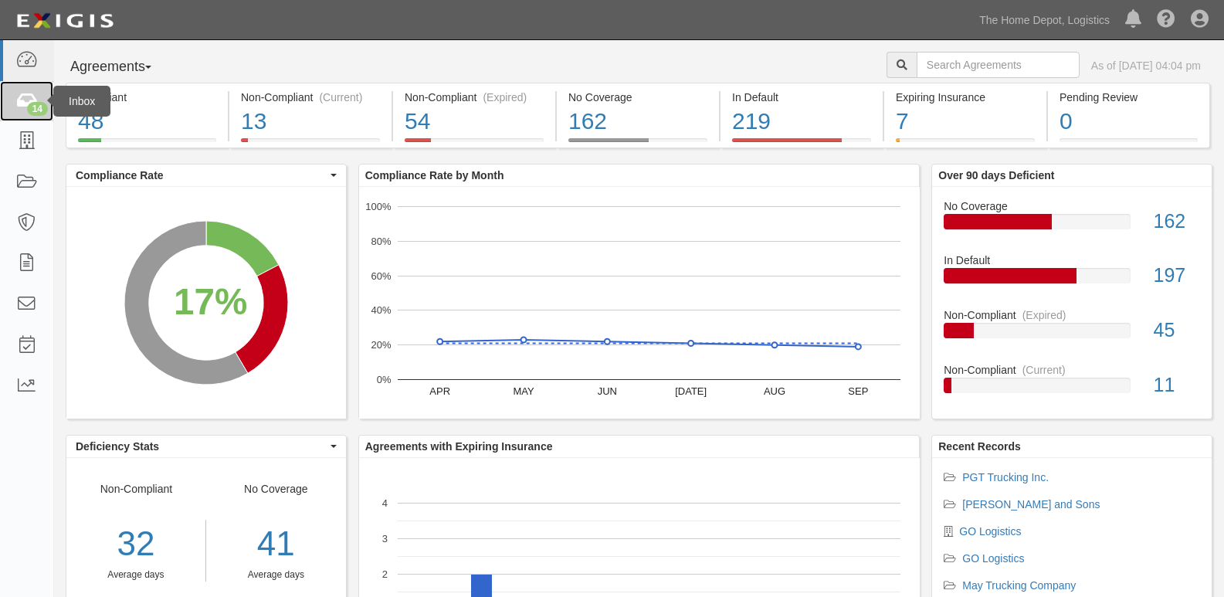
click at [15, 104] on icon at bounding box center [26, 102] width 22 height 18
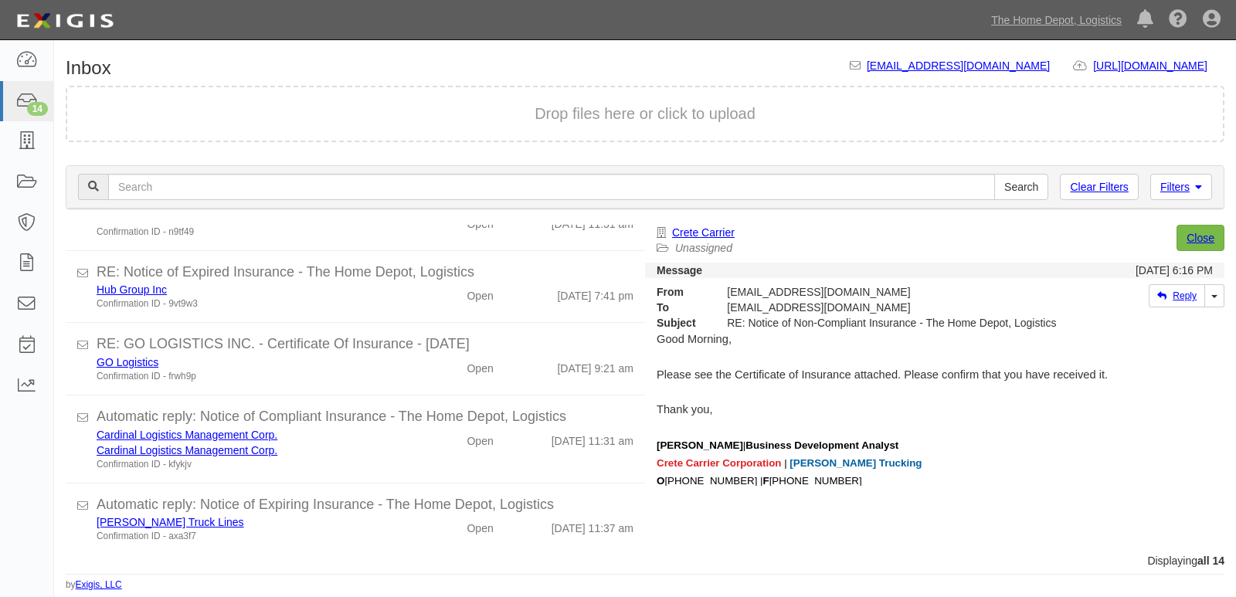
scroll to position [429, 0]
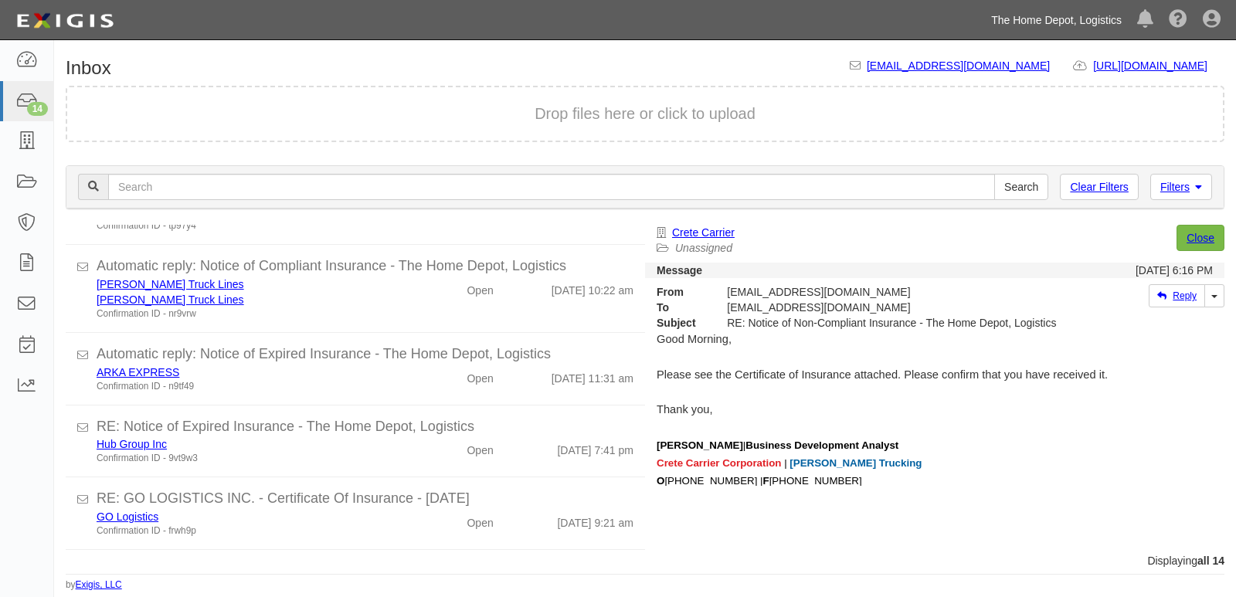
click at [1012, 17] on link "The Home Depot, Logistics" at bounding box center [1056, 20] width 146 height 31
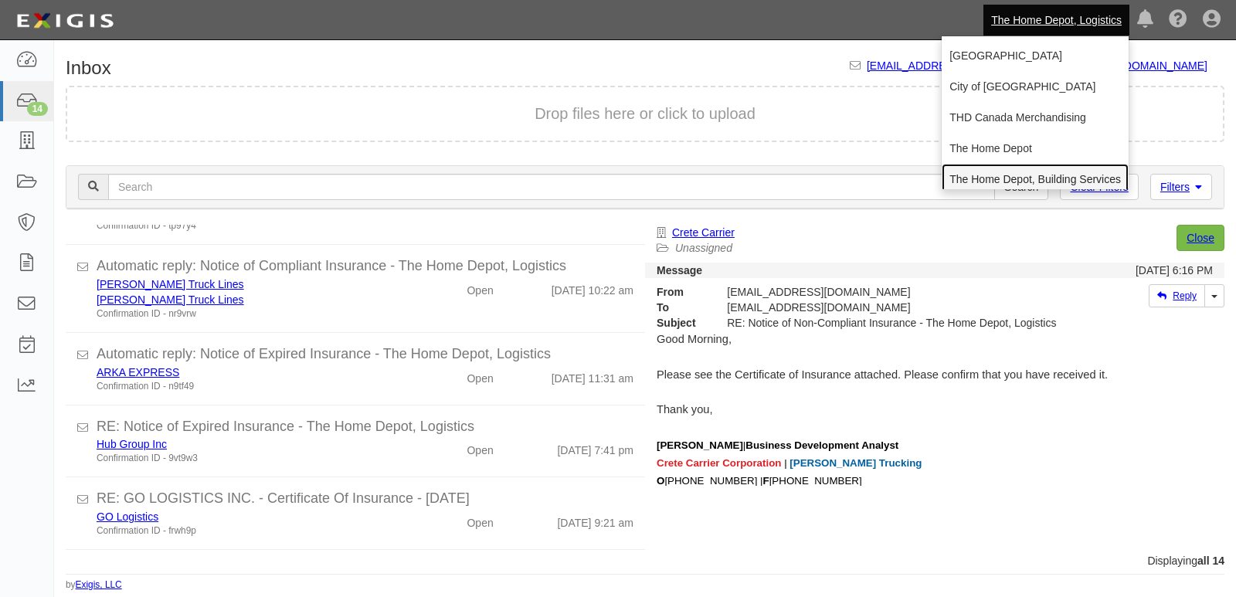
click at [1003, 165] on link "The Home Depot, Building Services" at bounding box center [1035, 179] width 187 height 31
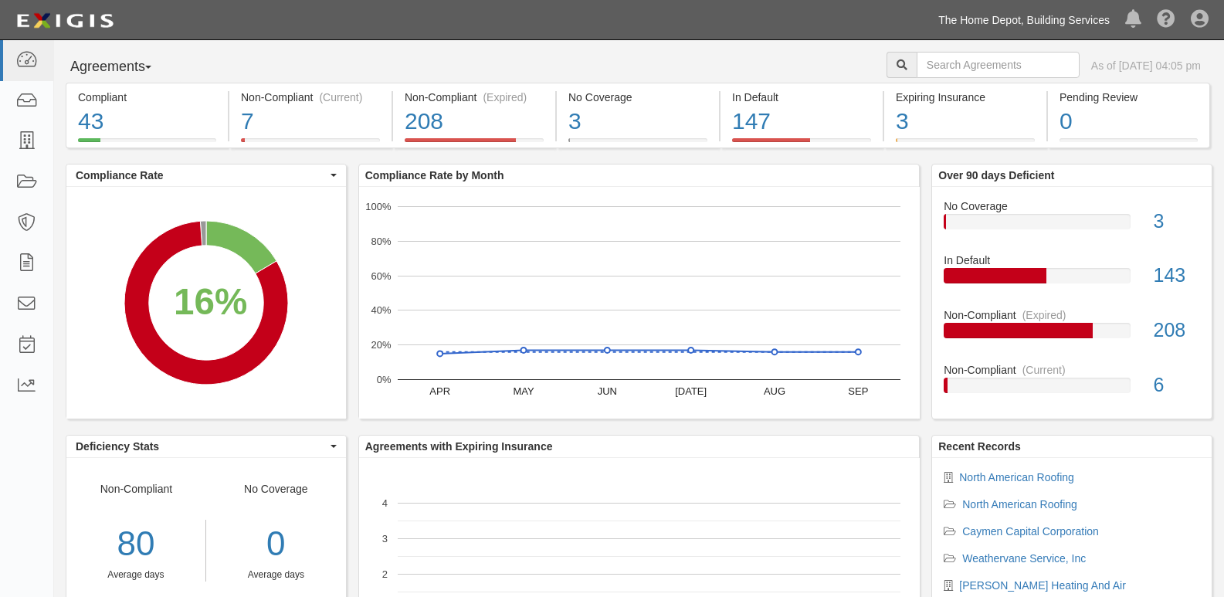
click at [1040, 25] on link "The Home Depot, Building Services" at bounding box center [1024, 20] width 187 height 31
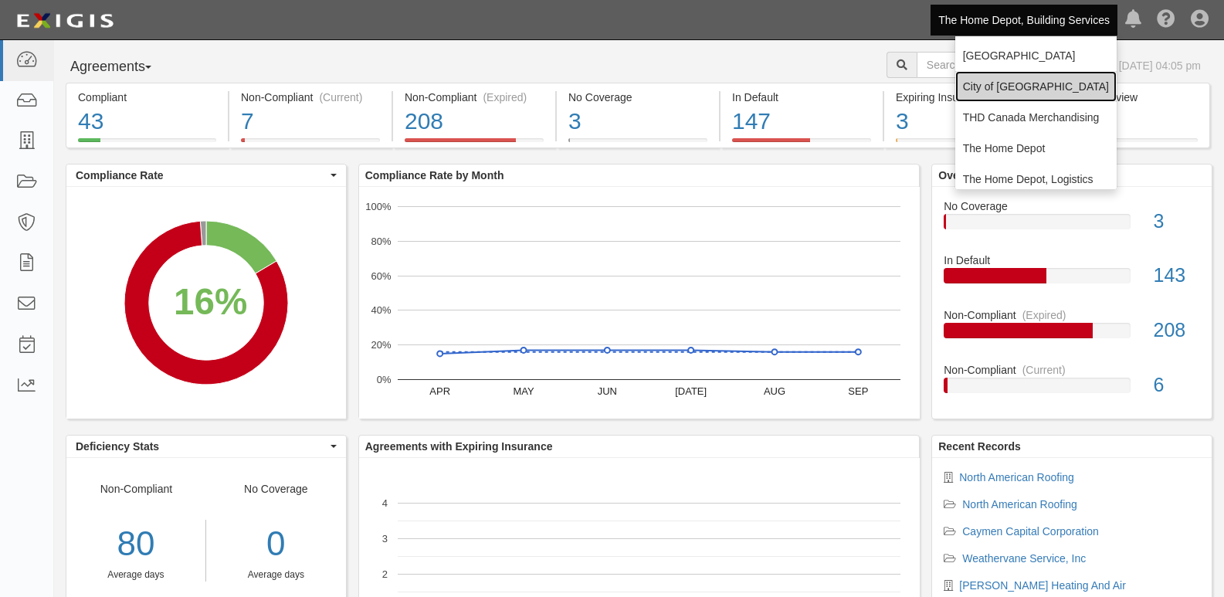
click at [981, 91] on link "City of [GEOGRAPHIC_DATA]" at bounding box center [1035, 86] width 161 height 31
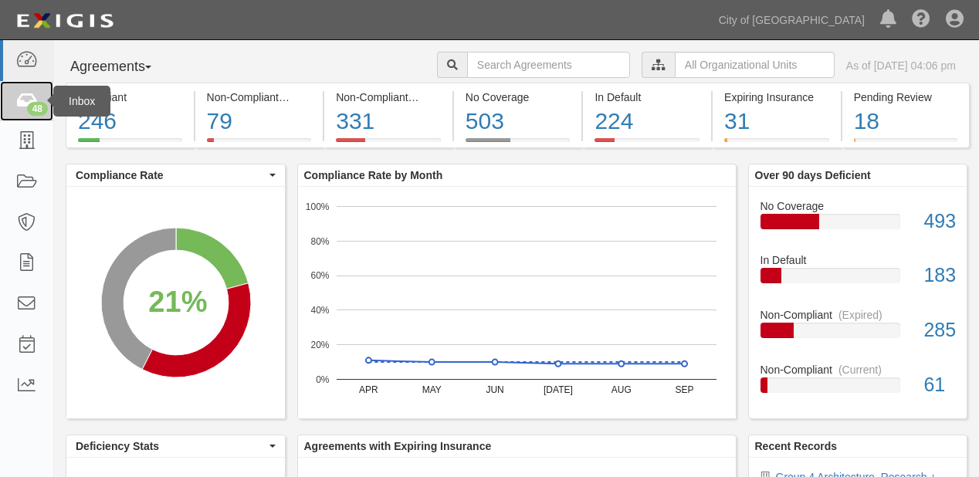
click at [25, 104] on icon at bounding box center [26, 102] width 22 height 18
